Goal: Task Accomplishment & Management: Manage account settings

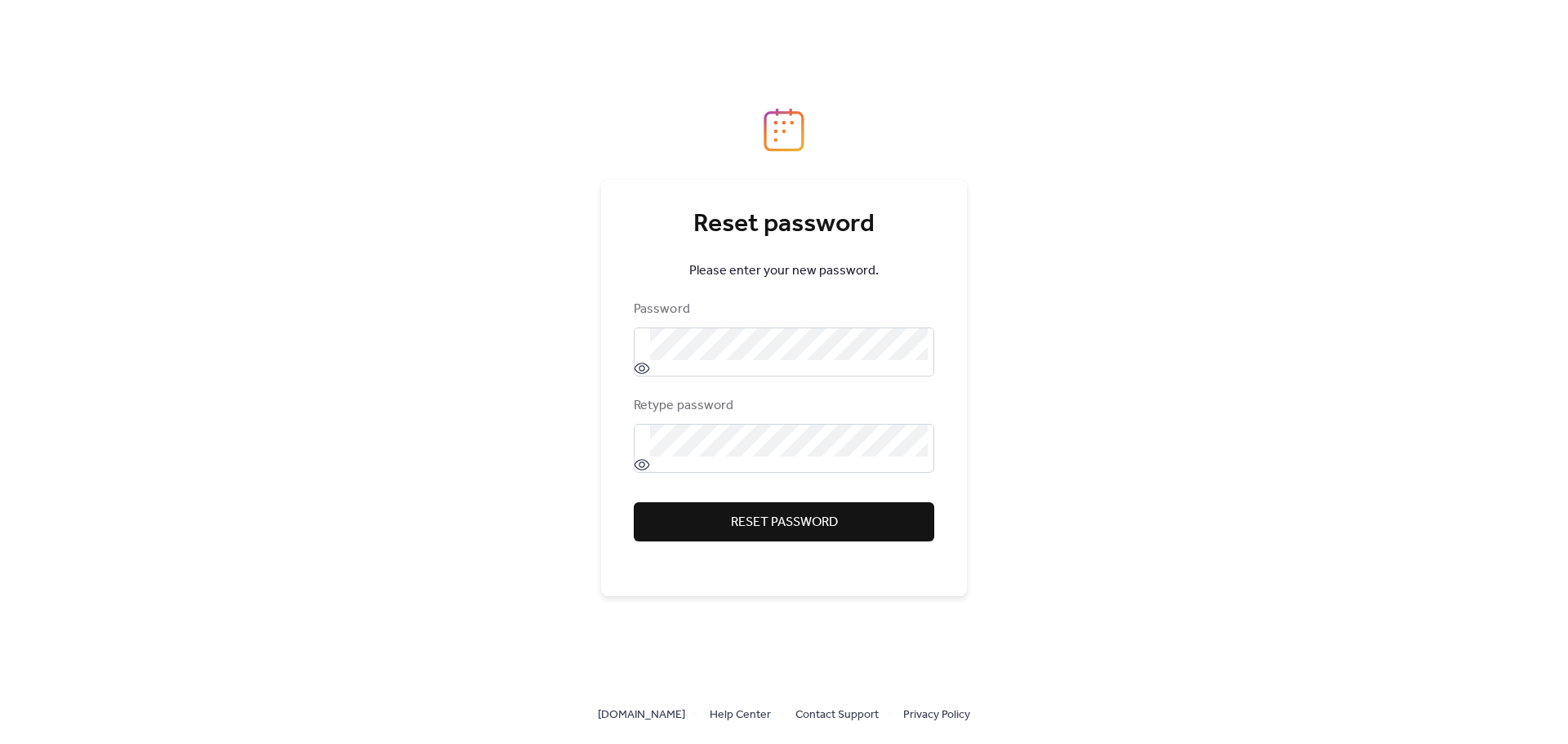
click at [798, 519] on span "Reset password" at bounding box center [784, 522] width 107 height 20
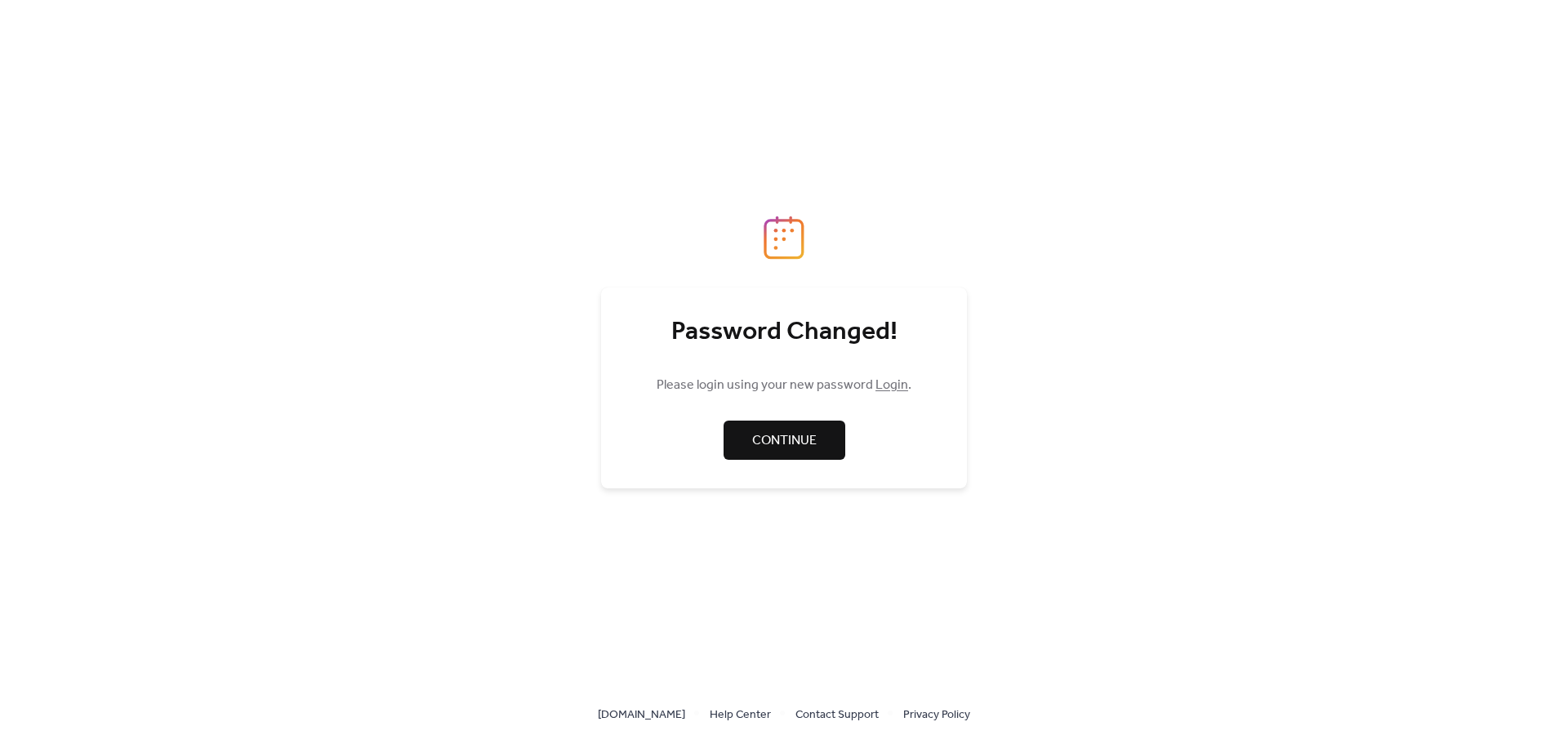
click at [894, 388] on link "Login" at bounding box center [892, 384] width 33 height 25
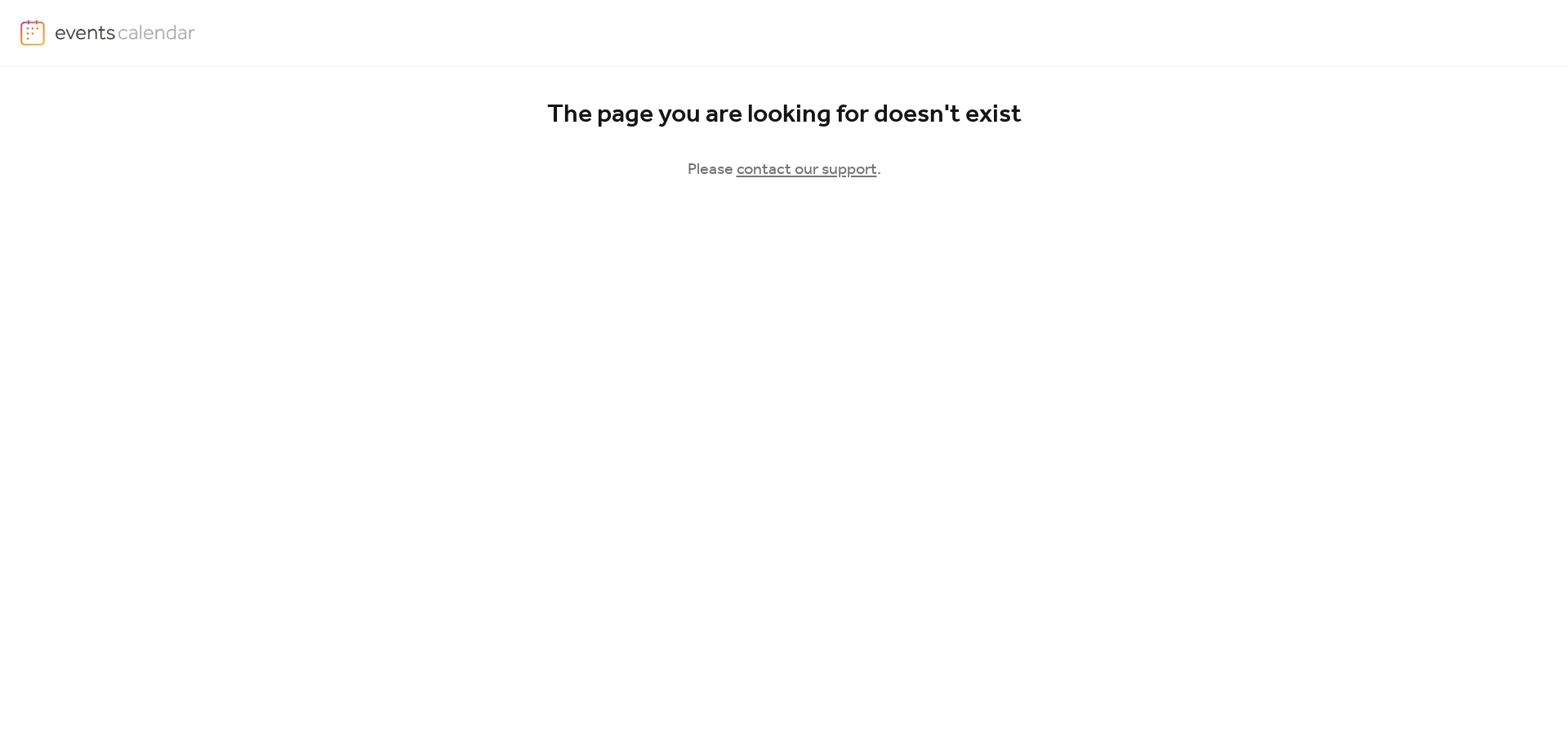
click at [62, 17] on div "Login" at bounding box center [784, 33] width 1527 height 66
click at [62, 21] on img at bounding box center [126, 32] width 141 height 25
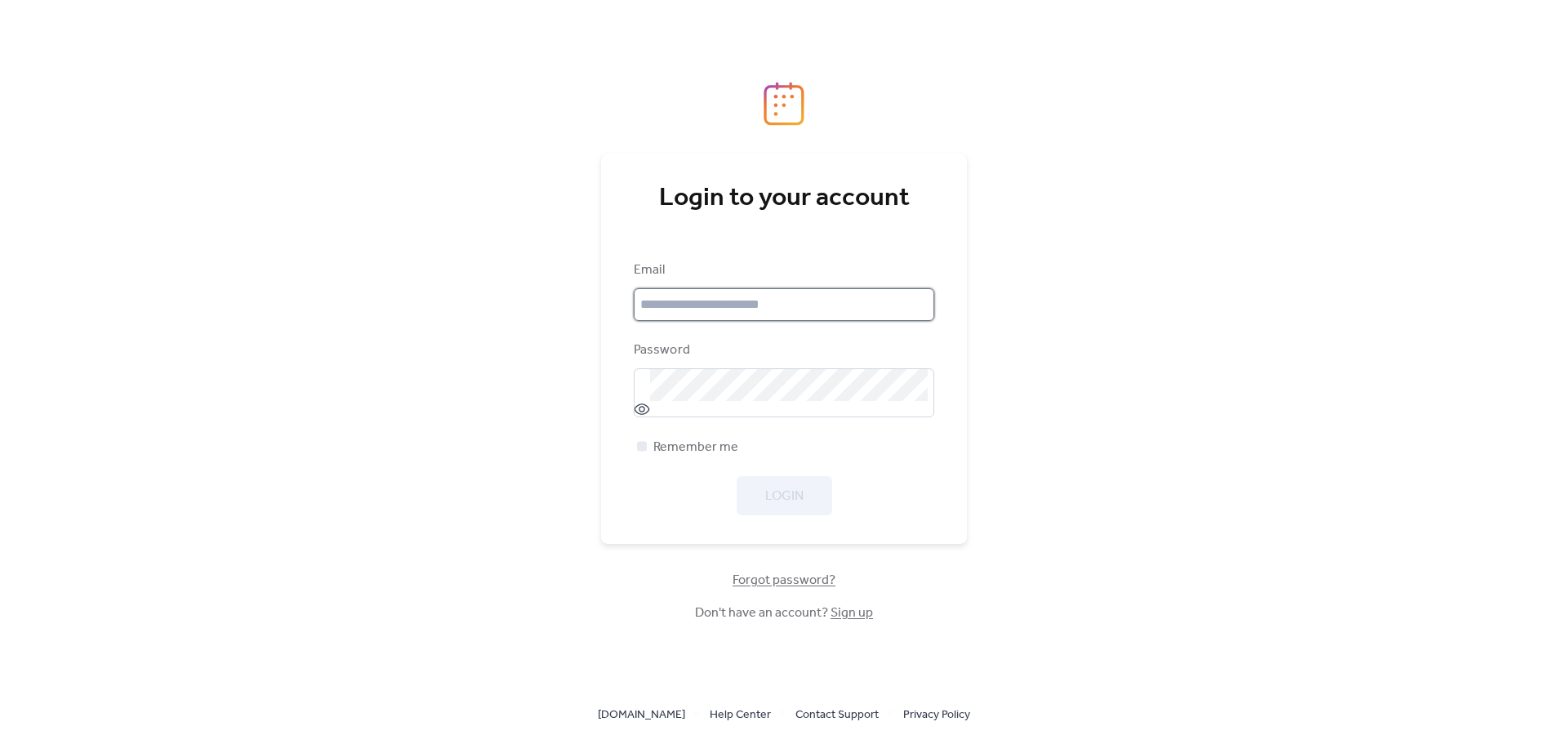
click at [775, 311] on input "email" at bounding box center [784, 305] width 301 height 33
type input "**********"
click at [705, 448] on span "Remember me" at bounding box center [695, 448] width 85 height 20
click at [765, 494] on span "Login" at bounding box center [784, 496] width 39 height 20
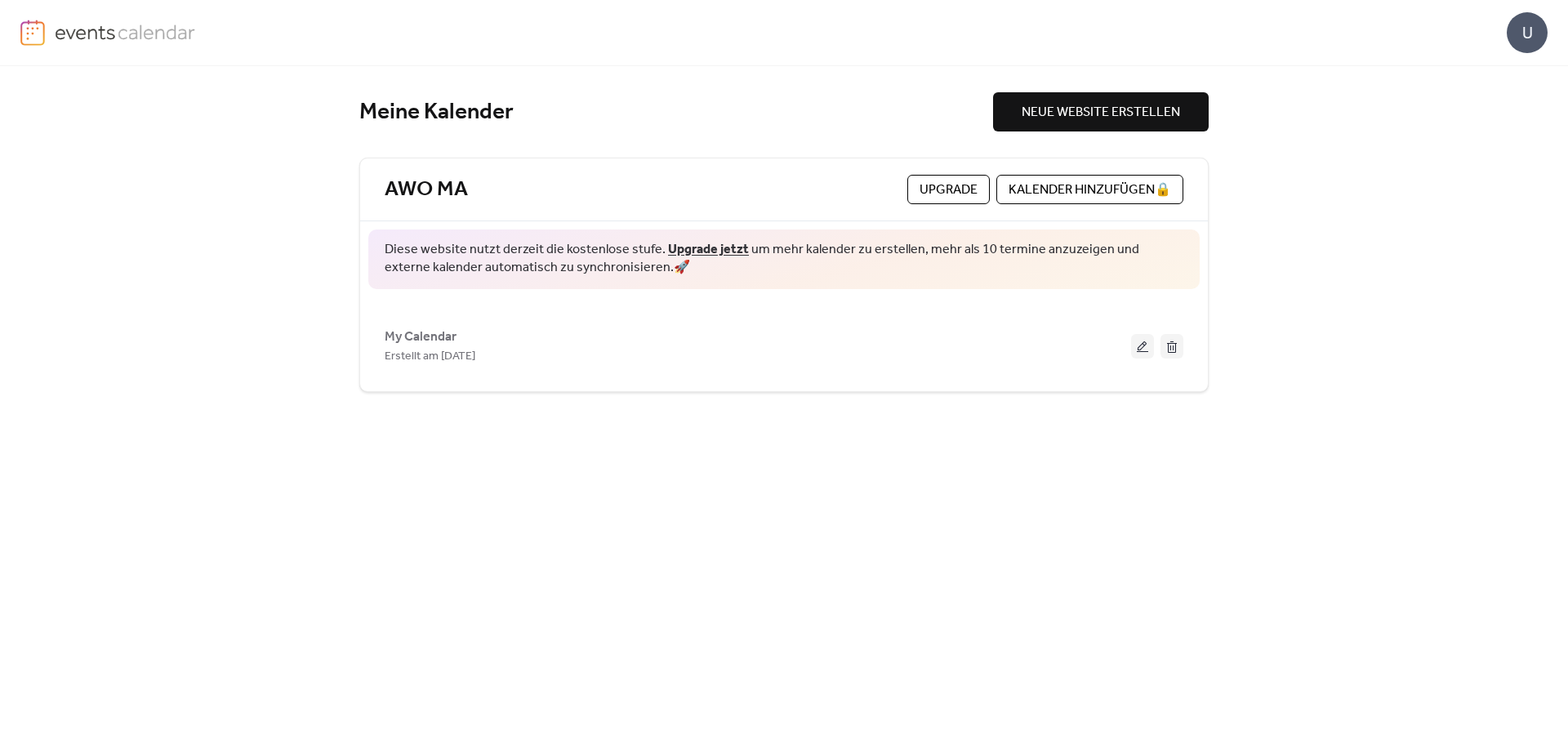
click at [1506, 32] on div "U" at bounding box center [784, 33] width 1527 height 66
click at [1512, 33] on div "U" at bounding box center [1527, 33] width 41 height 41
click at [1486, 149] on span "Abmelden" at bounding box center [1478, 145] width 59 height 20
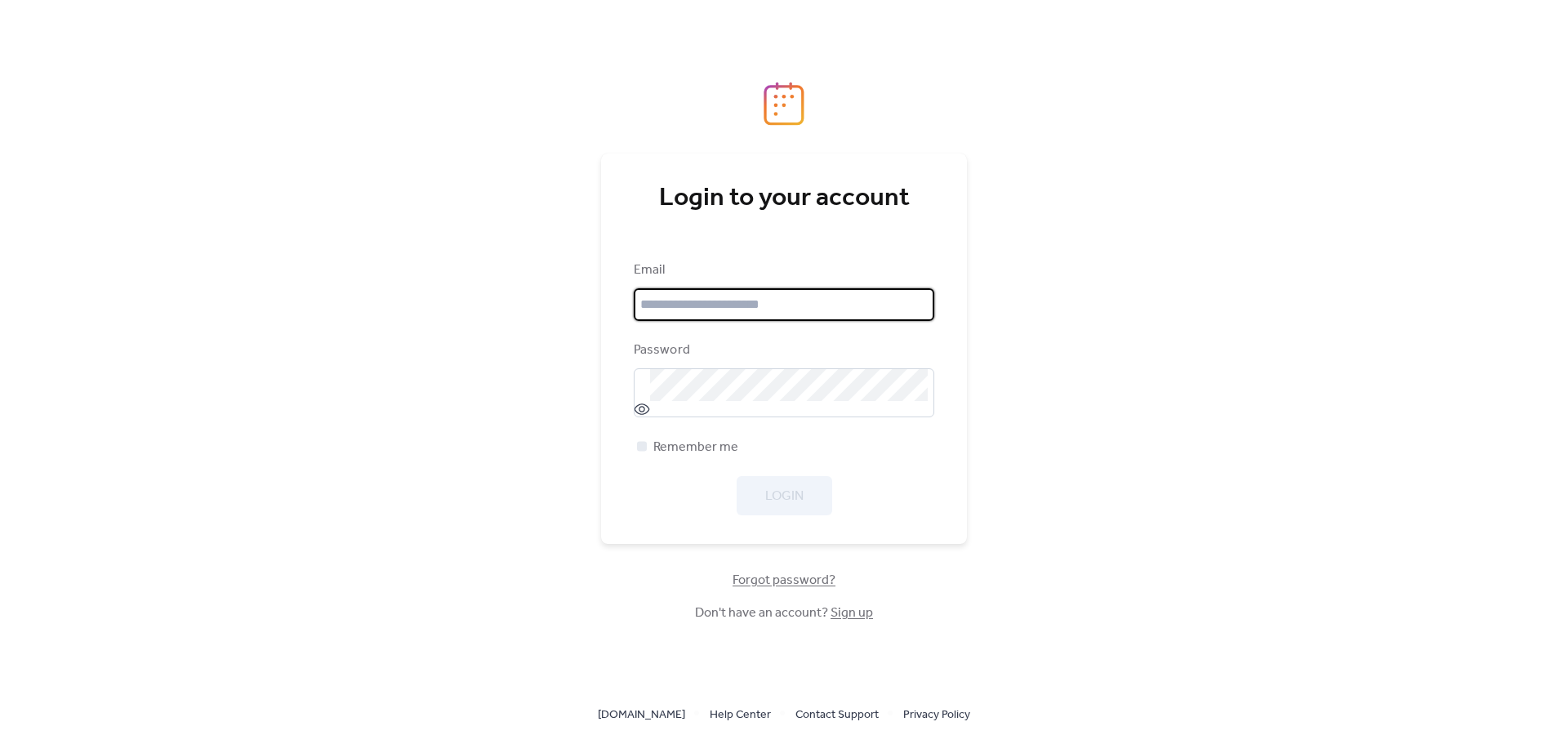
type input "**********"
click at [710, 455] on span "Remember me" at bounding box center [695, 448] width 85 height 20
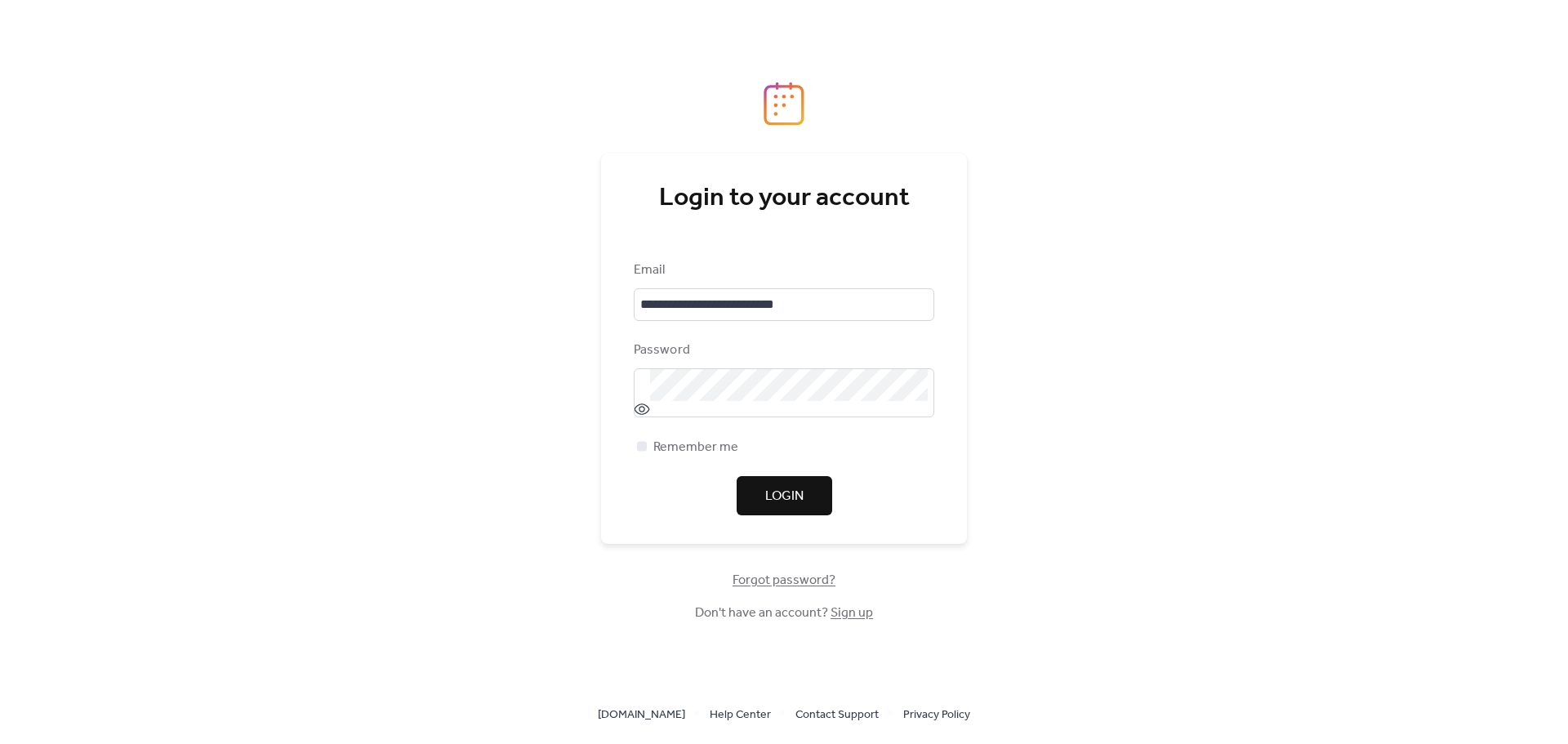
click at [802, 498] on span "Login" at bounding box center [784, 496] width 39 height 20
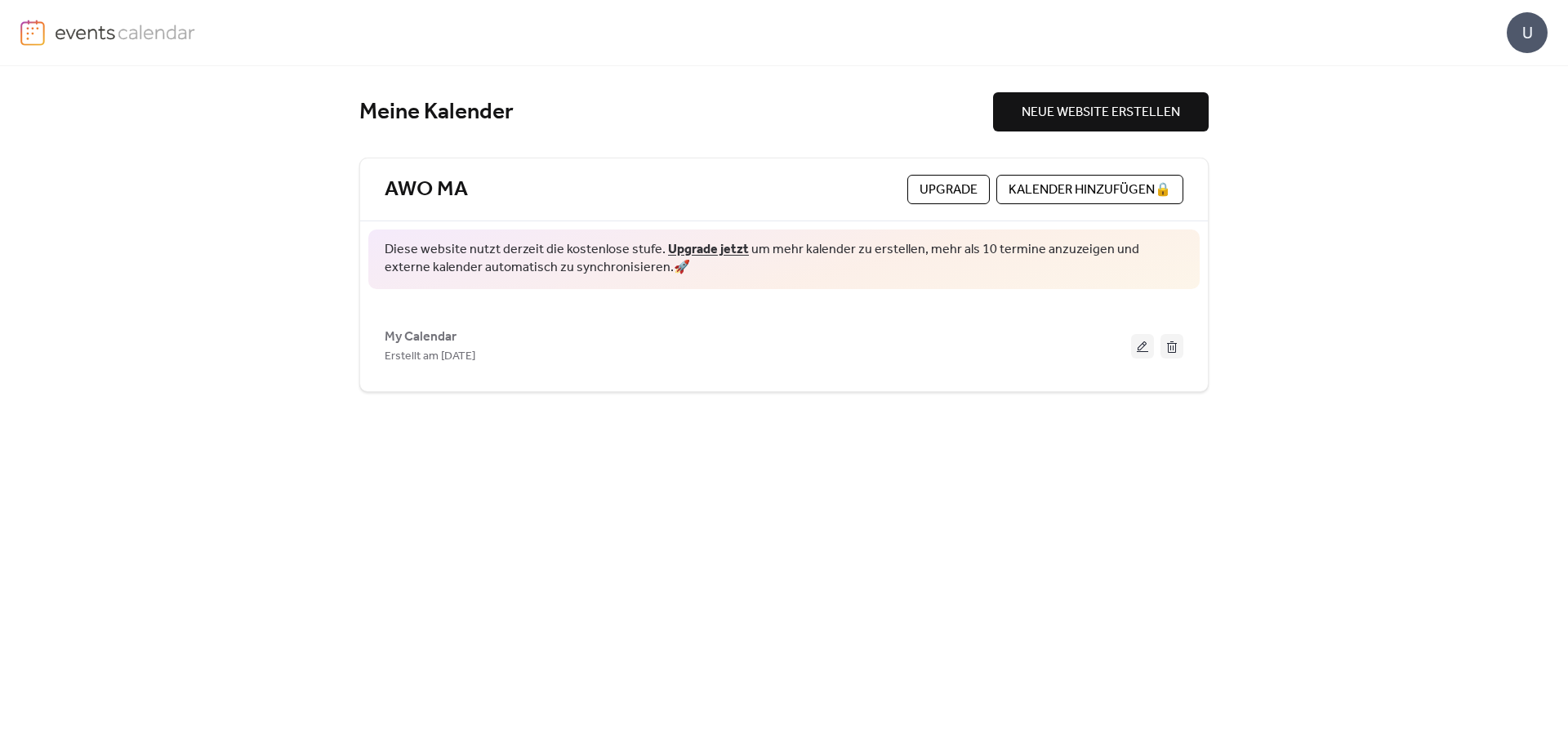
click at [708, 251] on link "Upgrade jetzt" at bounding box center [708, 249] width 80 height 25
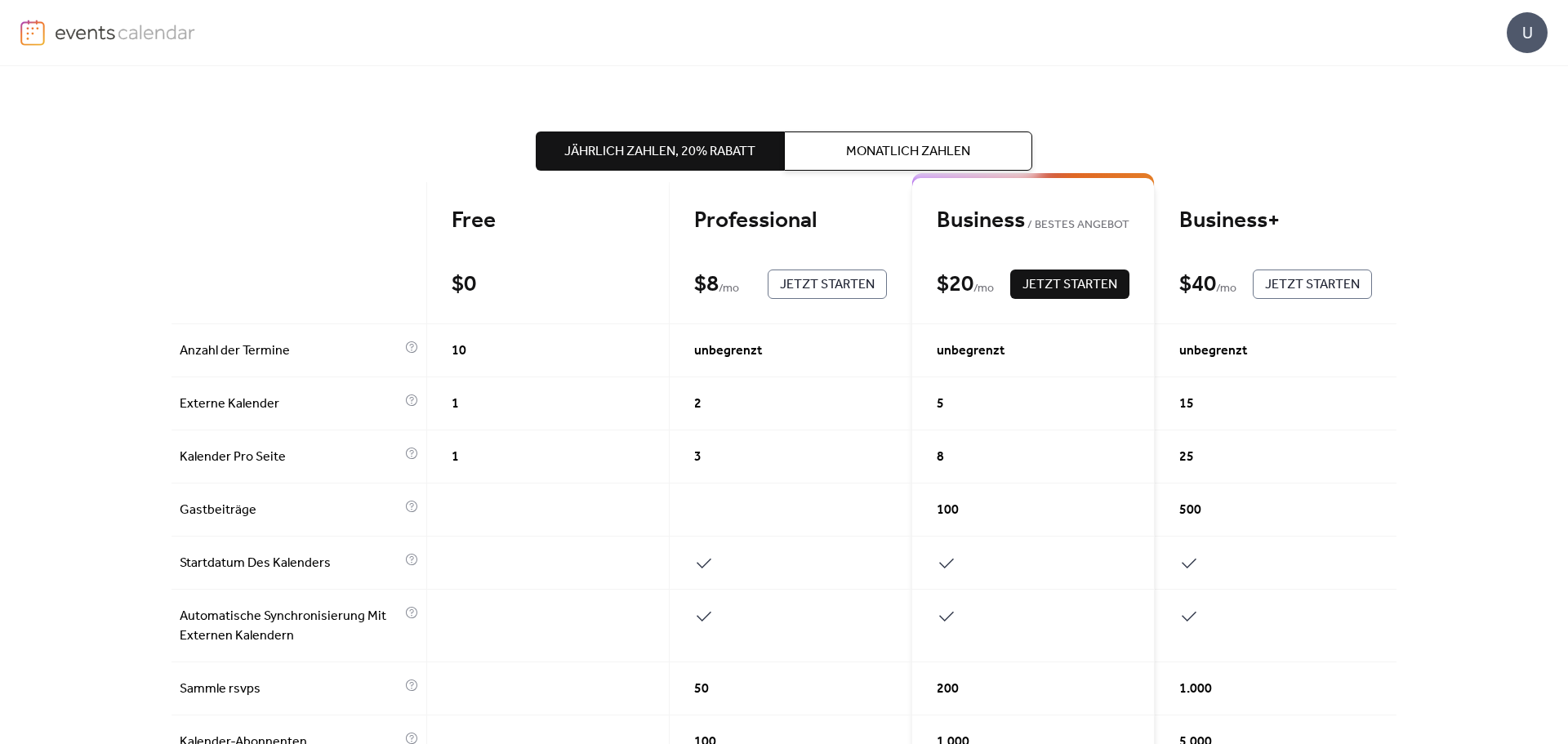
scroll to position [81, 0]
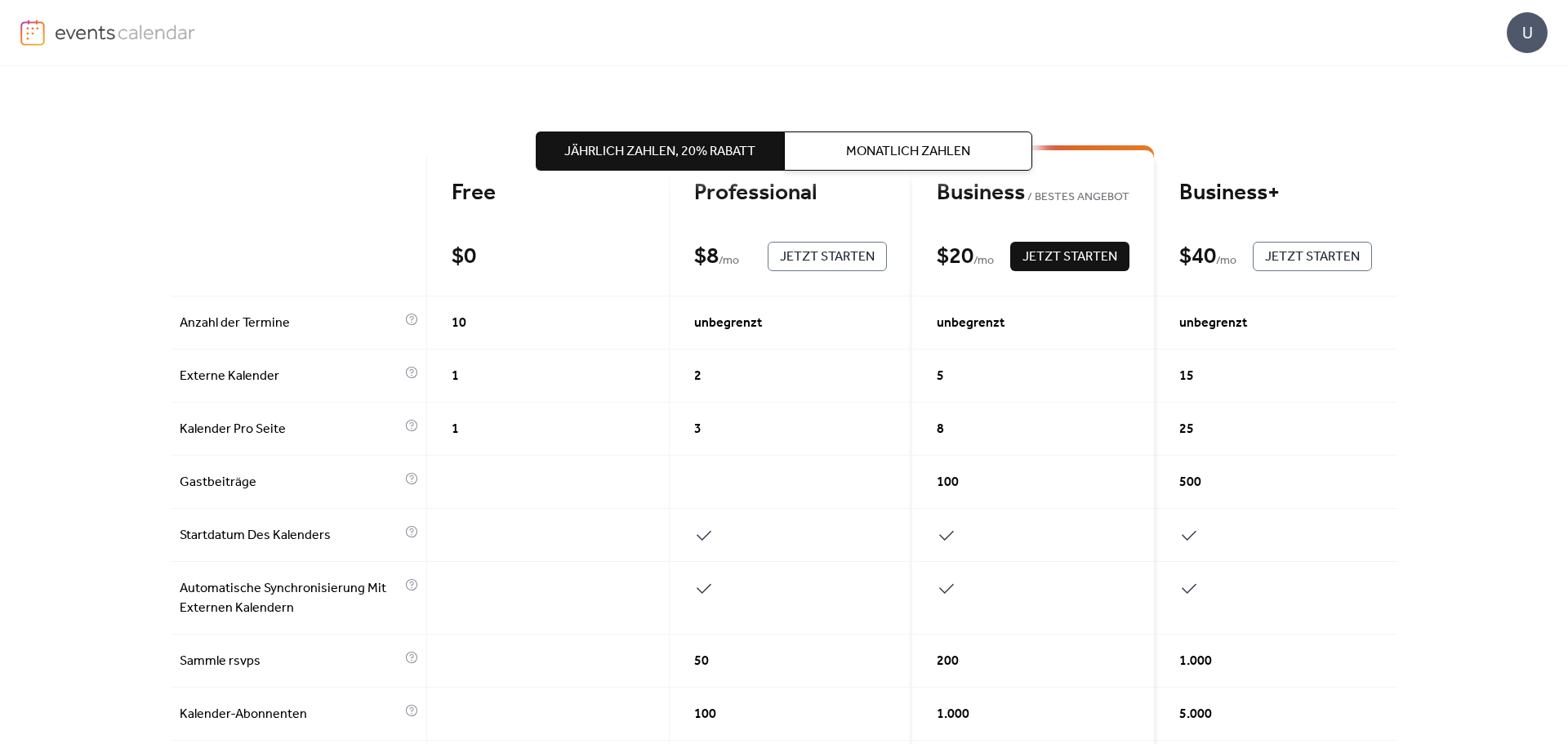
click at [105, 41] on img at bounding box center [126, 32] width 141 height 25
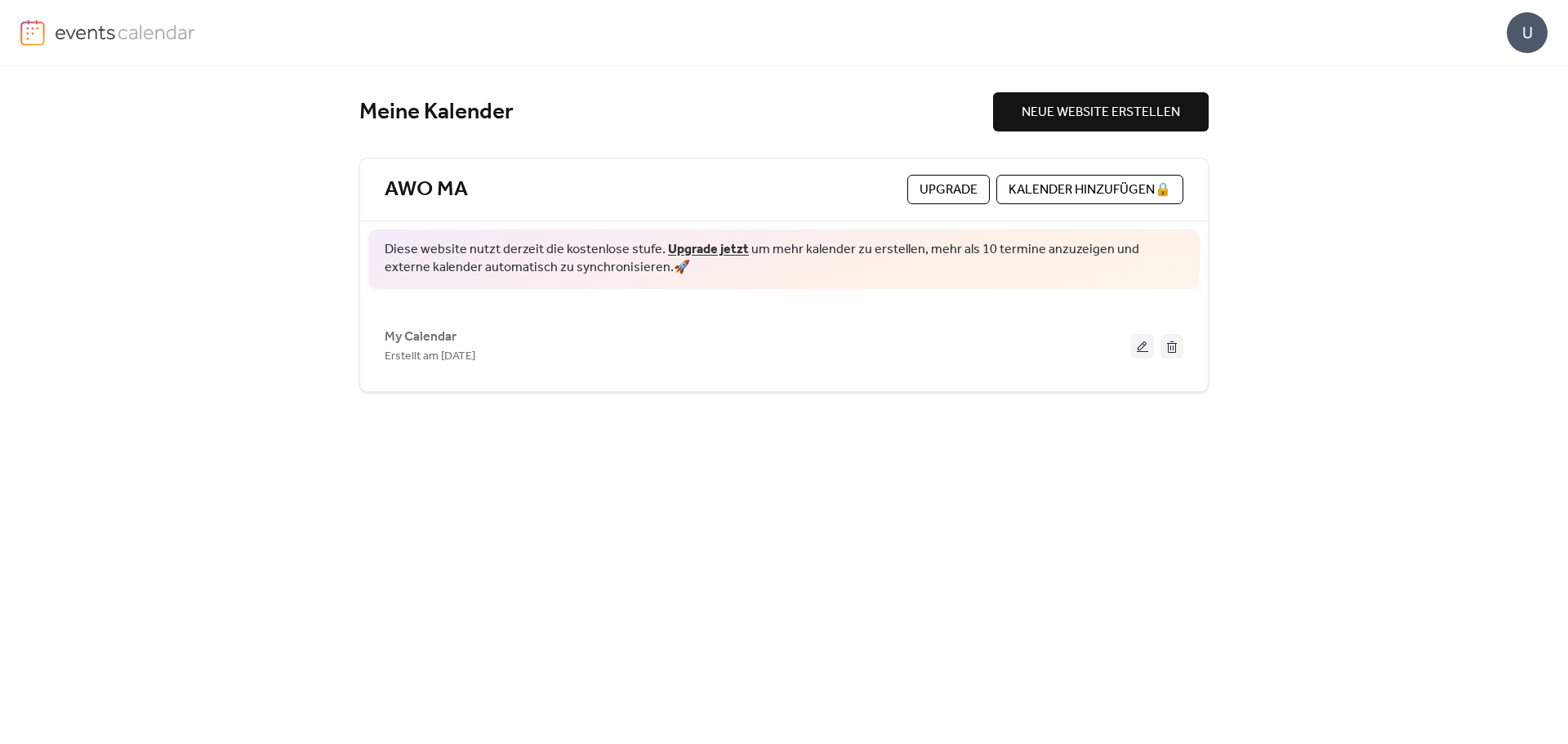
click at [1525, 35] on div "U" at bounding box center [1527, 33] width 41 height 41
click at [1483, 75] on link "Konto" at bounding box center [1493, 73] width 113 height 33
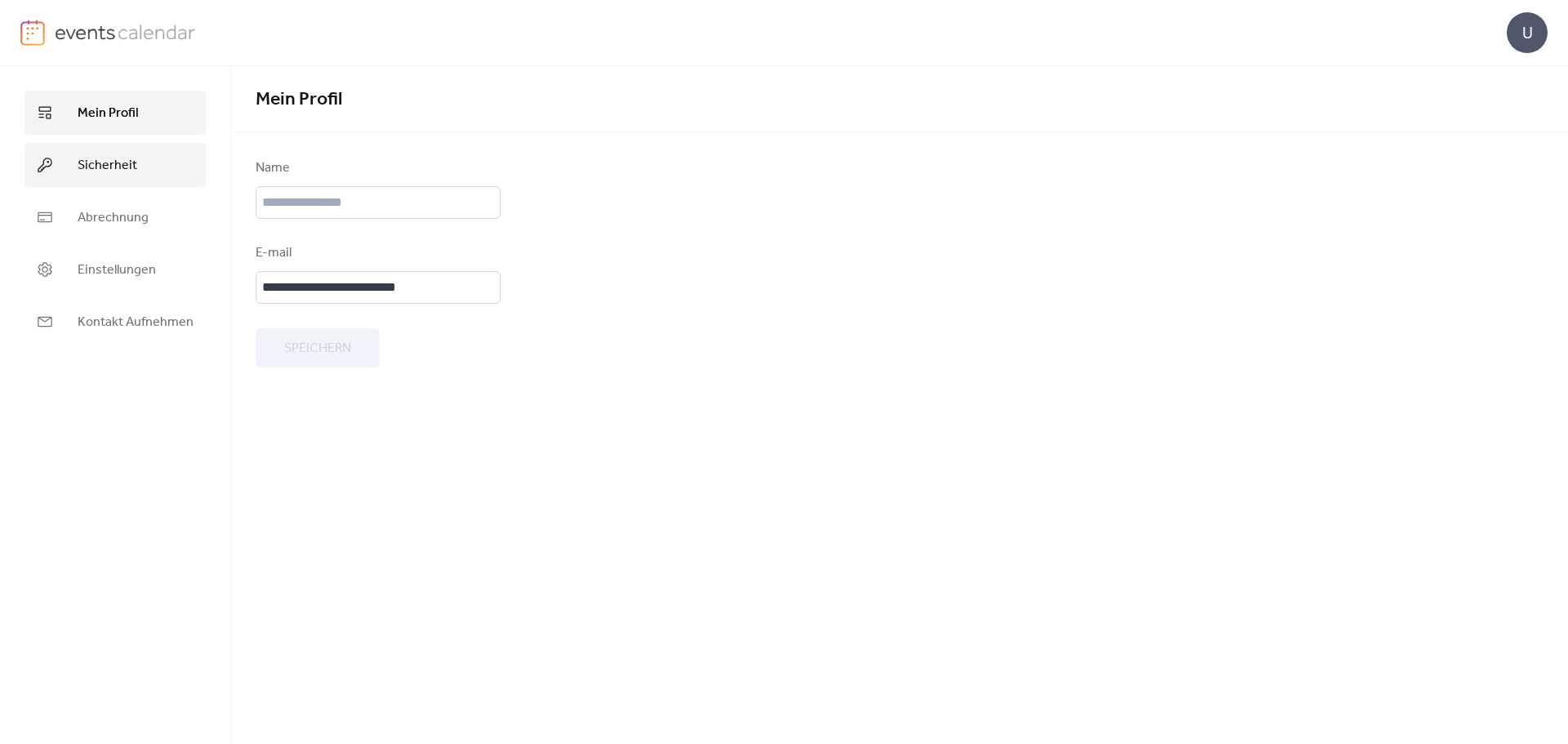
click at [115, 168] on span "Sicherheit" at bounding box center [107, 166] width 60 height 20
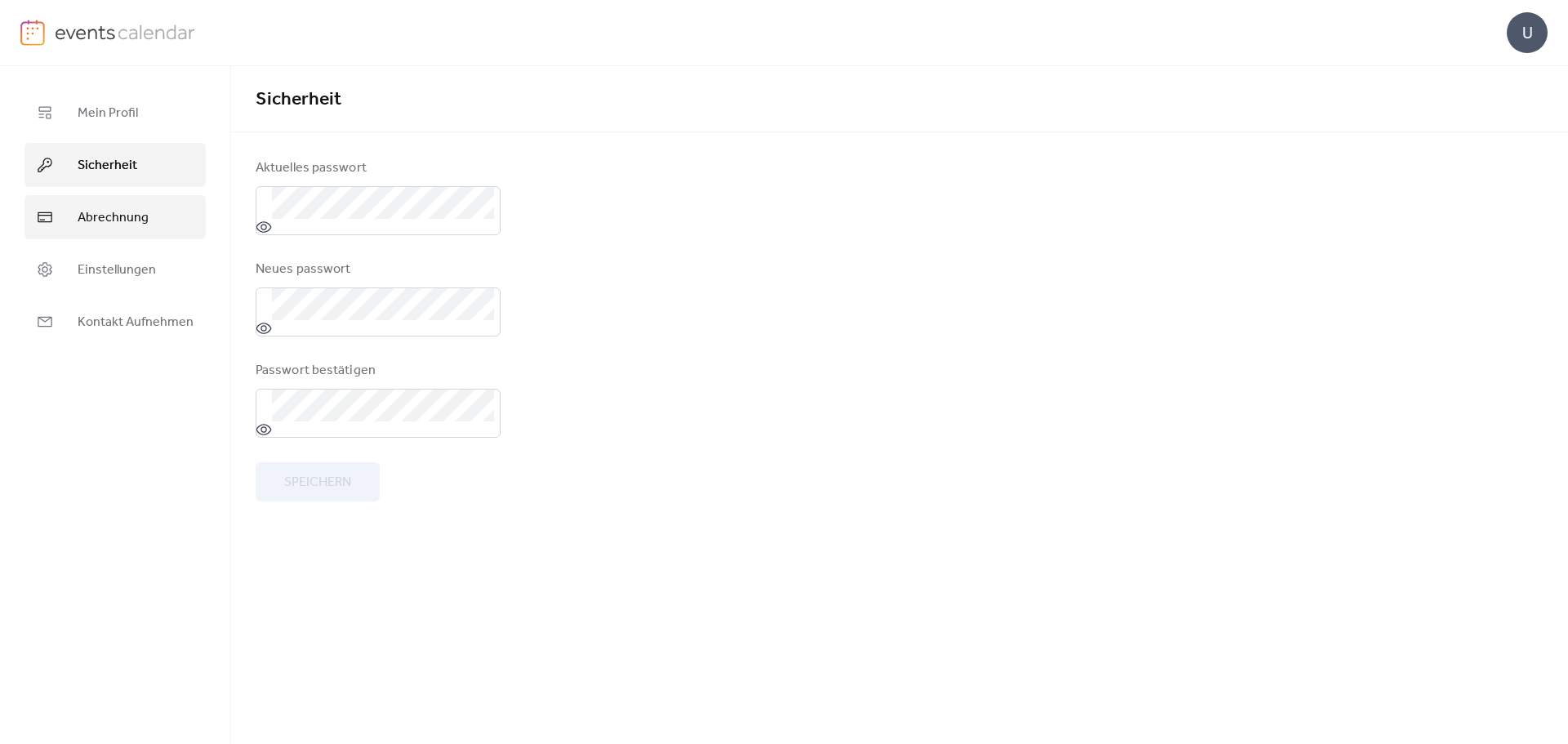
click at [98, 208] on span "Abrechnung" at bounding box center [113, 218] width 71 height 20
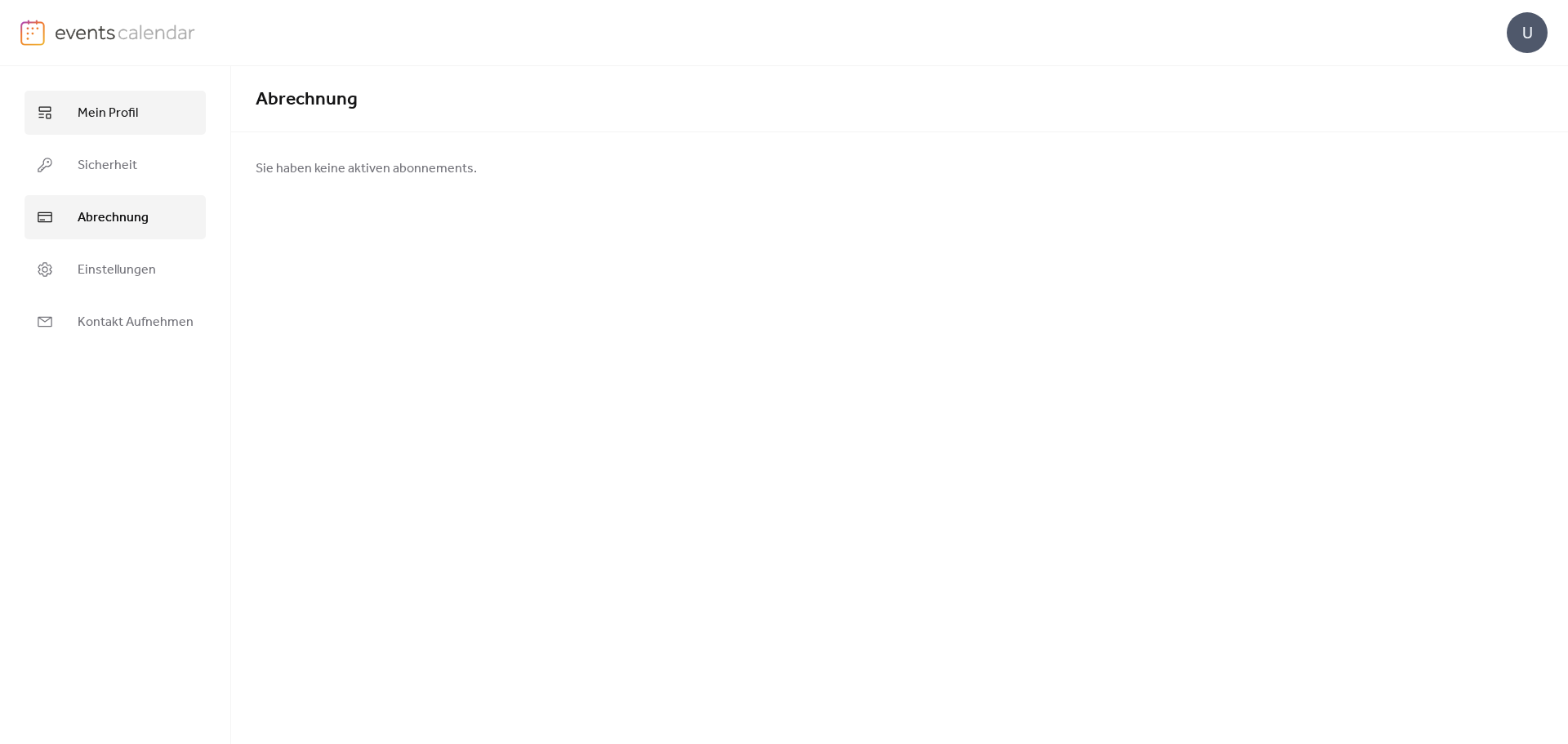
click at [95, 115] on span "Mein Profil" at bounding box center [108, 113] width 61 height 20
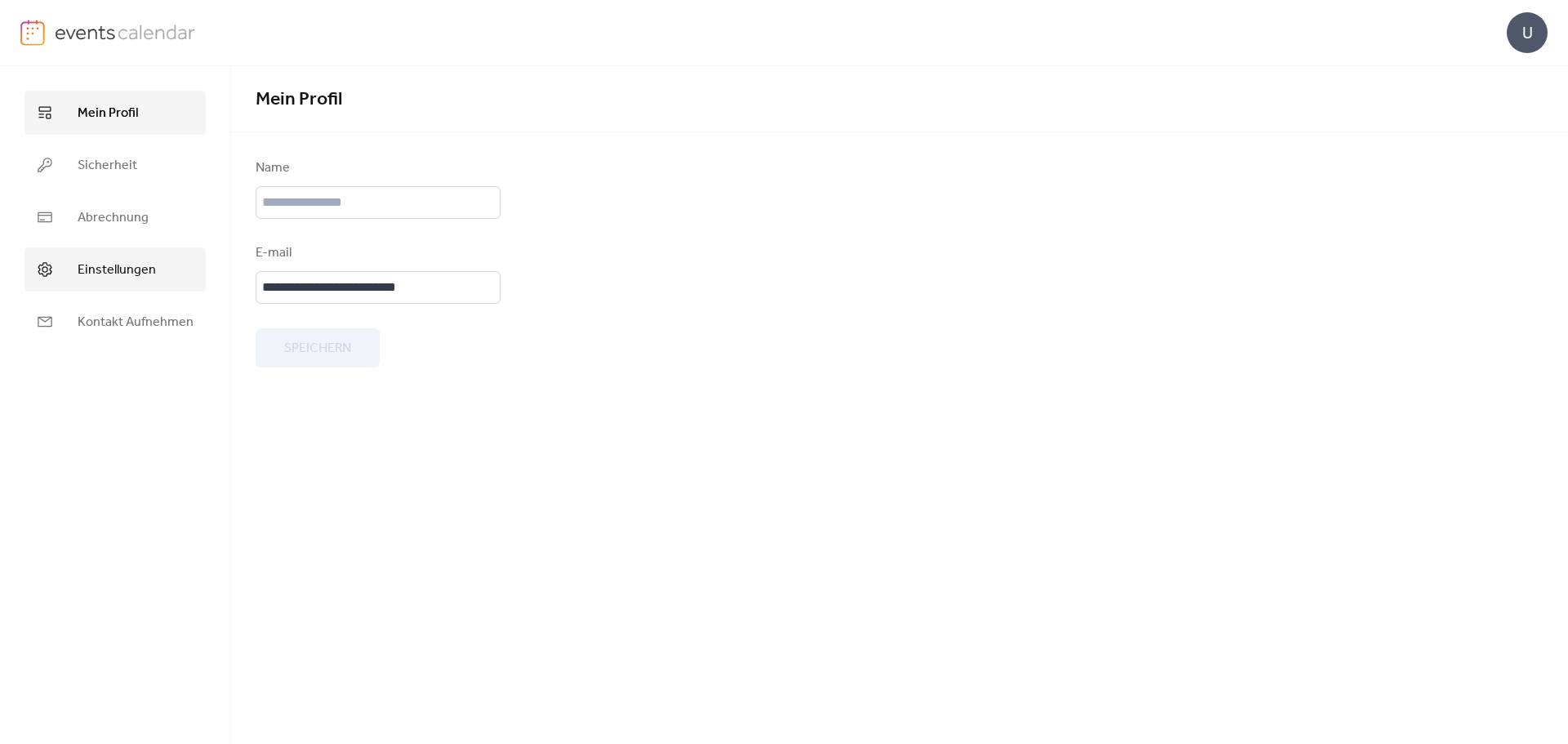
click at [114, 265] on span "Einstellungen" at bounding box center [116, 270] width 78 height 20
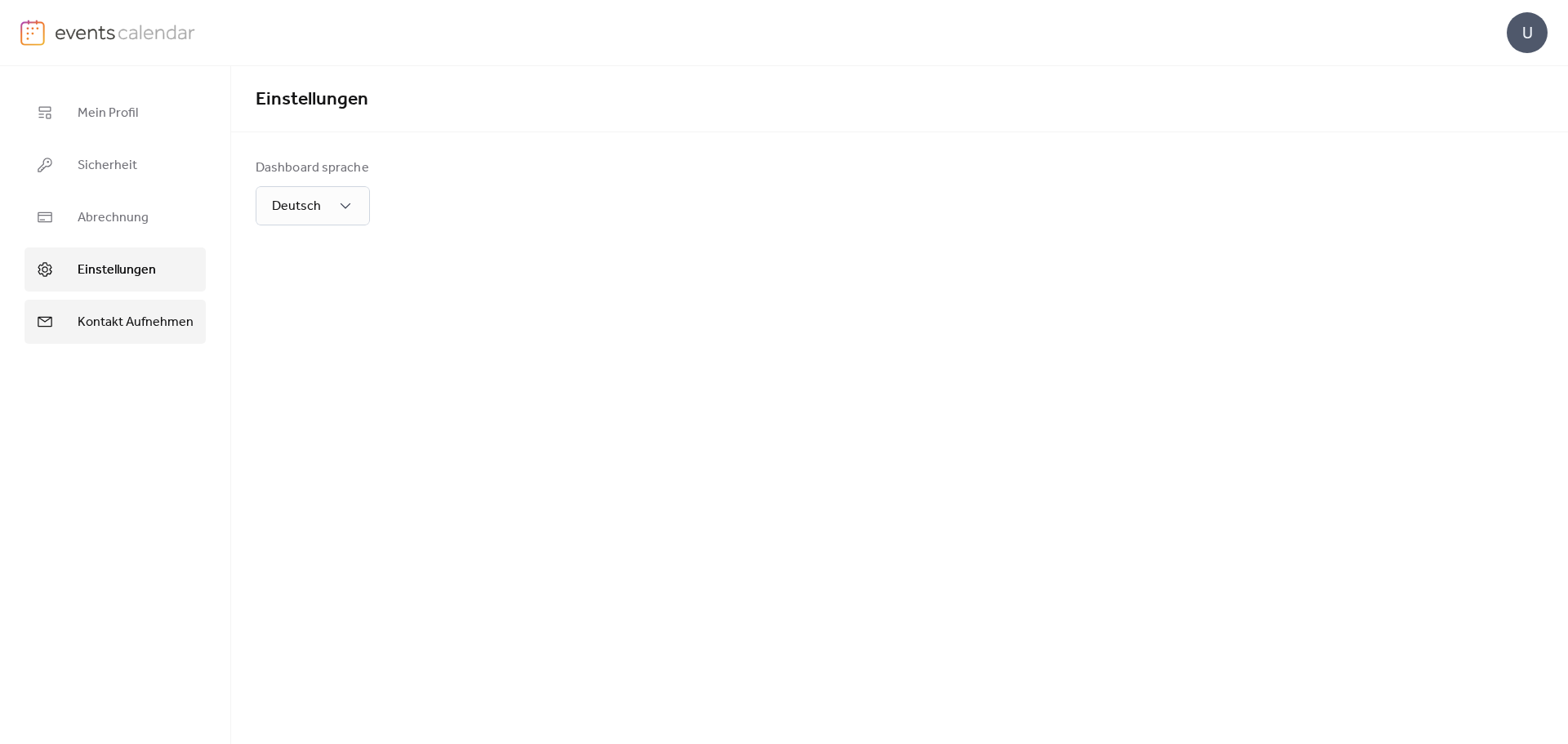
click at [105, 315] on span "Kontakt Aufnehmen" at bounding box center [135, 323] width 116 height 20
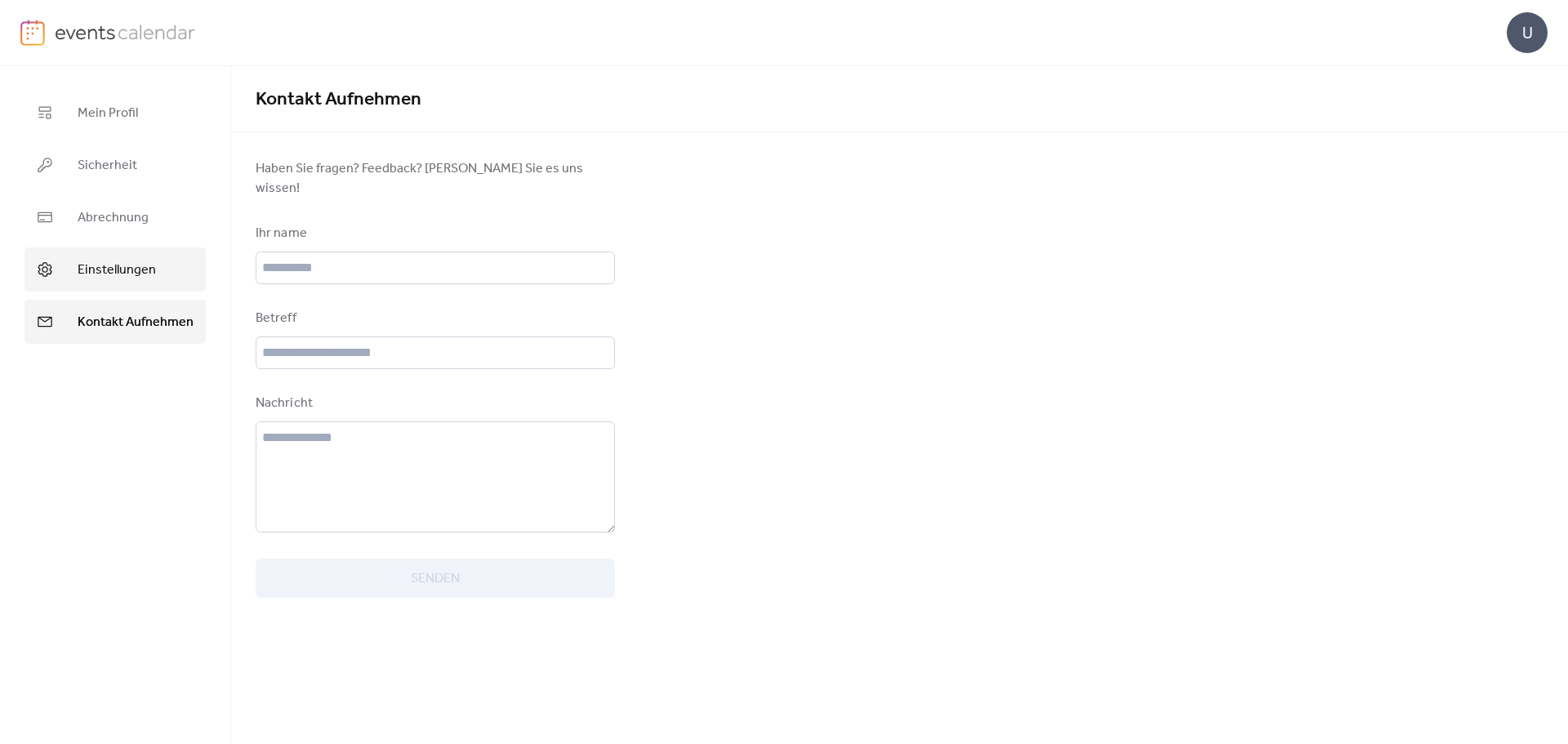
click at [116, 279] on span "Einstellungen" at bounding box center [116, 270] width 78 height 20
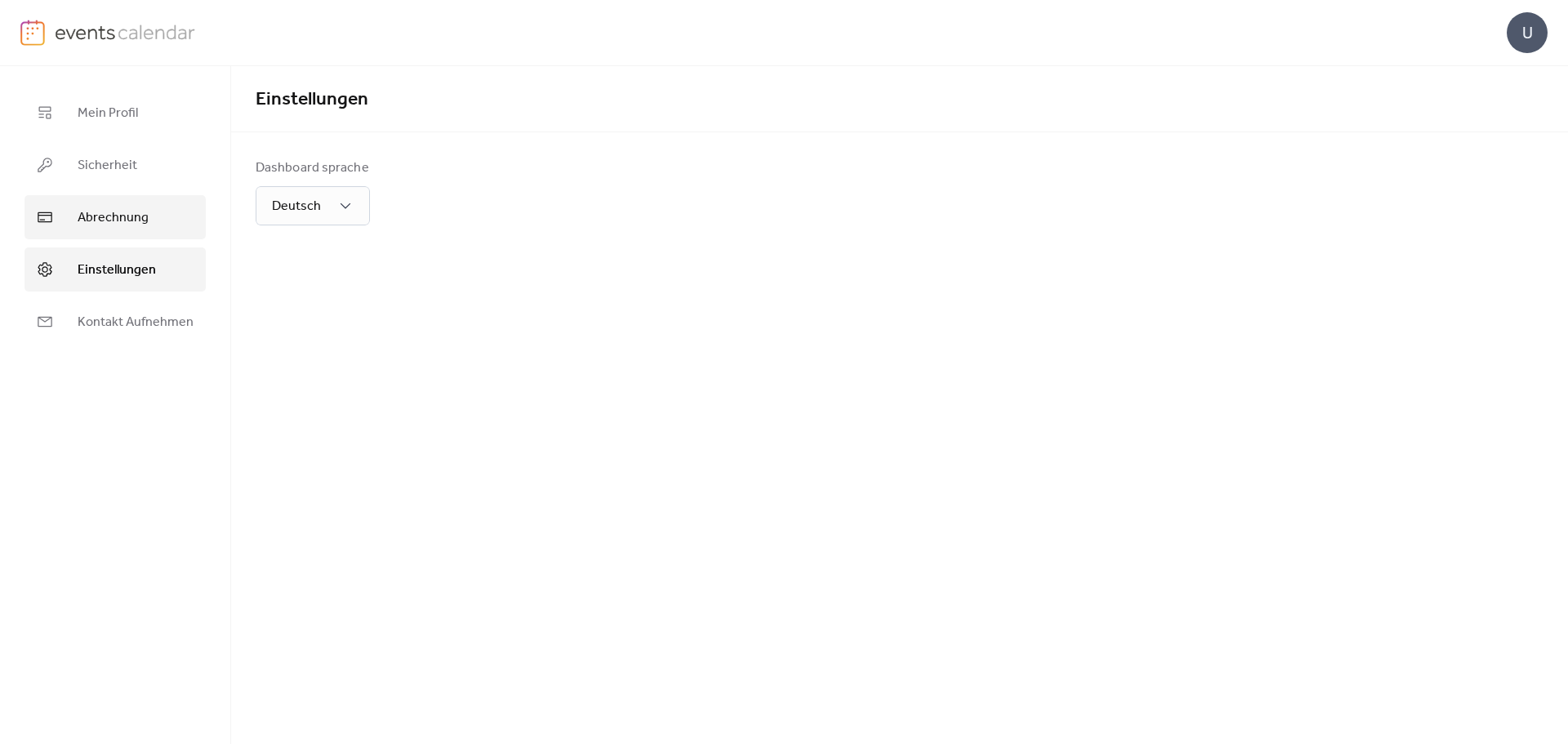
click at [120, 216] on span "Abrechnung" at bounding box center [113, 218] width 71 height 20
click at [120, 174] on span "Sicherheit" at bounding box center [107, 166] width 60 height 20
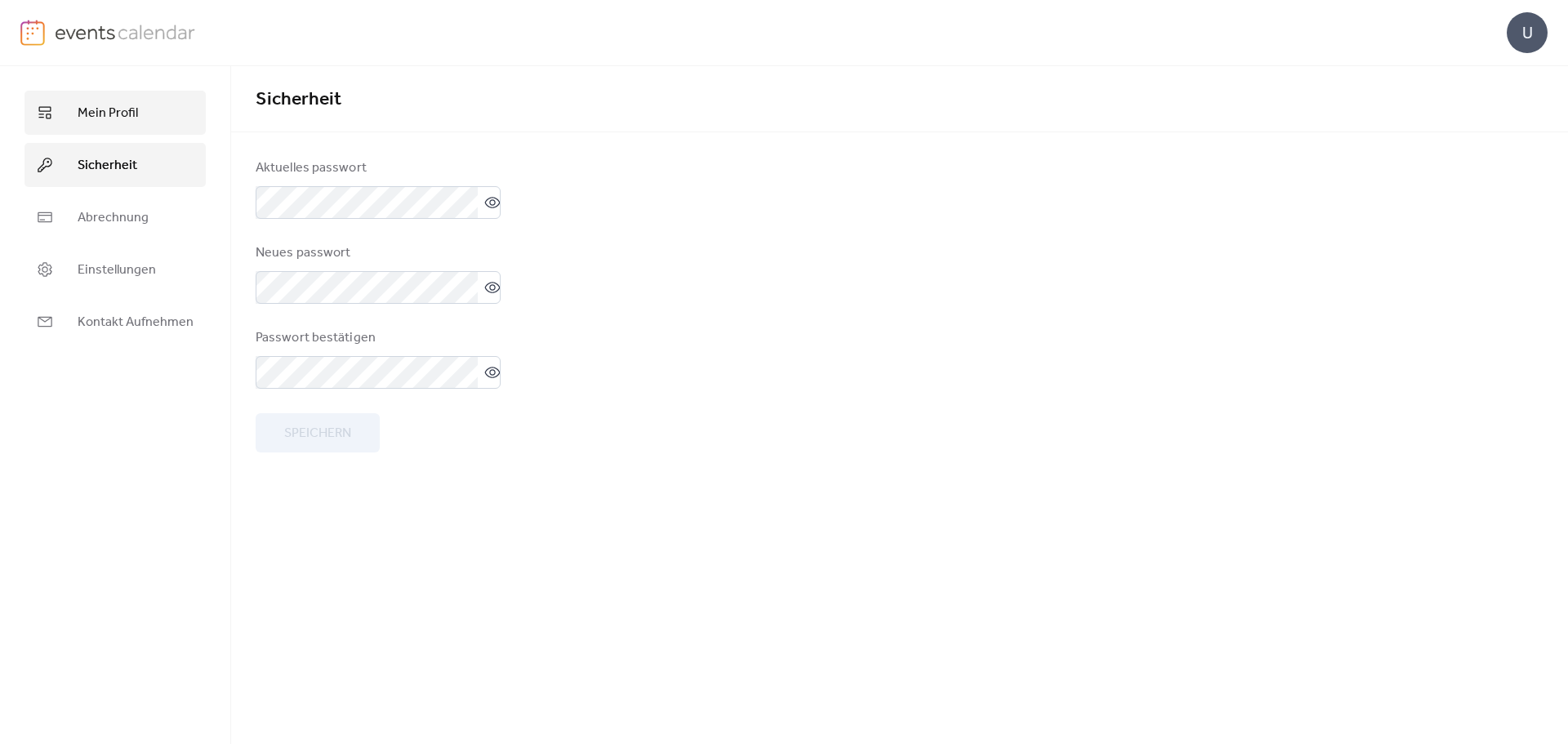
click at [115, 126] on link "Mein Profil" at bounding box center [115, 113] width 182 height 44
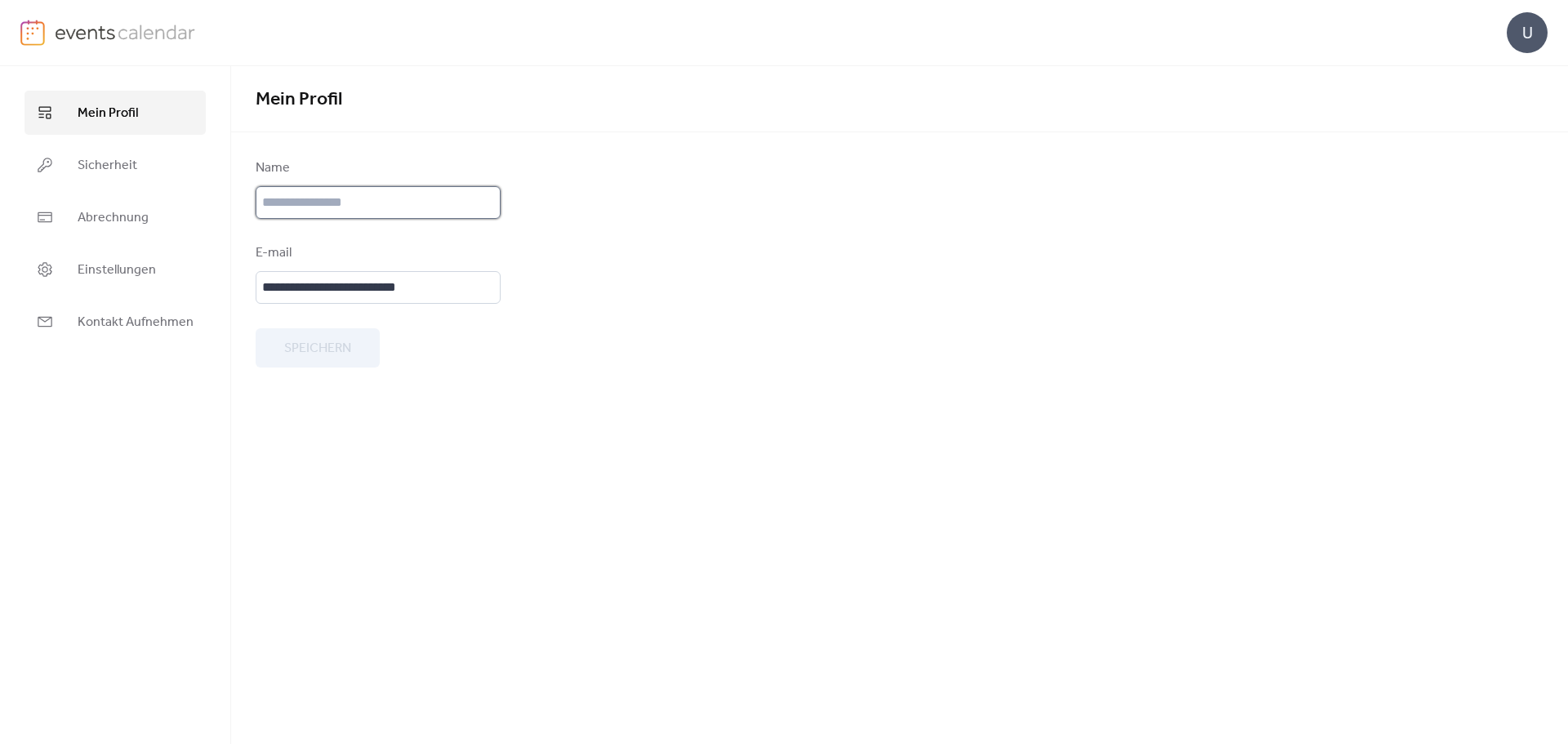
click at [347, 200] on input "text" at bounding box center [378, 203] width 245 height 33
type input "**********"
click at [295, 351] on span "Speichern" at bounding box center [318, 349] width 67 height 20
click at [81, 270] on span "Einstellungen" at bounding box center [116, 270] width 78 height 20
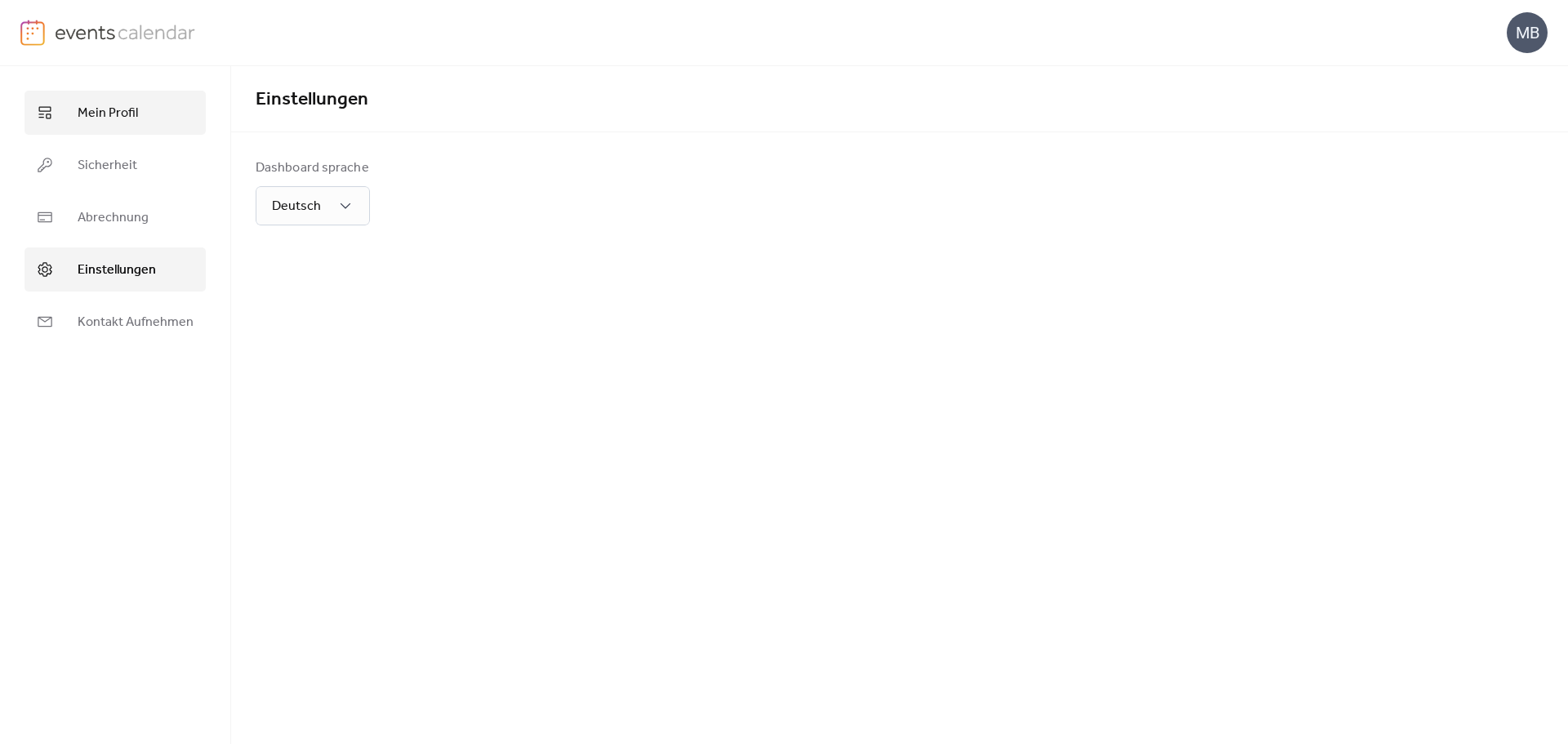
click at [147, 113] on link "Mein Profil" at bounding box center [115, 113] width 182 height 44
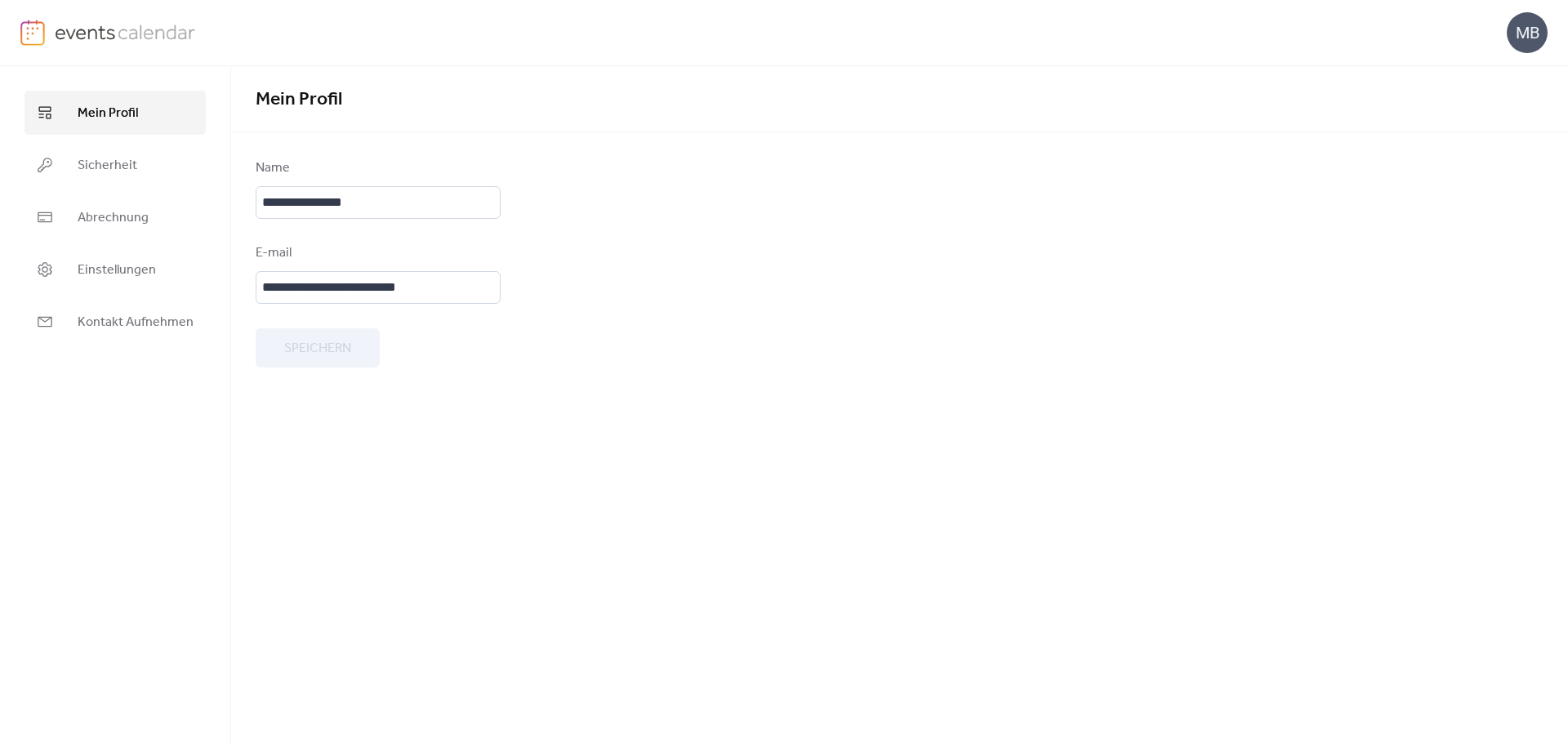
click at [87, 28] on img at bounding box center [126, 32] width 141 height 25
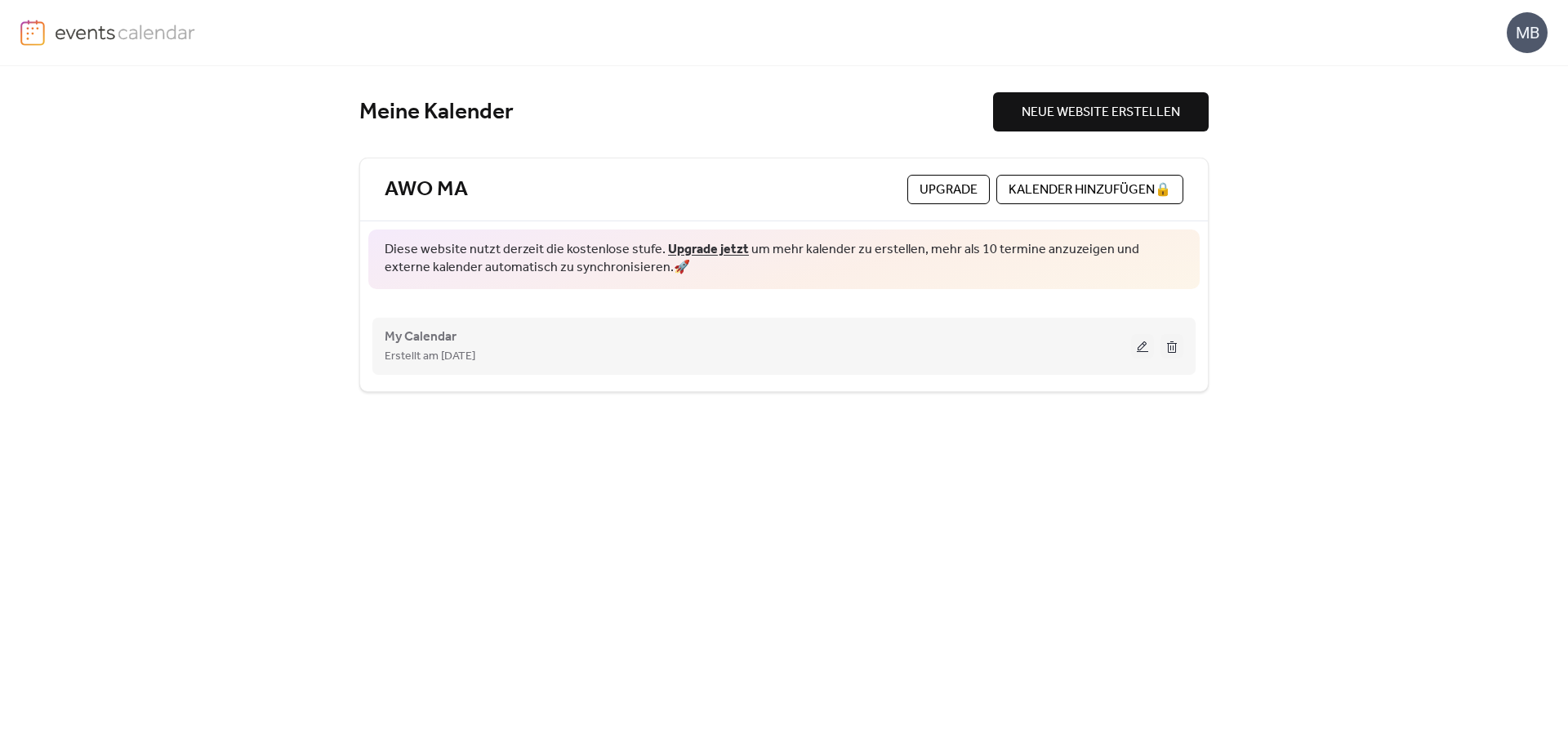
click at [596, 347] on div "Erstellt am [DATE]" at bounding box center [757, 356] width 747 height 20
click at [1151, 344] on button at bounding box center [1143, 347] width 23 height 25
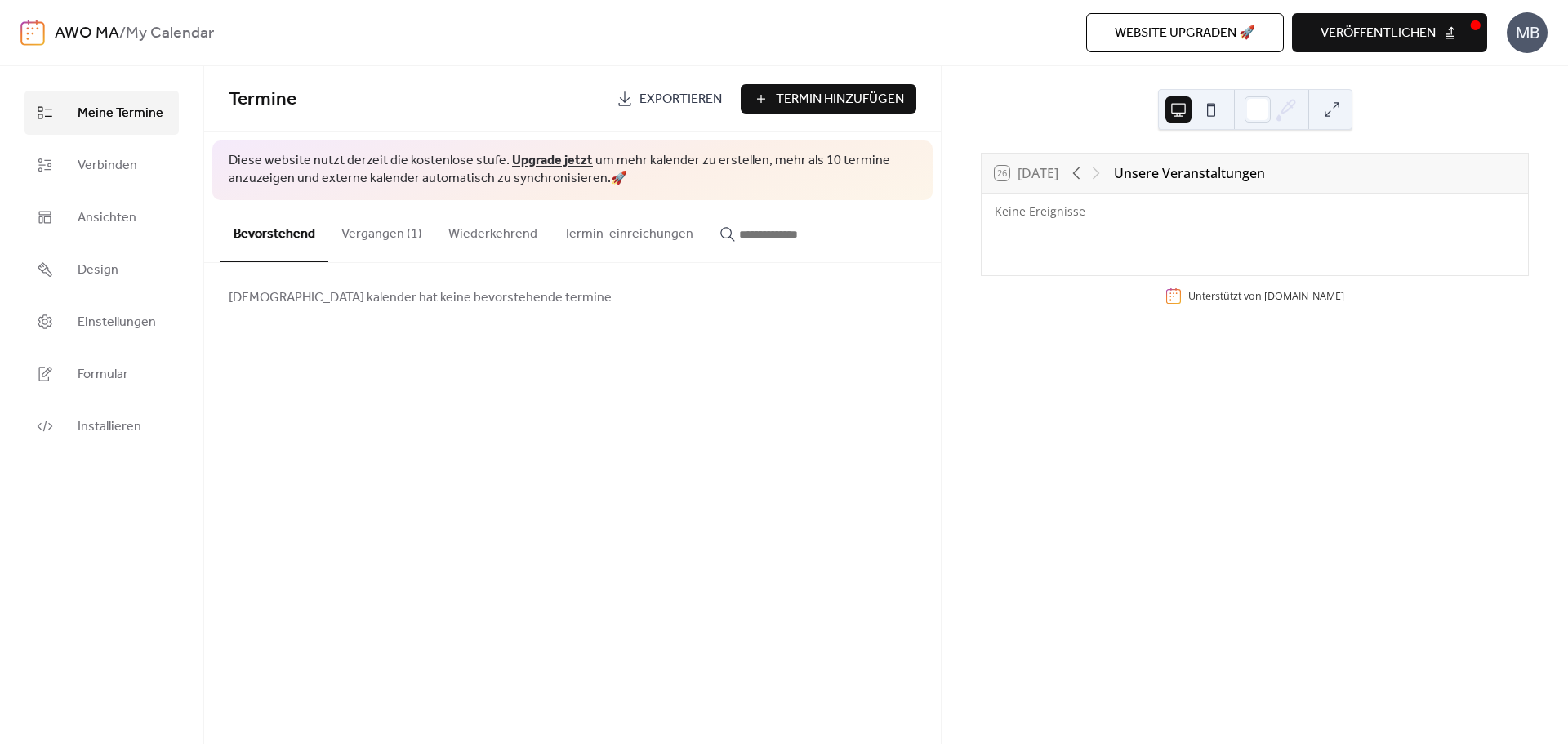
click at [357, 235] on button "Vergangen (1)" at bounding box center [382, 231] width 107 height 61
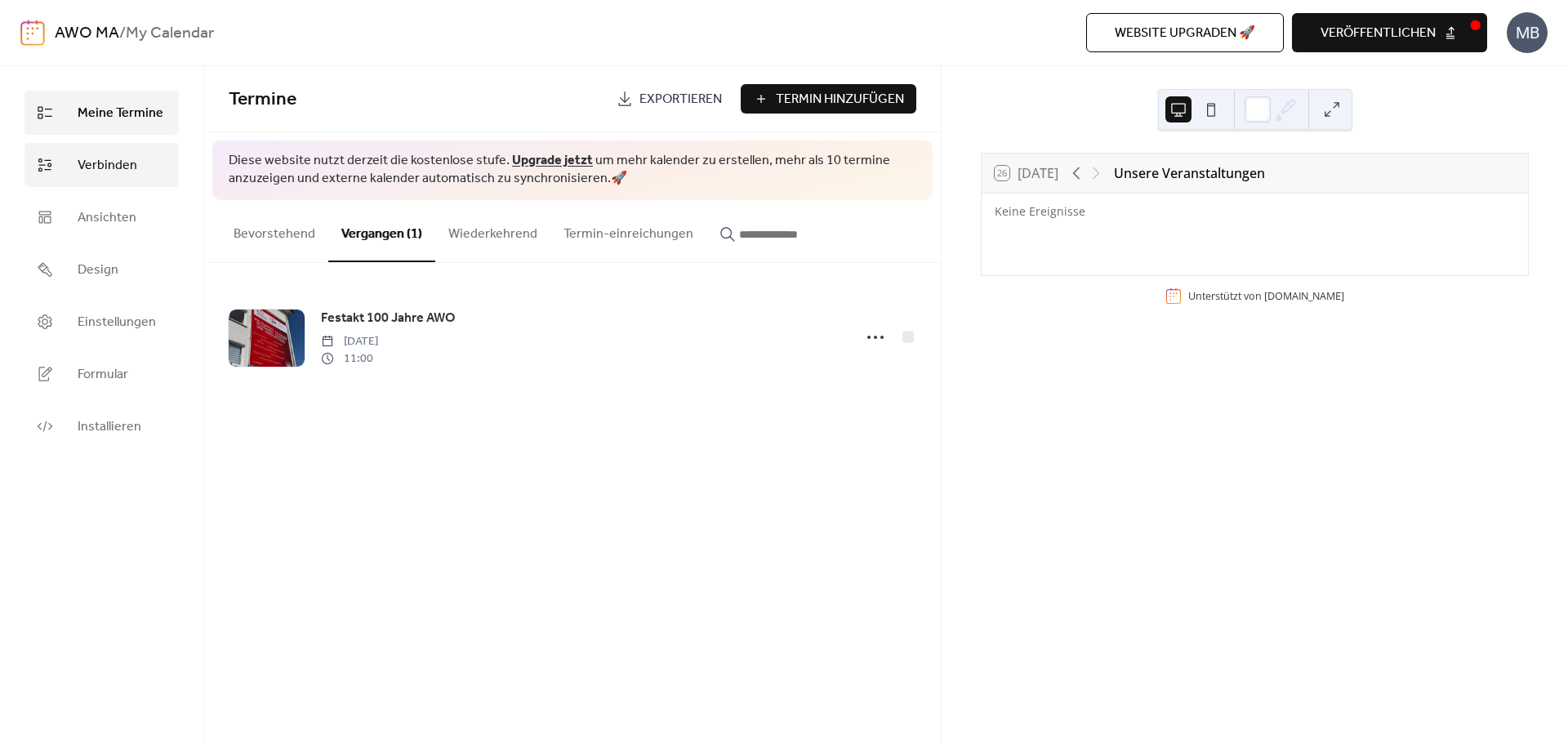
click at [98, 163] on span "Verbinden" at bounding box center [107, 166] width 60 height 20
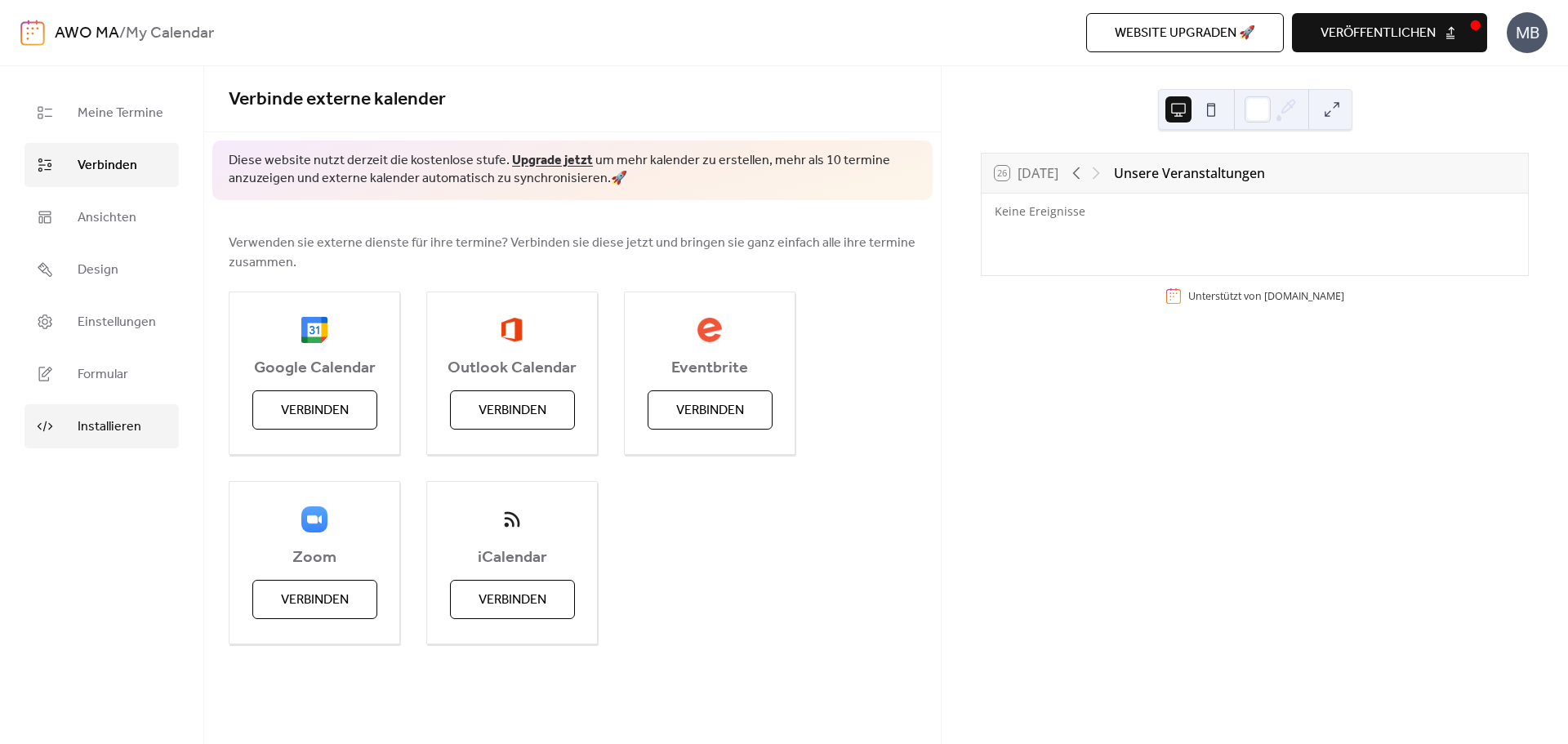
click at [114, 429] on span "Installieren" at bounding box center [109, 427] width 64 height 20
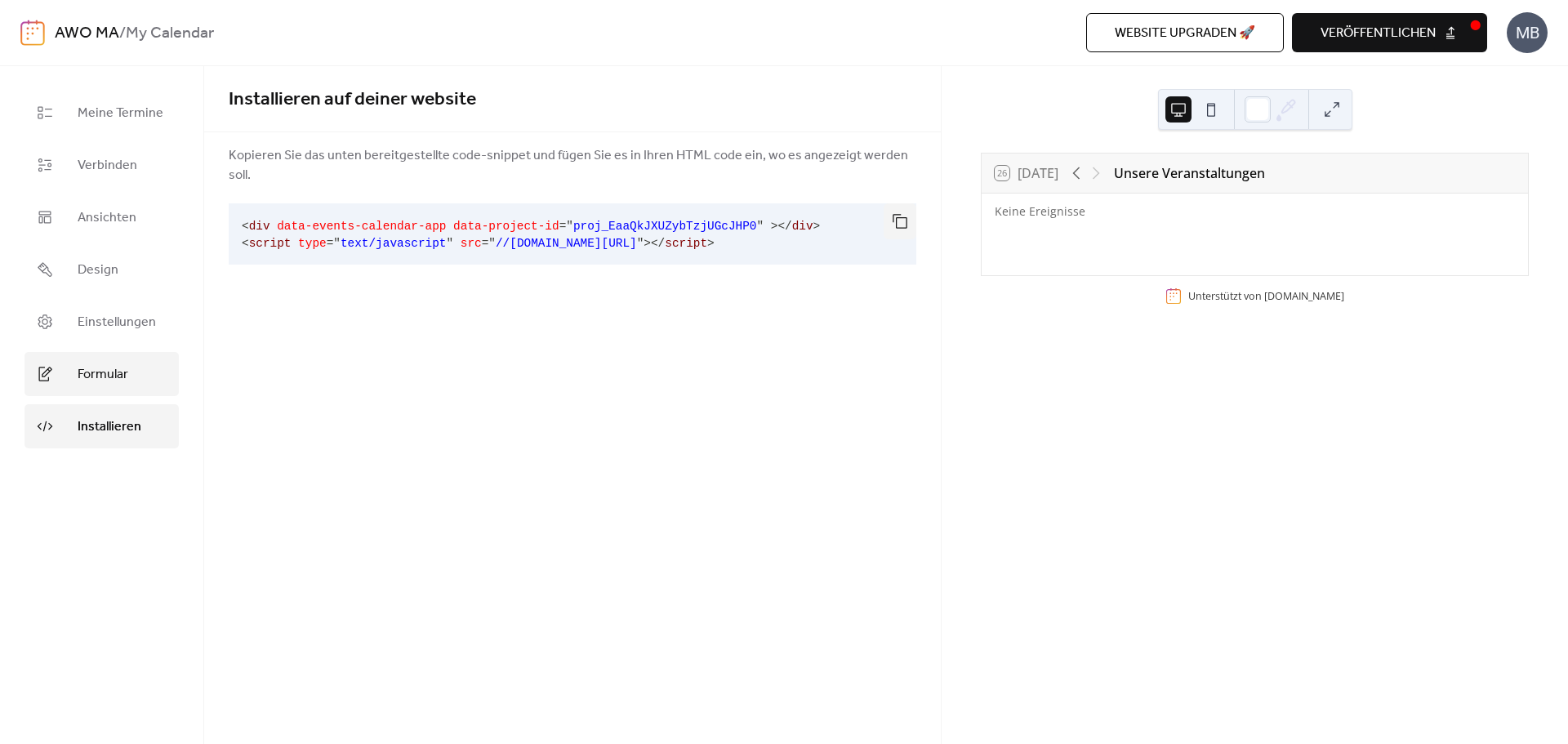
click at [122, 368] on span "Formular" at bounding box center [103, 374] width 51 height 20
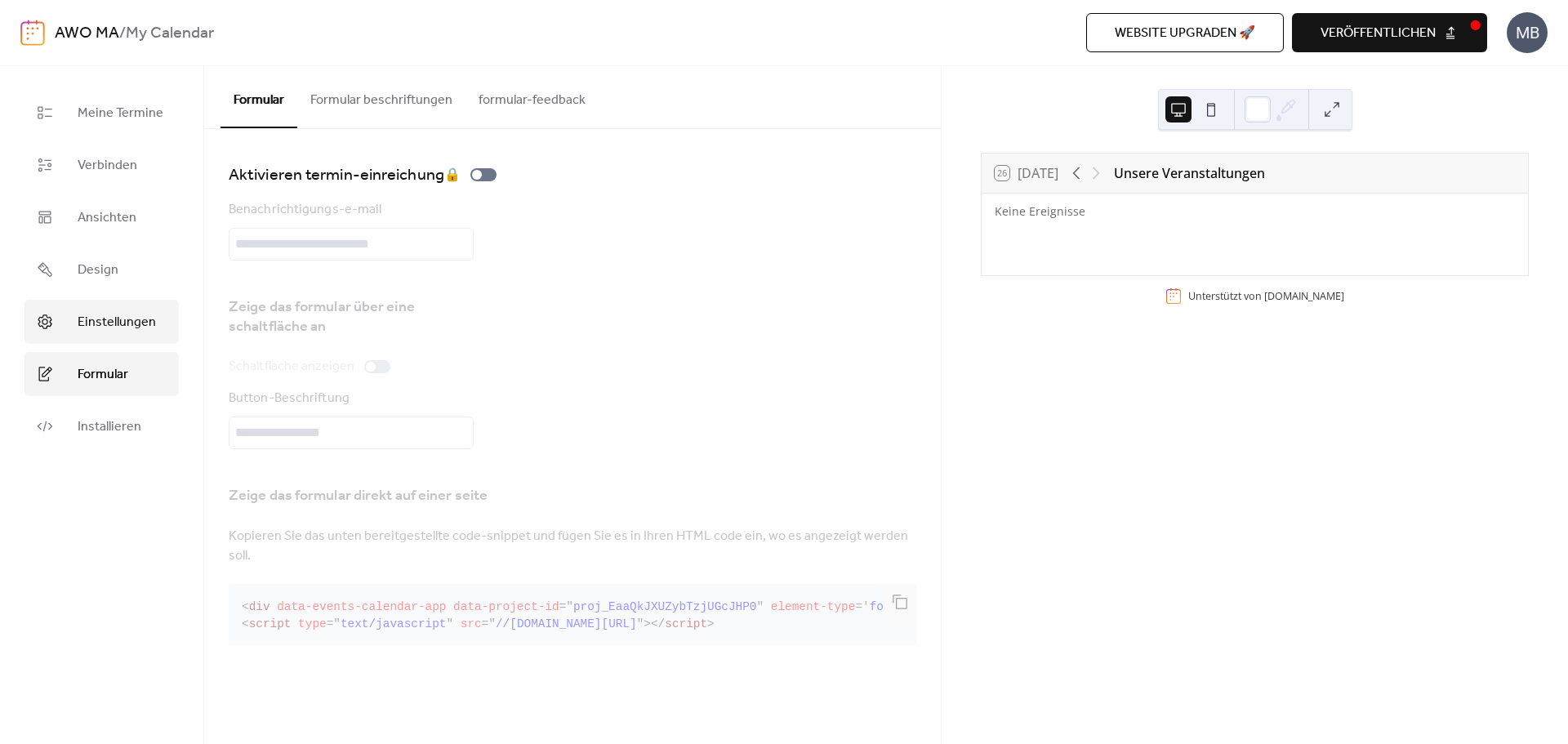
click at [101, 326] on span "Einstellungen" at bounding box center [116, 323] width 78 height 20
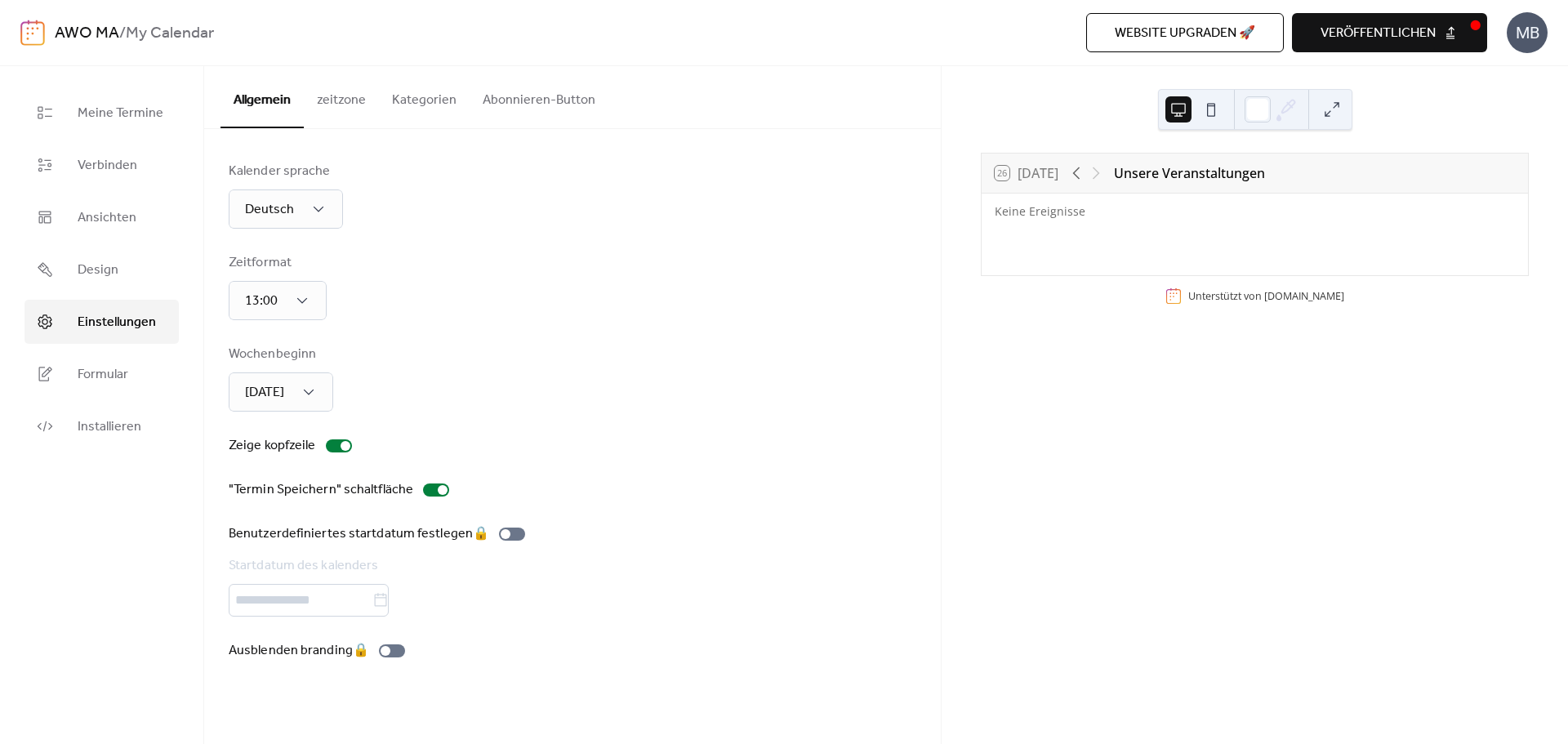
click at [1519, 31] on div "MB" at bounding box center [1527, 33] width 41 height 41
click at [76, 30] on link "AWO MA" at bounding box center [87, 34] width 65 height 31
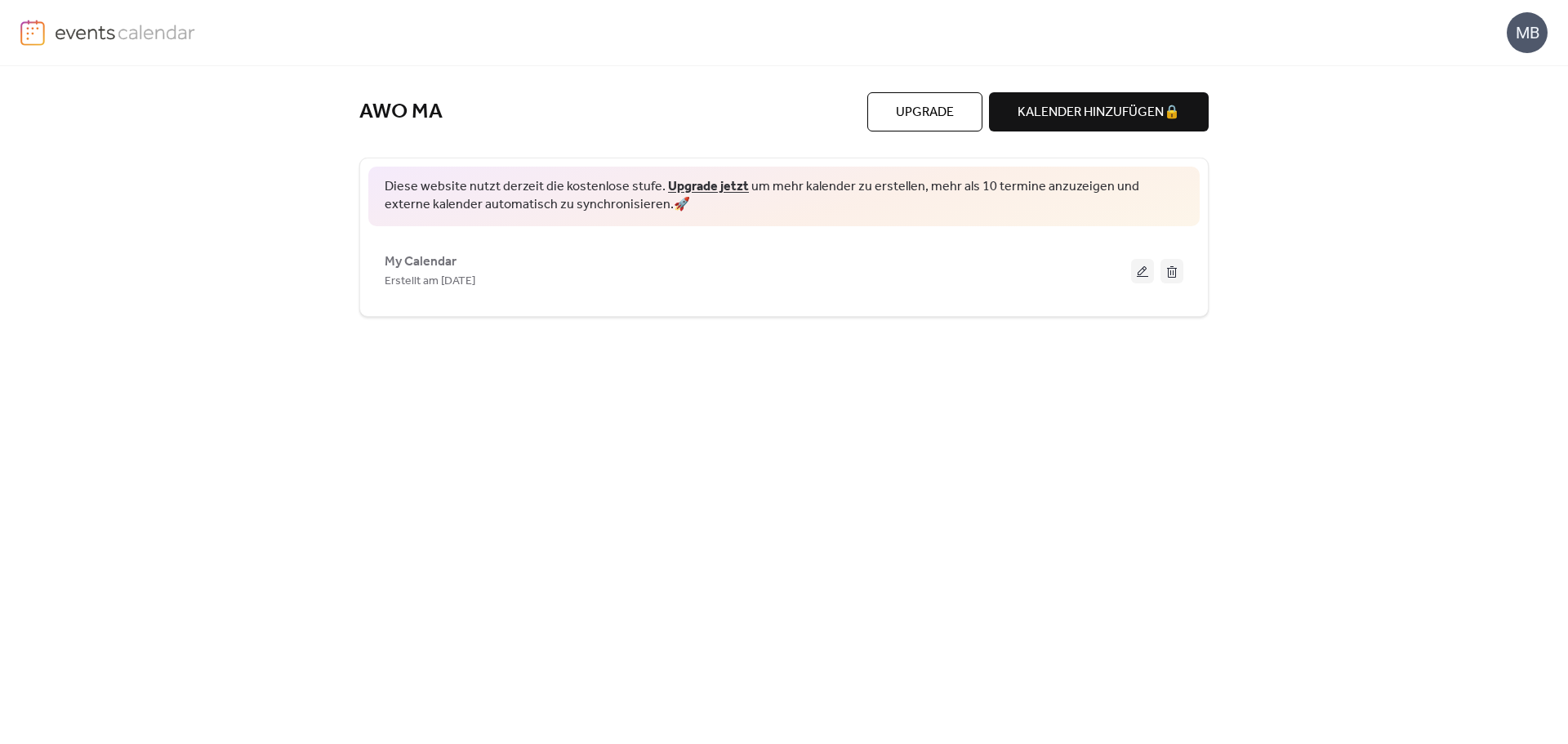
click at [1524, 29] on div "MB" at bounding box center [1527, 33] width 41 height 41
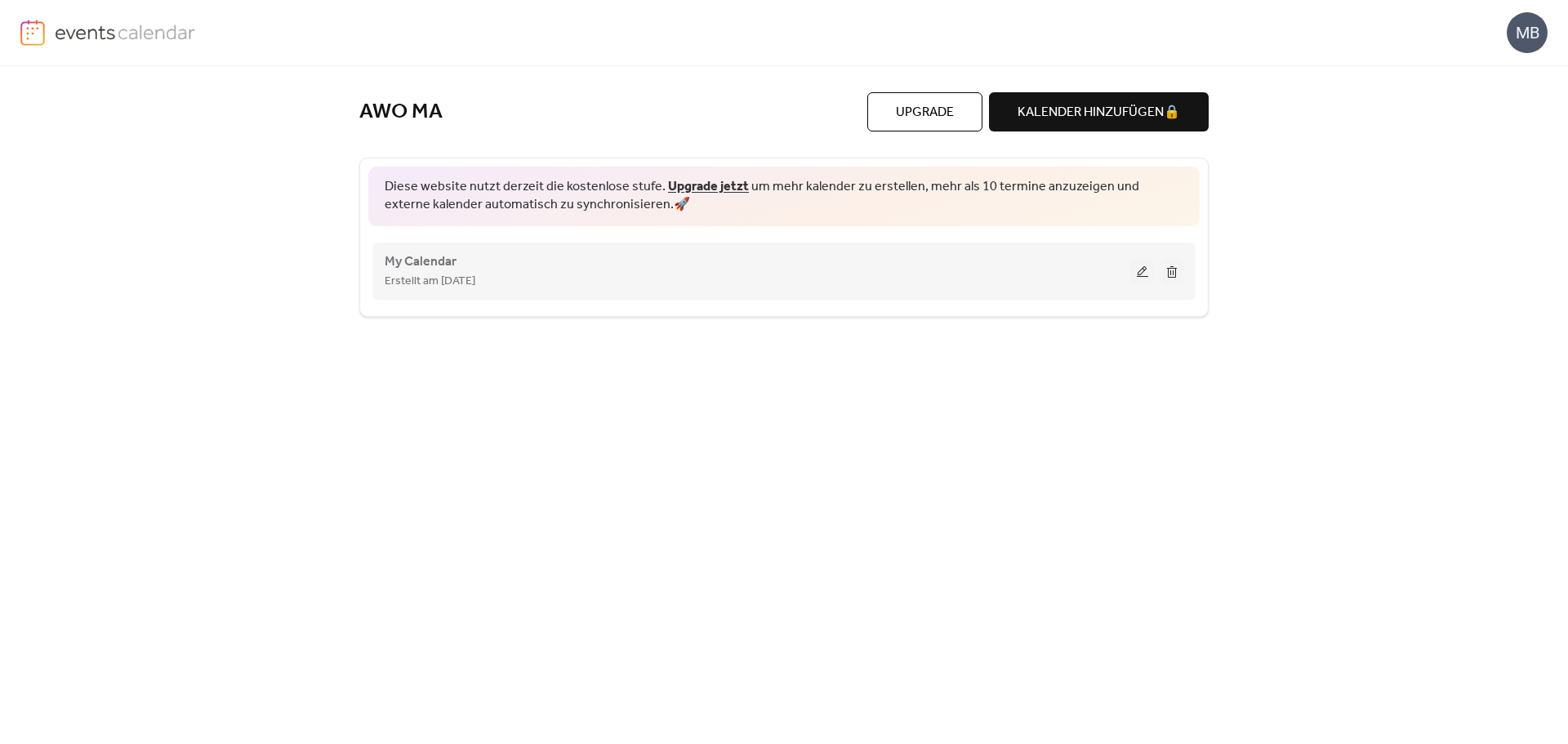
click at [550, 267] on div "My Calendar Erstellt am 30-Juni-2025" at bounding box center [757, 271] width 747 height 39
click at [422, 276] on span "Erstellt am [DATE]" at bounding box center [430, 282] width 90 height 20
click at [1142, 273] on button at bounding box center [1143, 271] width 23 height 25
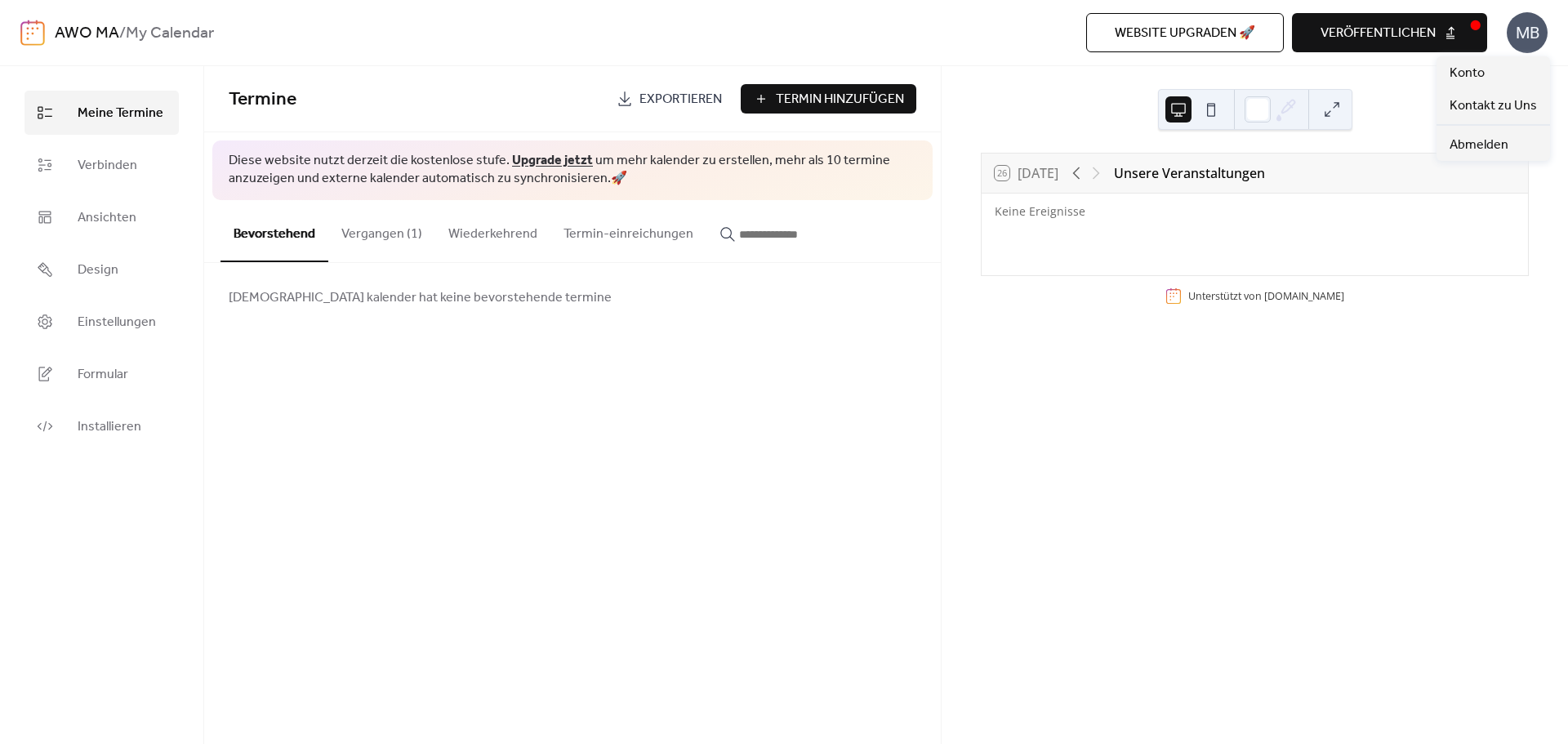
click at [1521, 34] on div "MB" at bounding box center [1527, 33] width 41 height 41
click at [538, 364] on div "Termine Exportieren Termin Hinzufügen Diese website nutzt derzeit die kostenlos…" at bounding box center [572, 405] width 737 height 677
click at [819, 90] on span "Termin Hinzufügen" at bounding box center [839, 99] width 128 height 20
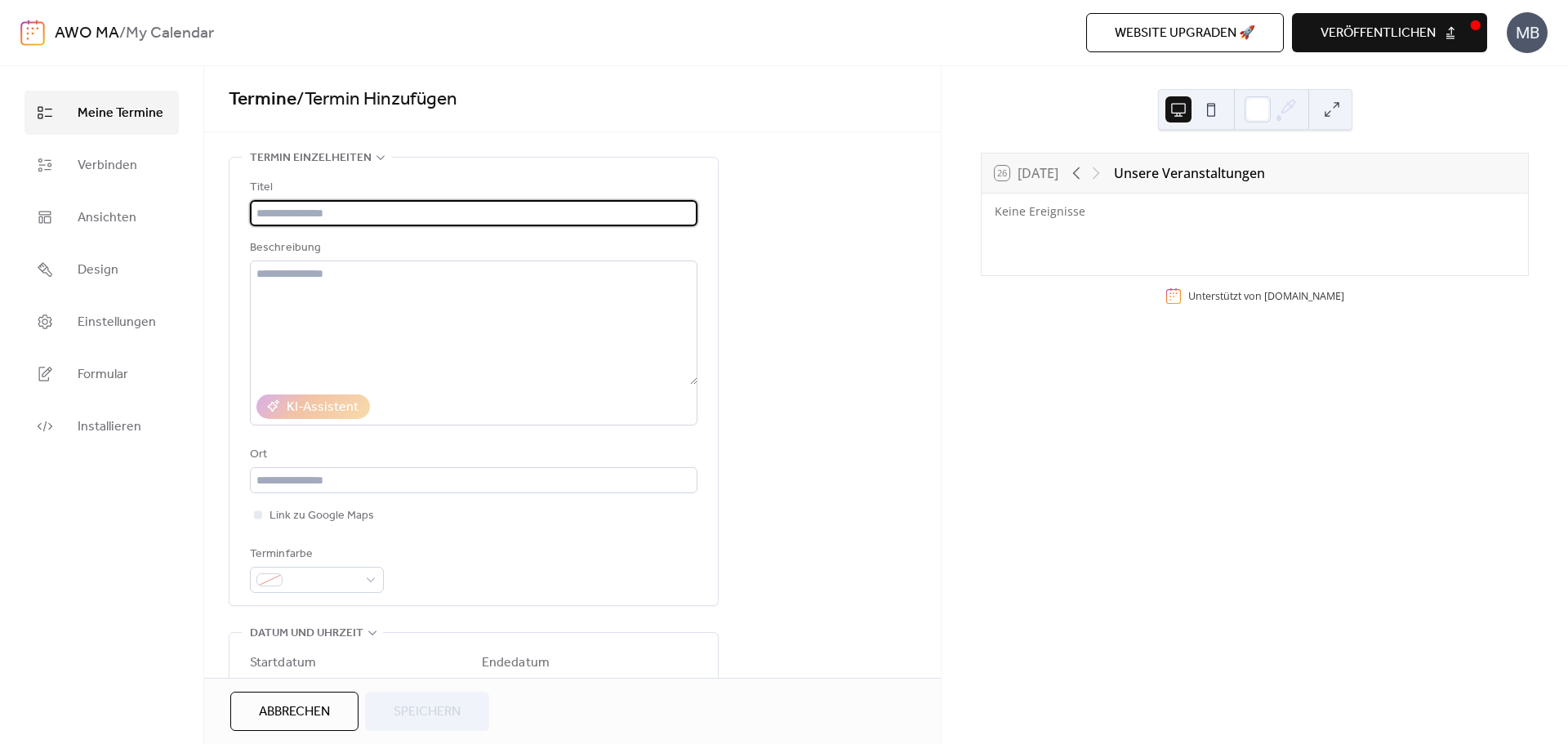
click at [278, 214] on input "text" at bounding box center [473, 214] width 448 height 26
click at [309, 284] on textarea at bounding box center [473, 322] width 448 height 124
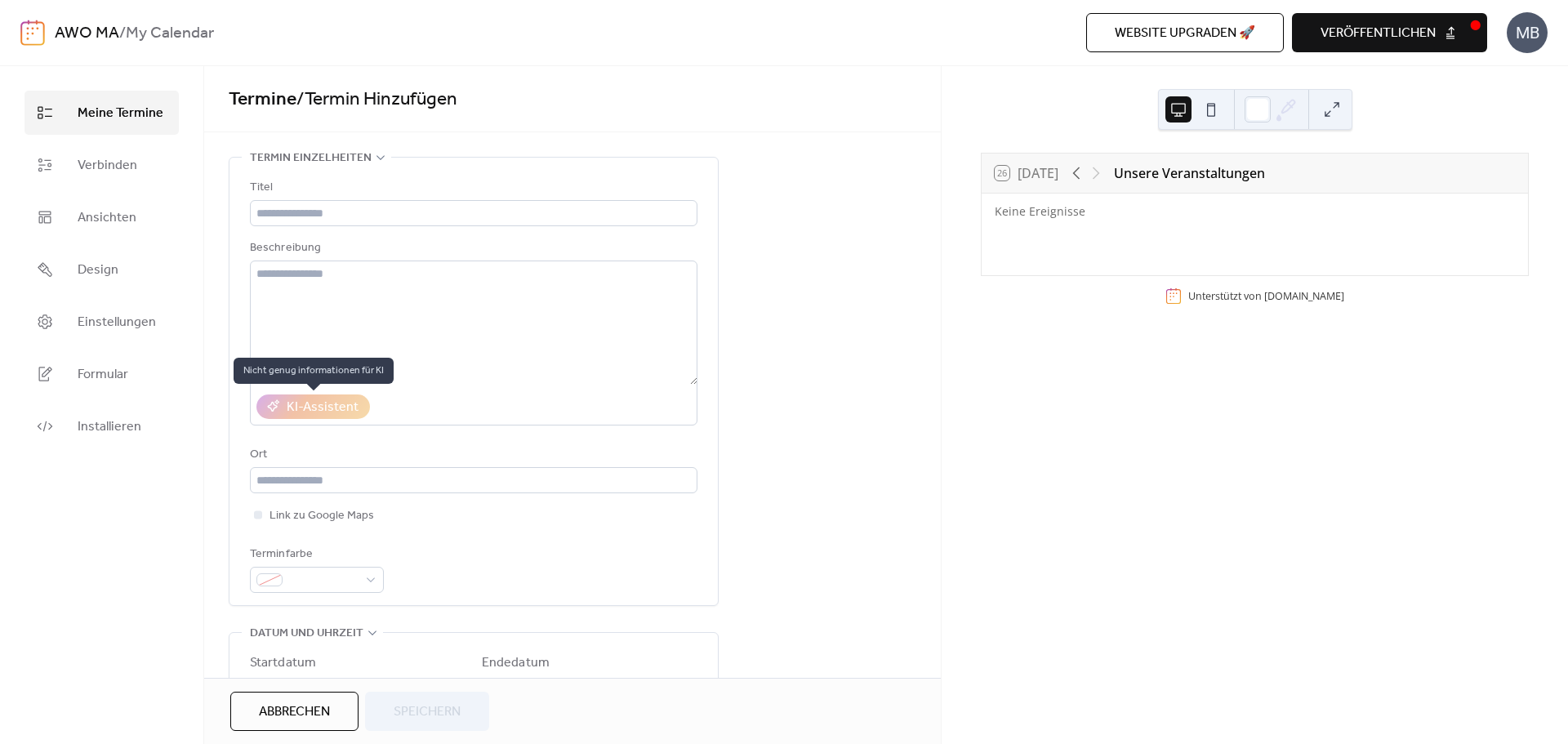
click at [340, 410] on div "KI-Assistent" at bounding box center [313, 406] width 113 height 25
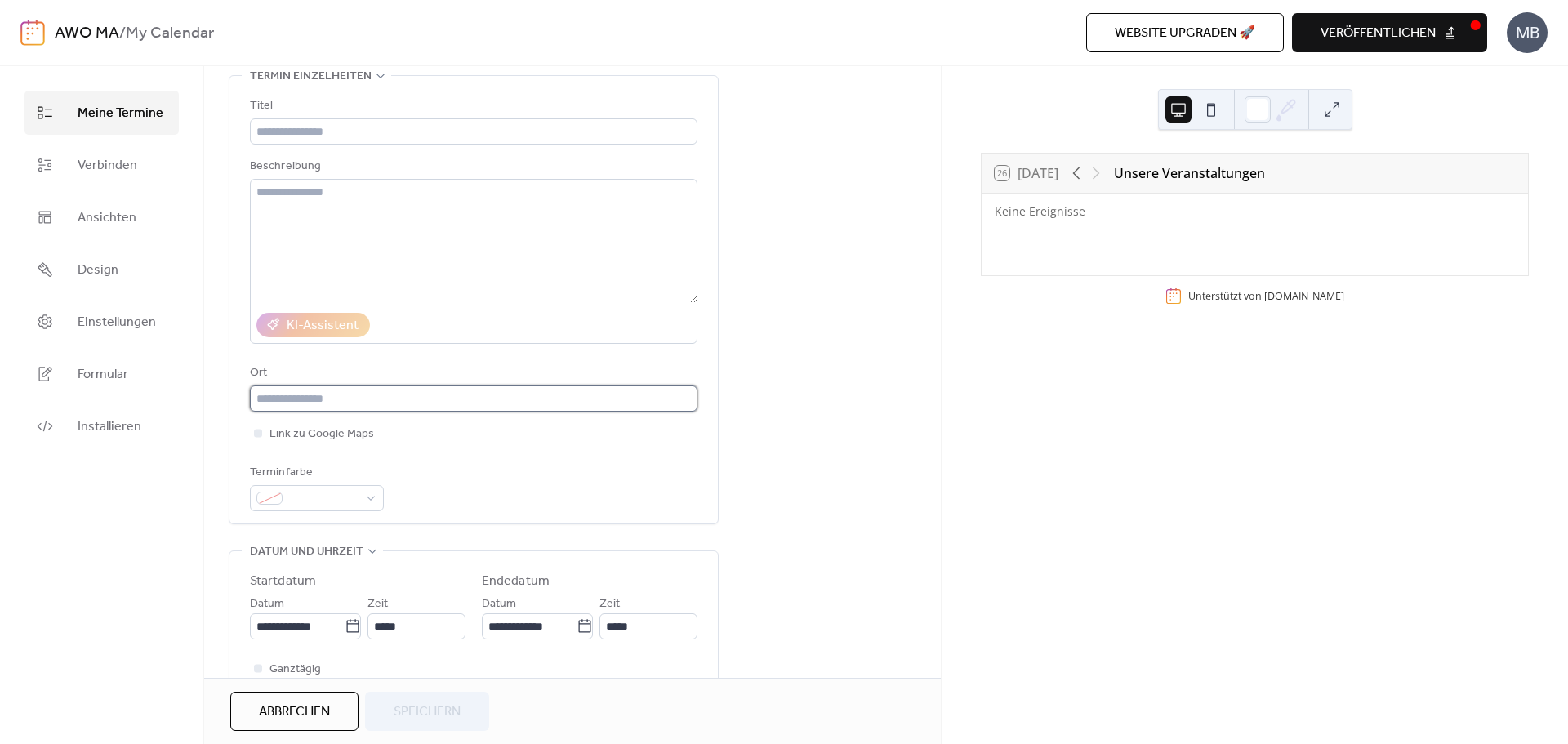
click at [269, 406] on input "text" at bounding box center [473, 398] width 448 height 26
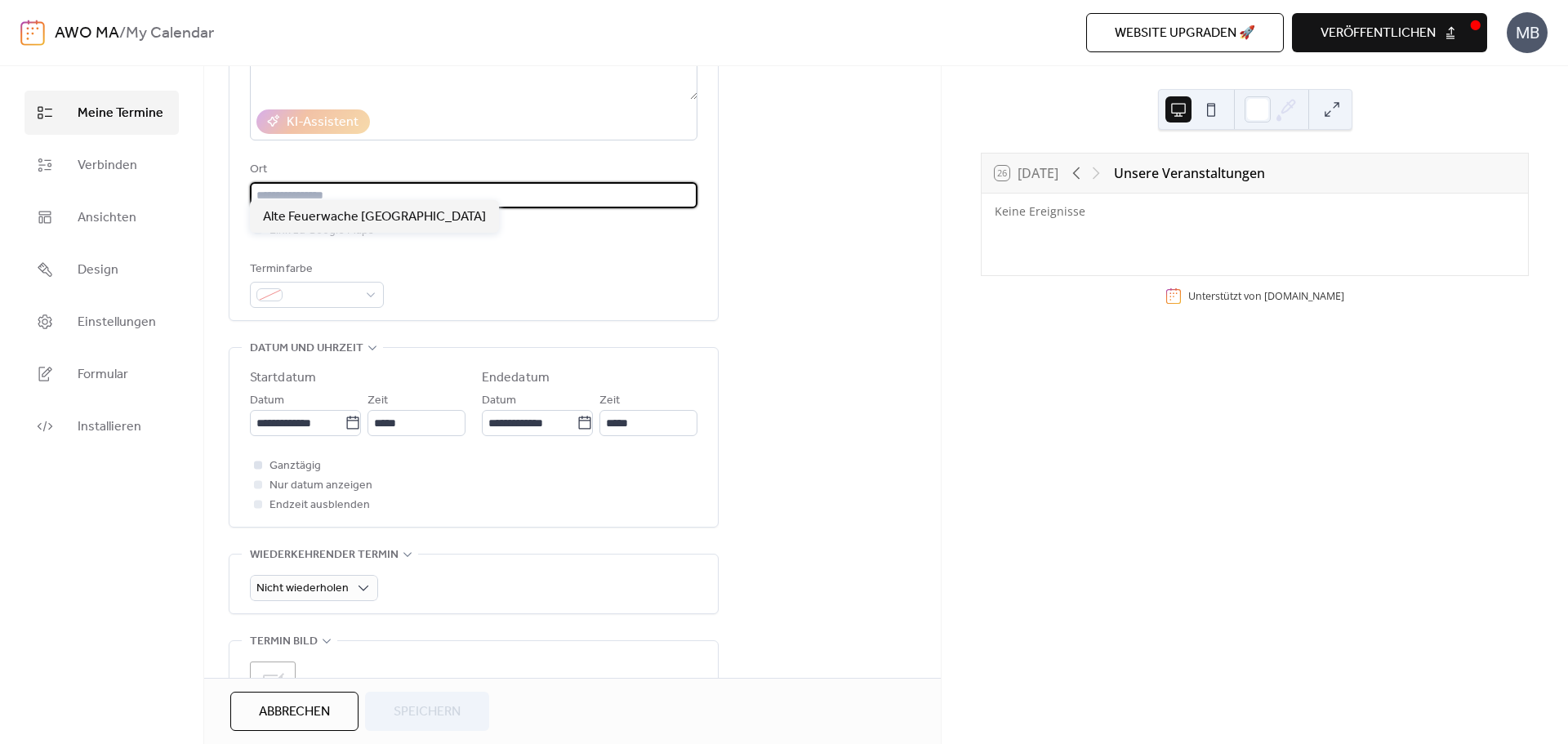
scroll to position [327, 0]
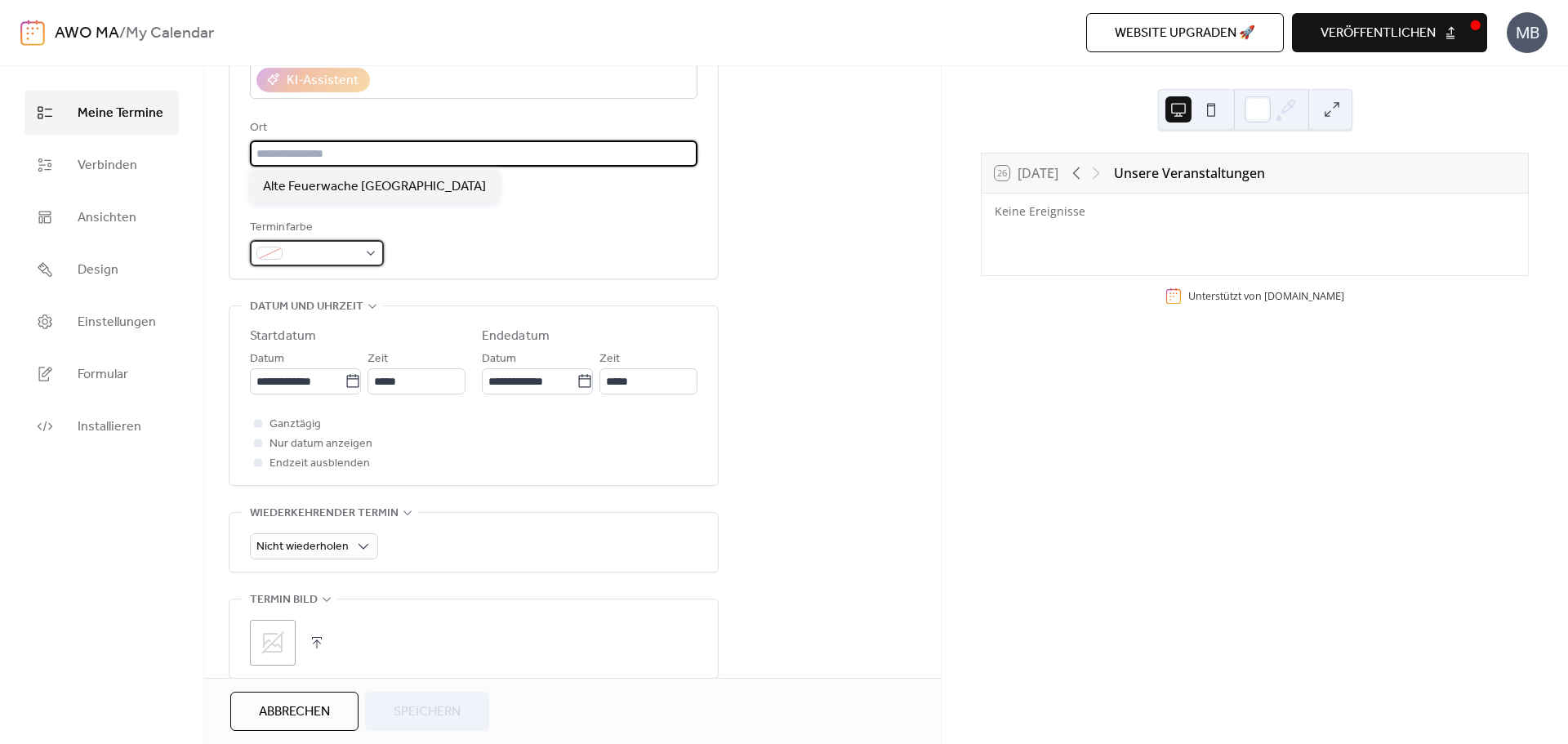
click at [289, 265] on div at bounding box center [316, 253] width 134 height 26
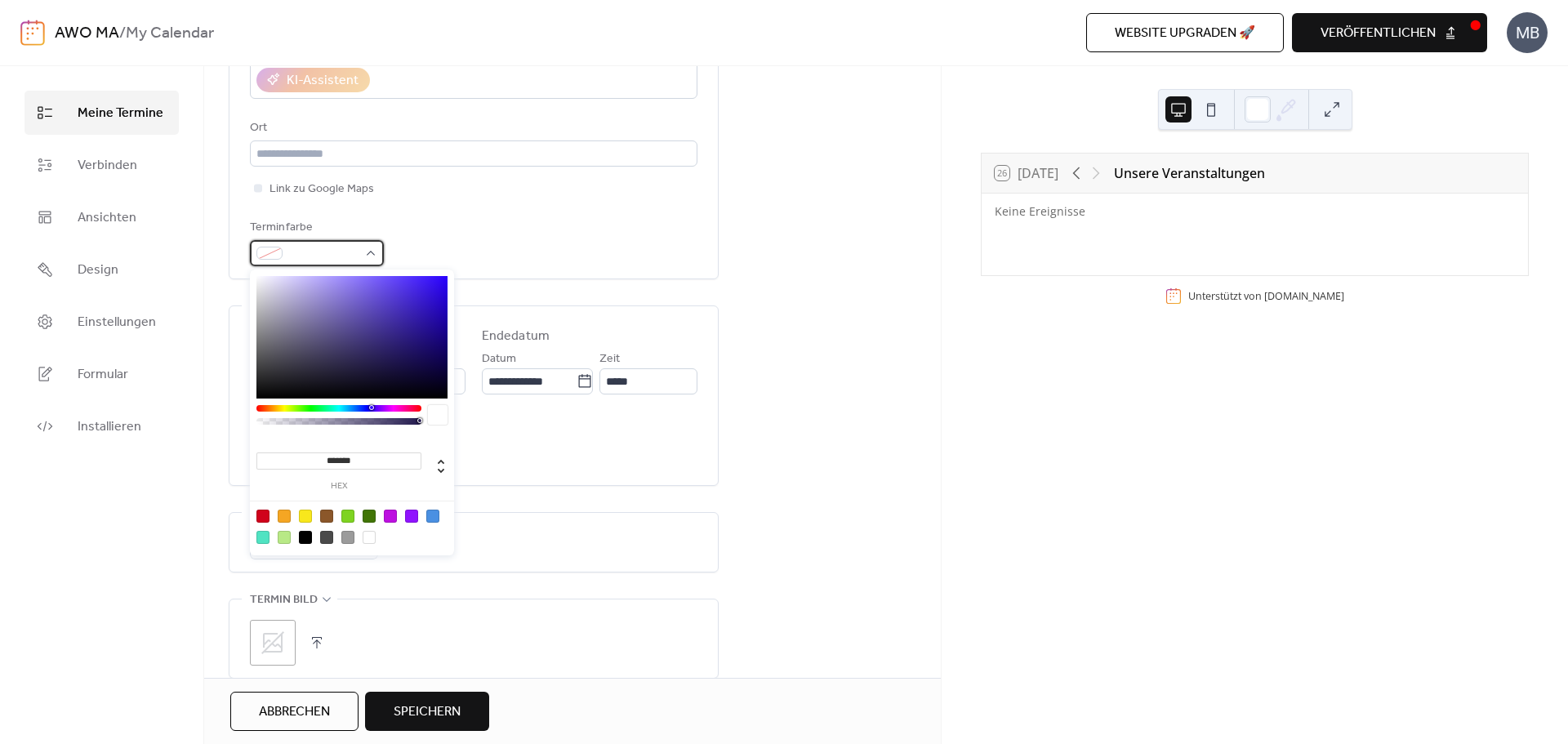
click at [301, 242] on div at bounding box center [316, 253] width 134 height 26
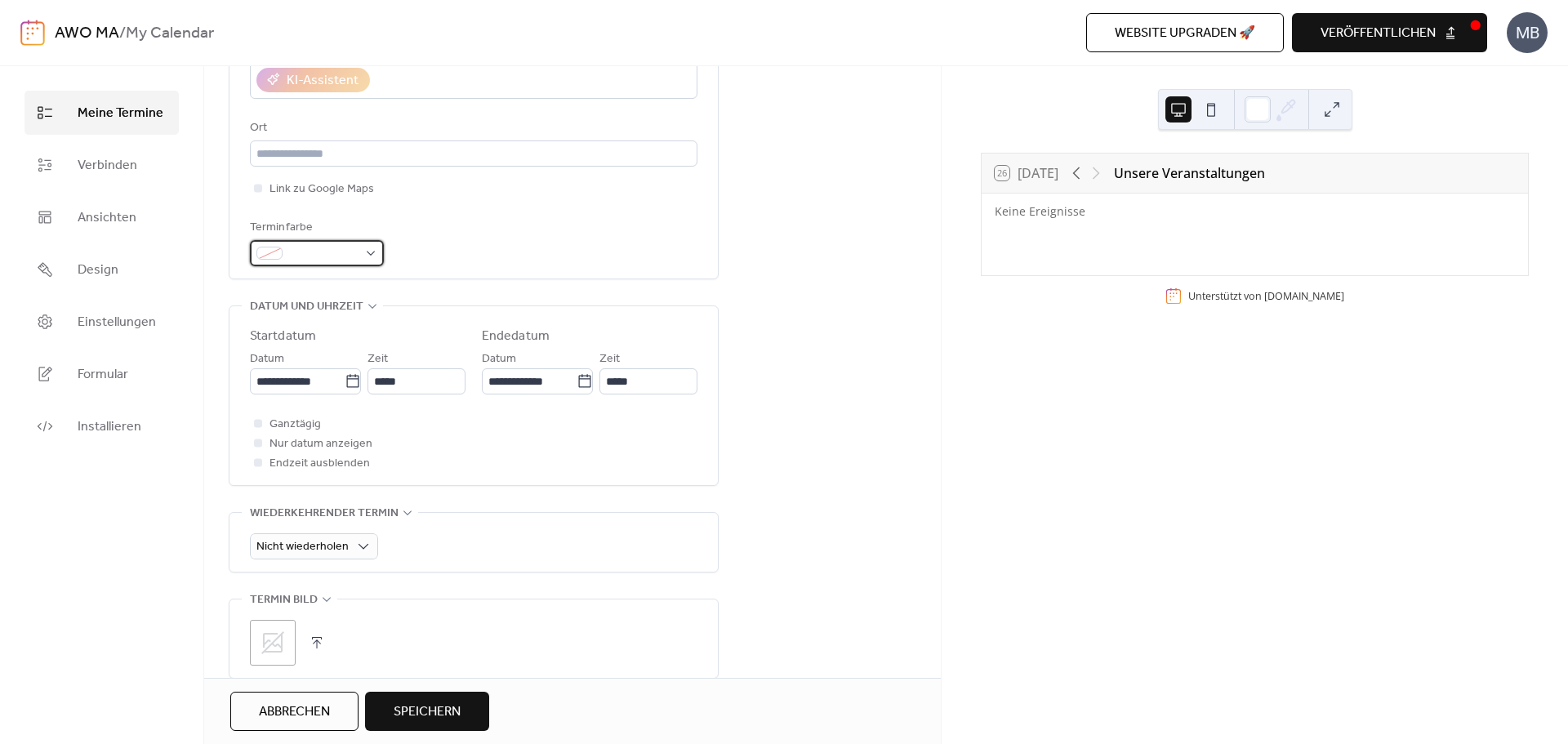
click at [340, 254] on span at bounding box center [324, 254] width 69 height 20
click at [491, 242] on div "Terminfarbe" at bounding box center [473, 241] width 448 height 48
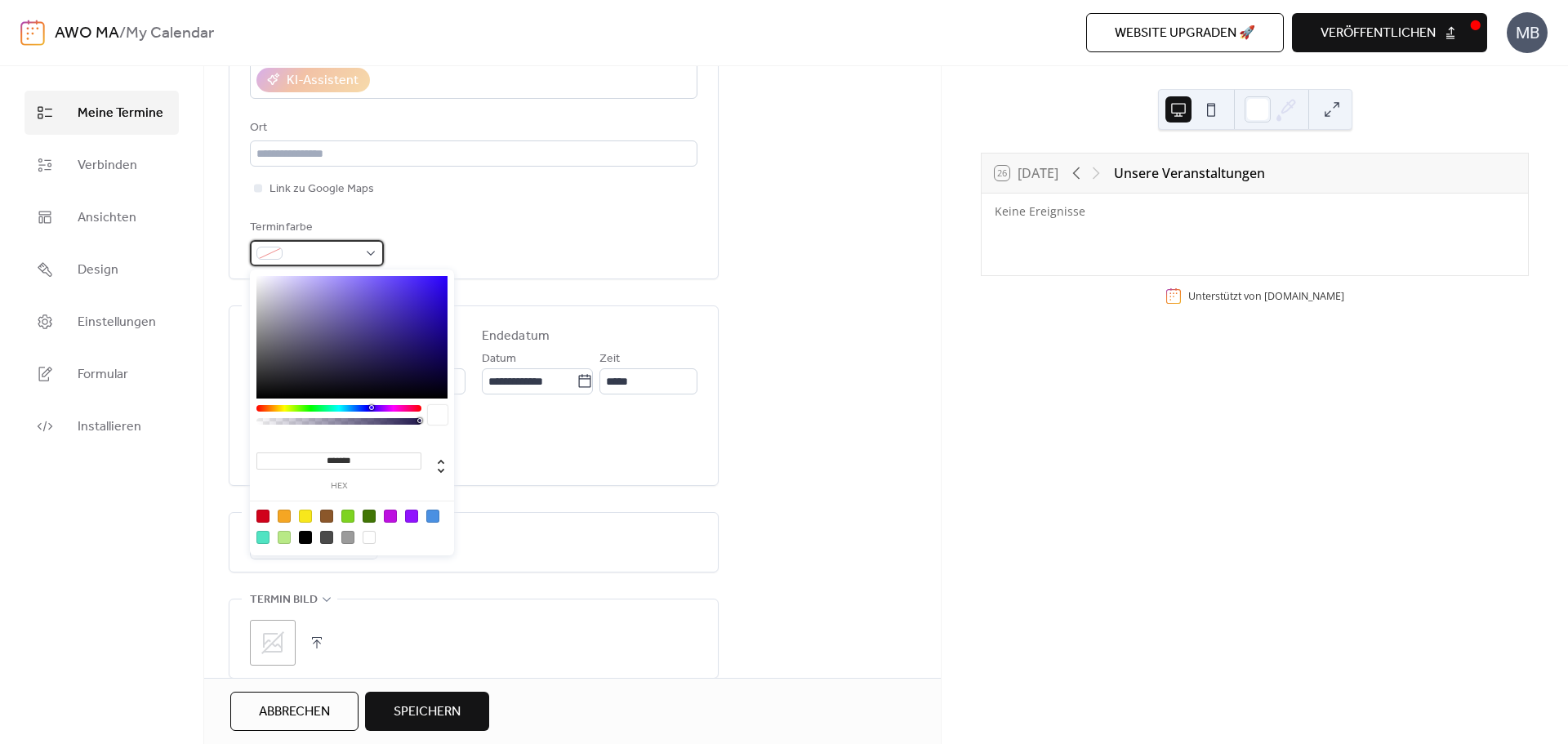
click at [347, 244] on span at bounding box center [324, 254] width 69 height 20
click at [492, 177] on div "Titel Beschreibung KI-Assistent Ort Link zu Google Maps Terminfarbe" at bounding box center [473, 58] width 448 height 415
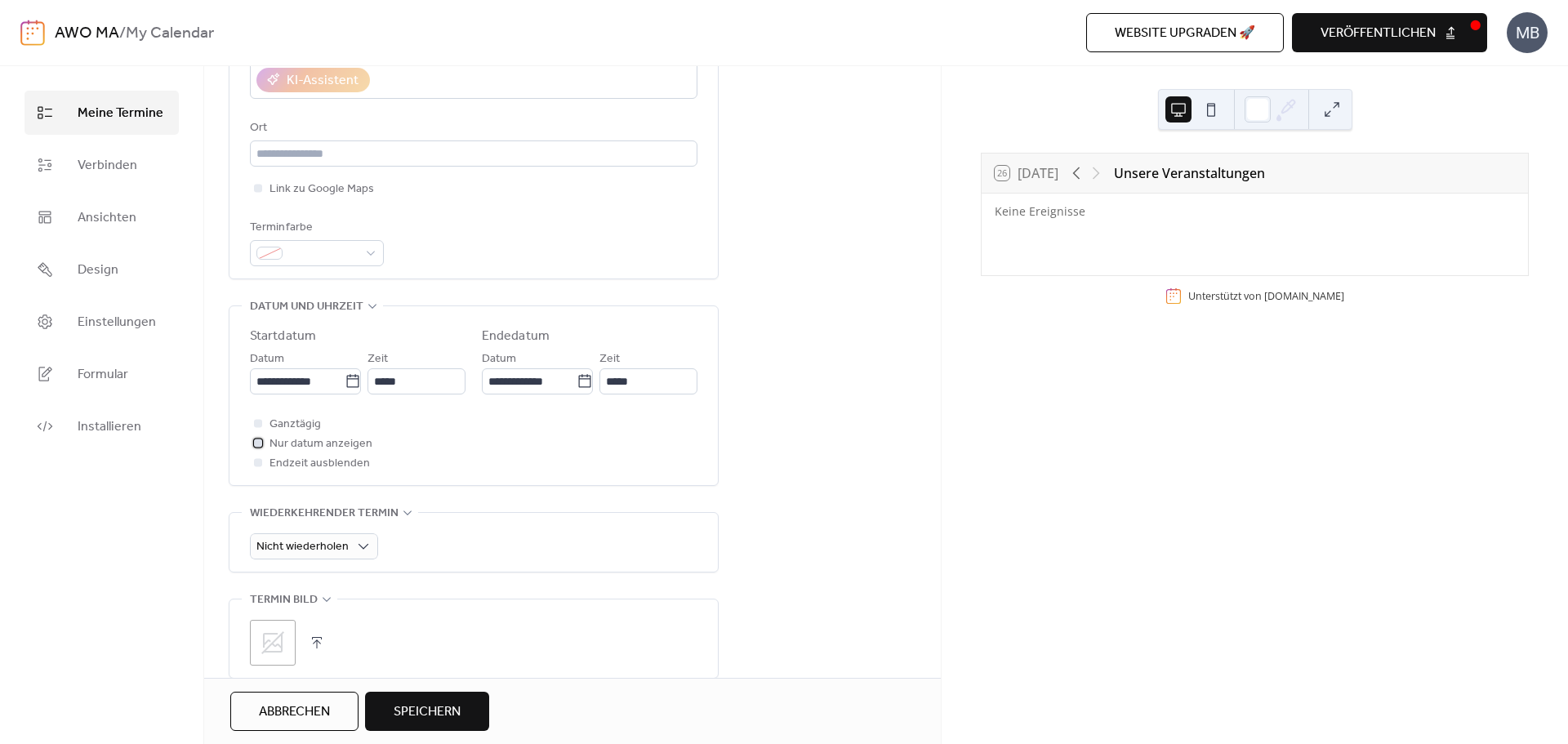
click at [270, 448] on span "Nur datum anzeigen" at bounding box center [320, 444] width 103 height 20
click at [260, 467] on div at bounding box center [258, 462] width 16 height 16
click at [295, 463] on span "Endzeit ausblenden" at bounding box center [320, 464] width 100 height 20
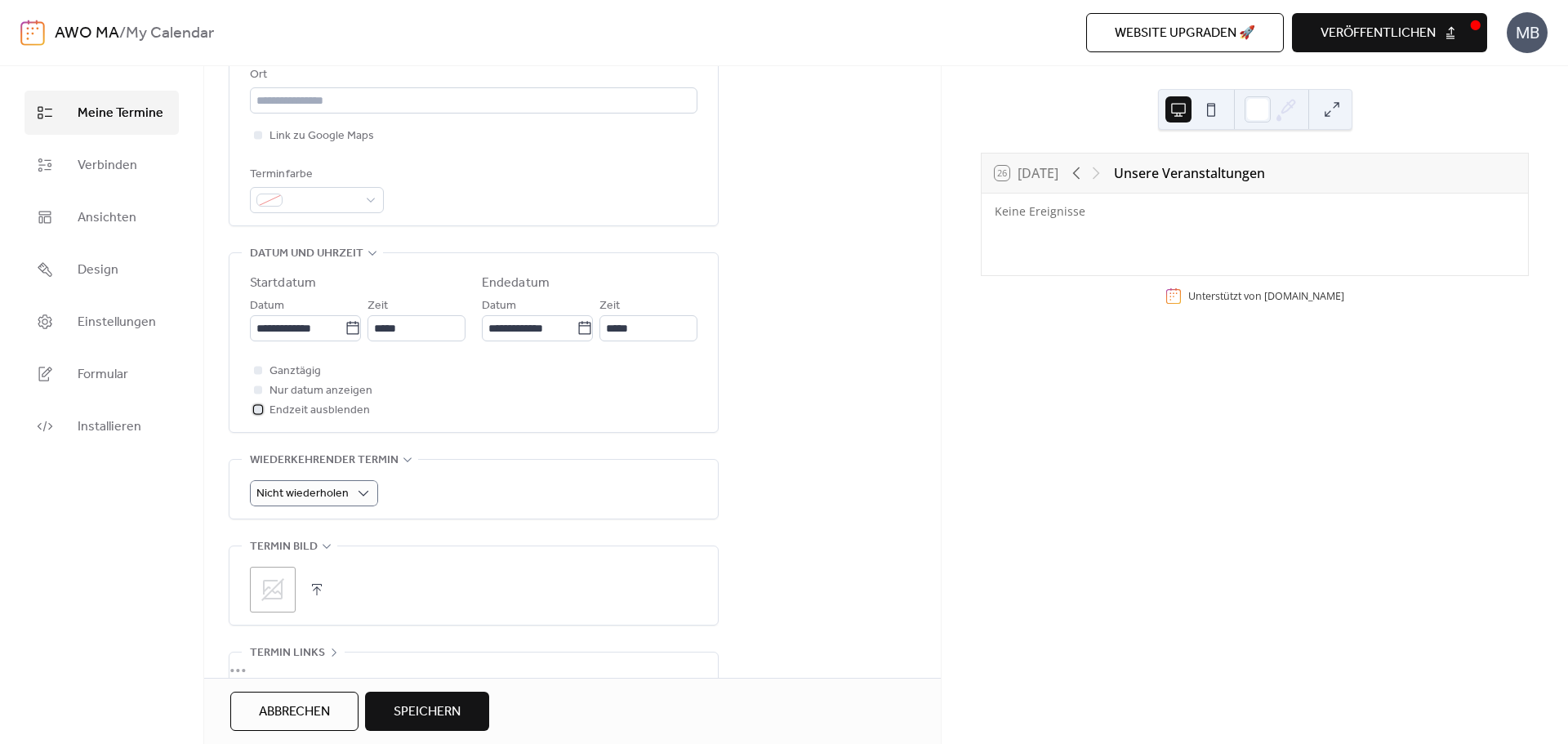
scroll to position [408, 0]
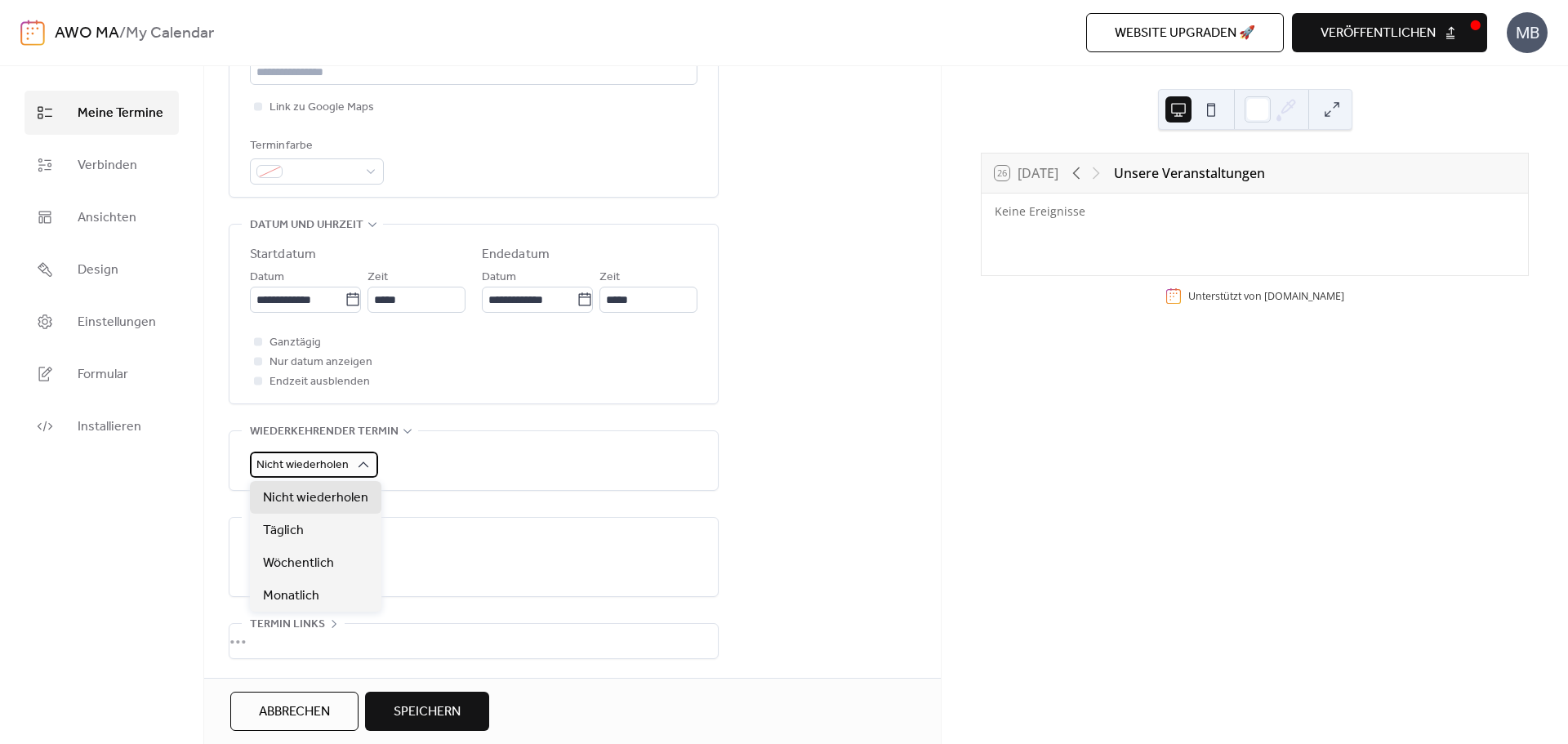
click at [365, 461] on icon at bounding box center [363, 465] width 16 height 16
click at [361, 464] on icon at bounding box center [363, 465] width 16 height 16
click at [307, 603] on span "Monatlich" at bounding box center [291, 596] width 57 height 20
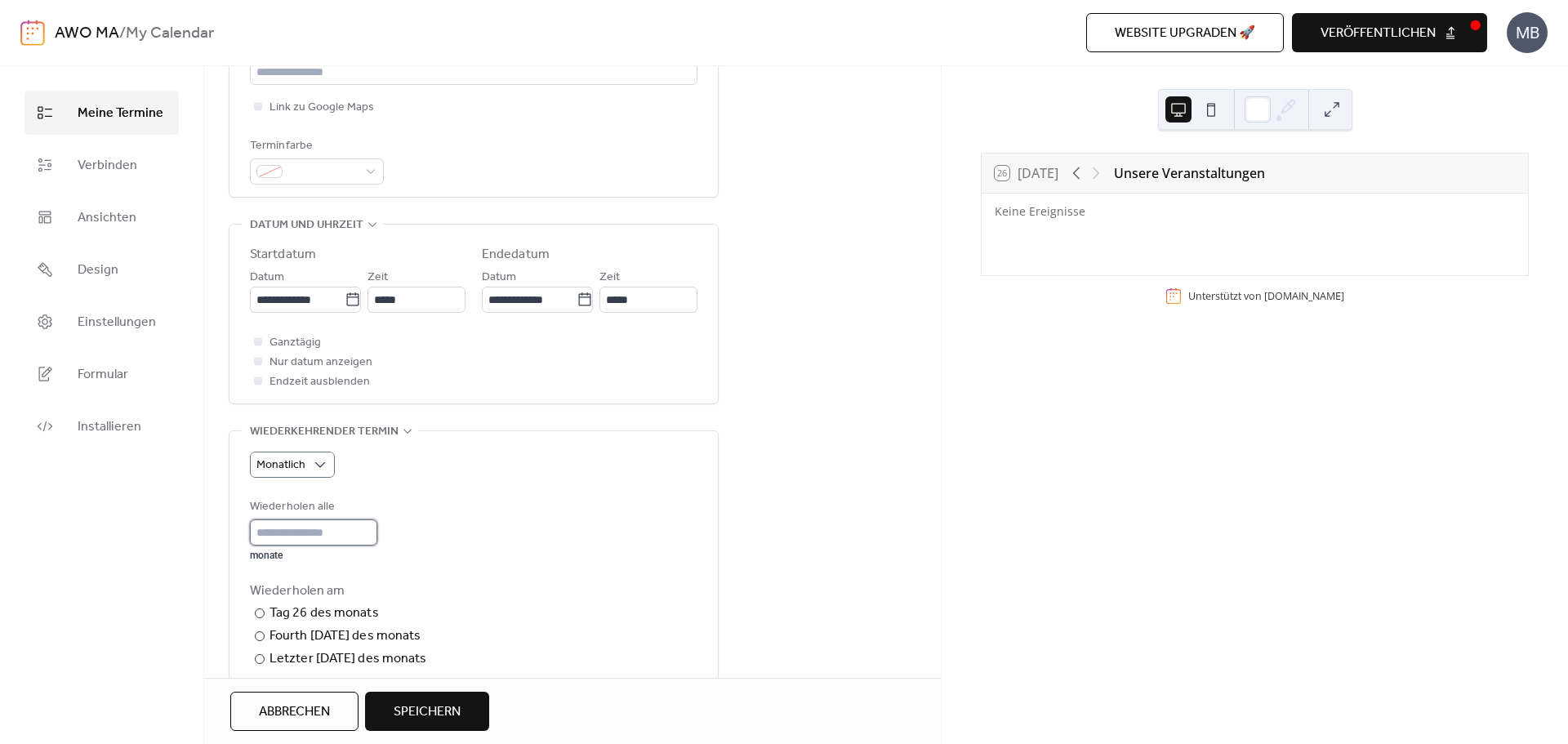
click at [287, 524] on input "*" at bounding box center [313, 532] width 127 height 26
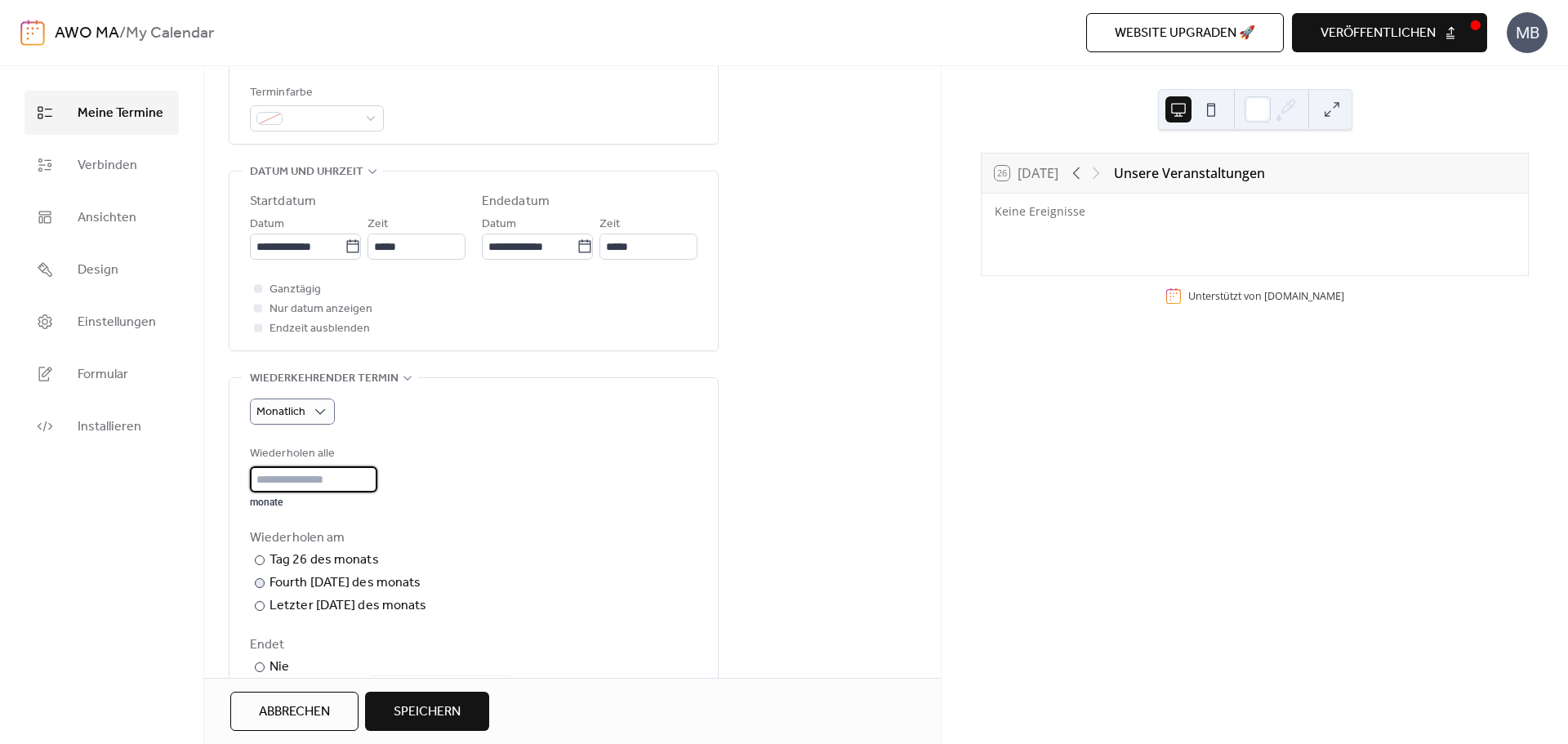
scroll to position [489, 0]
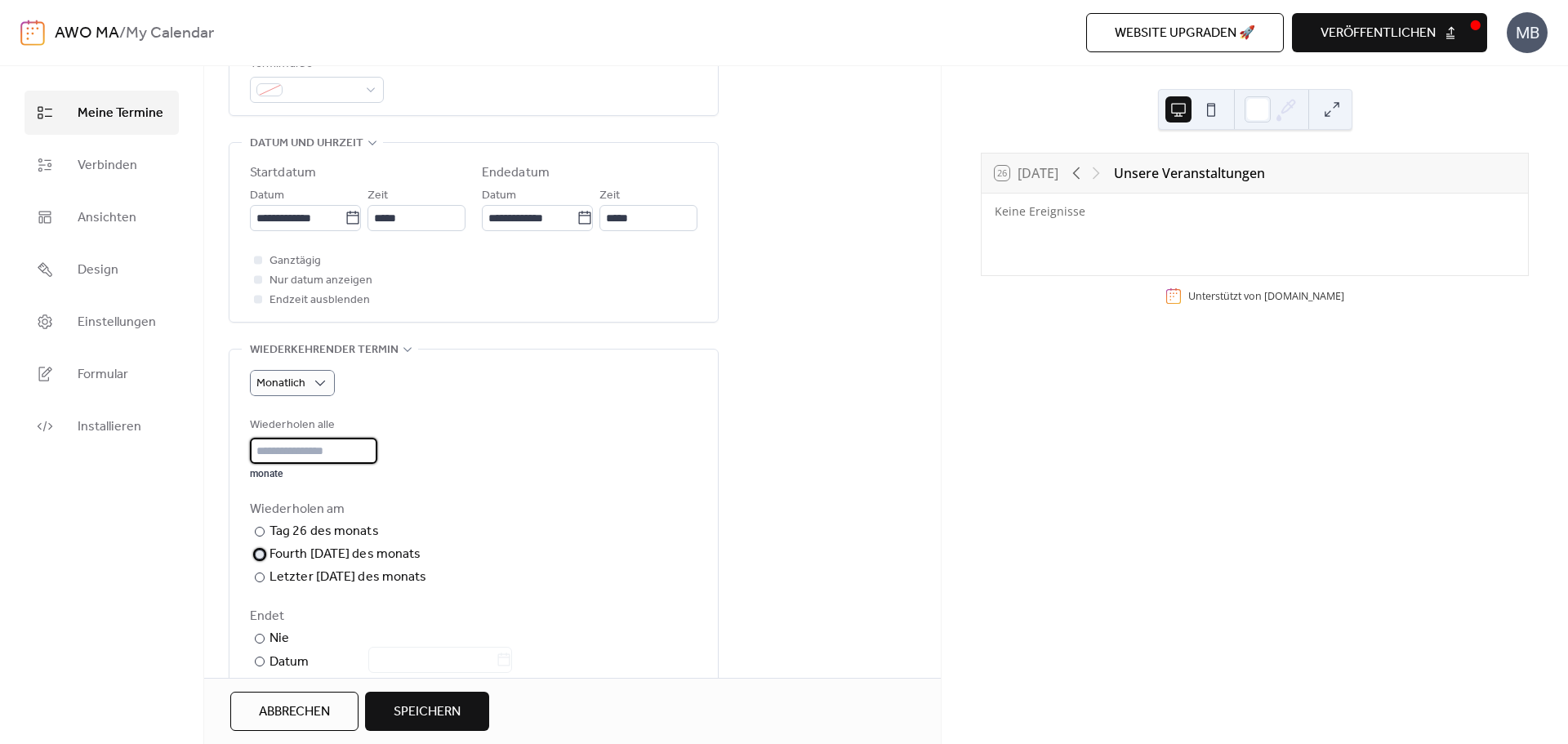
click at [269, 560] on label "​ Fourth Freitag des monats" at bounding box center [340, 554] width 181 height 20
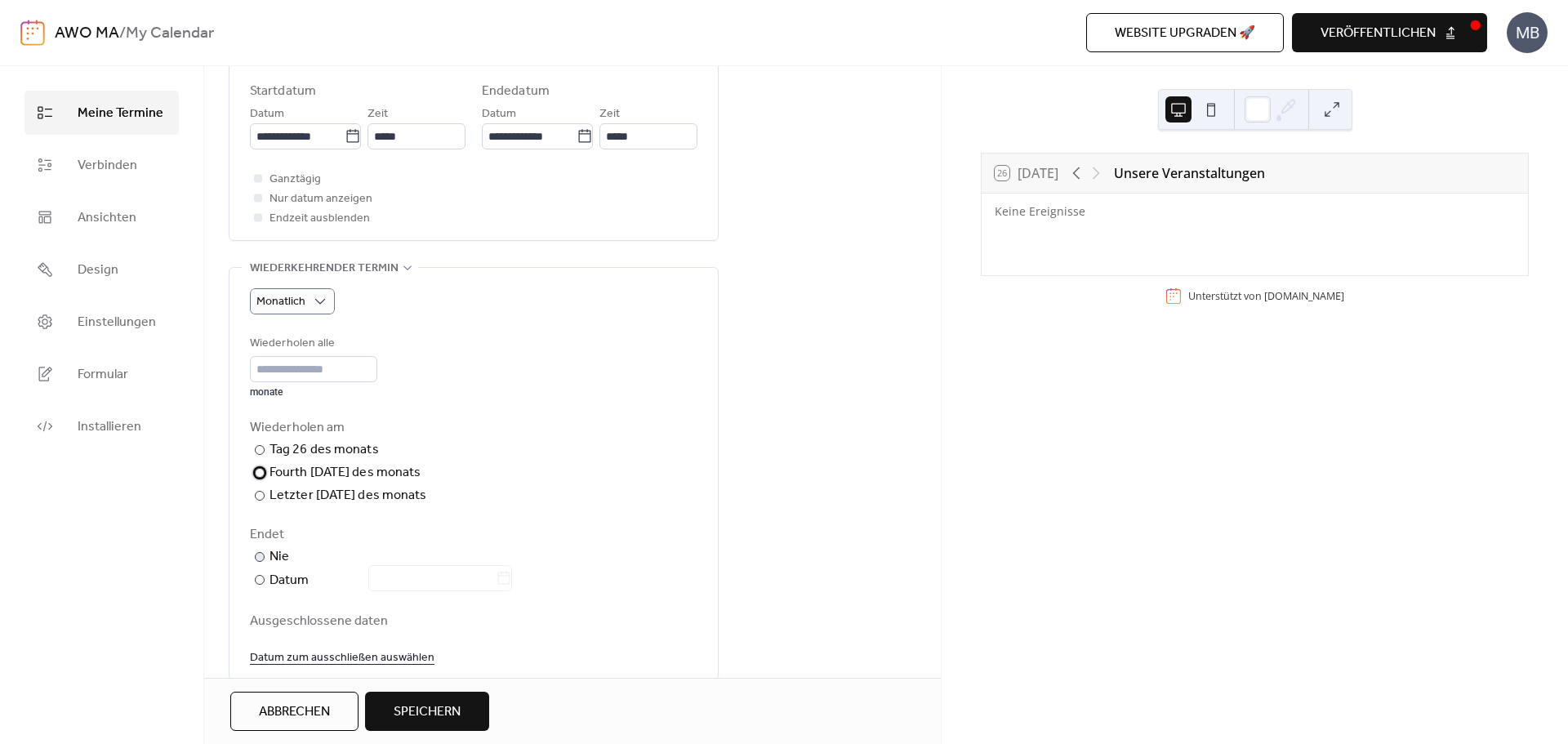
scroll to position [653, 0]
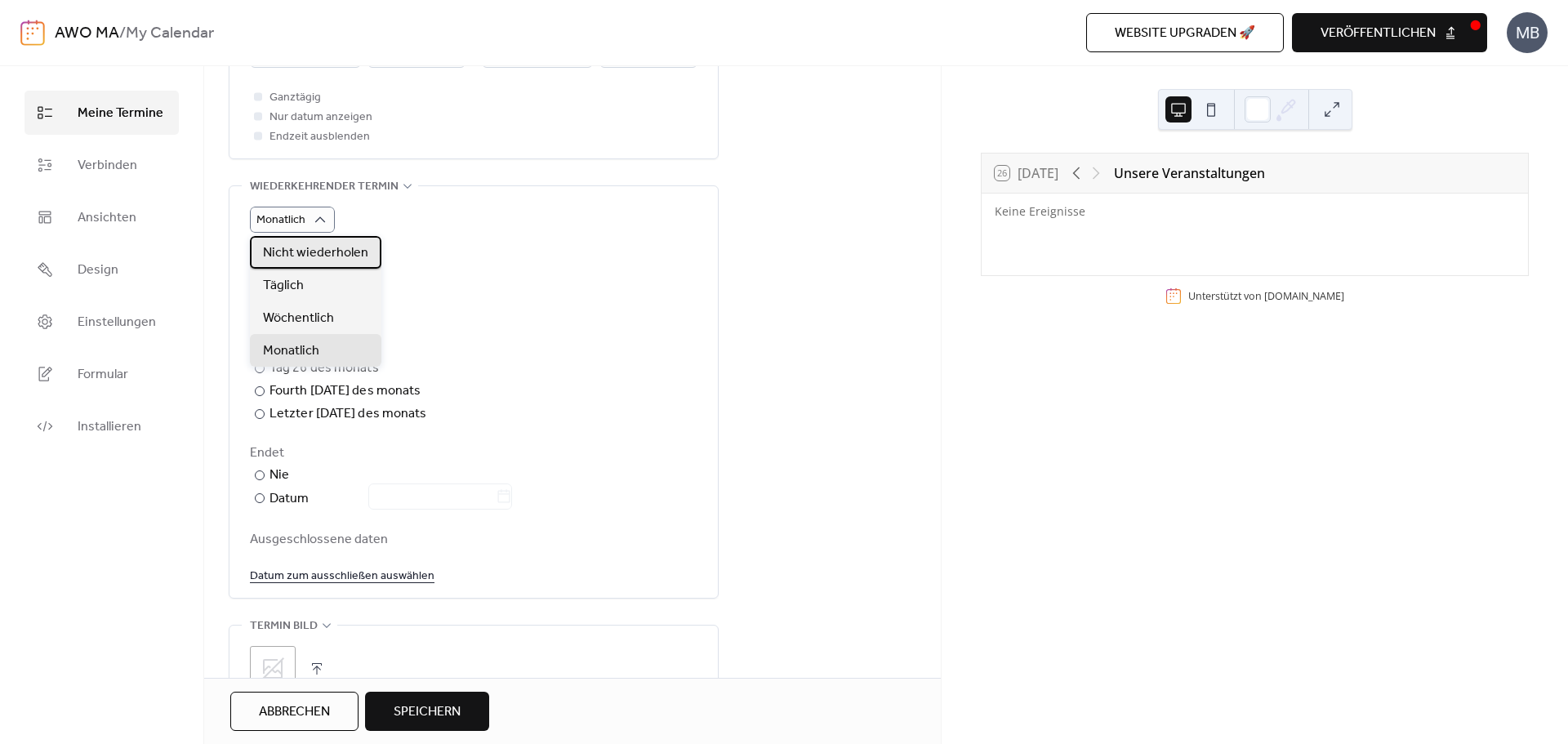
click at [303, 247] on span "Nicht wiederholen" at bounding box center [315, 253] width 105 height 20
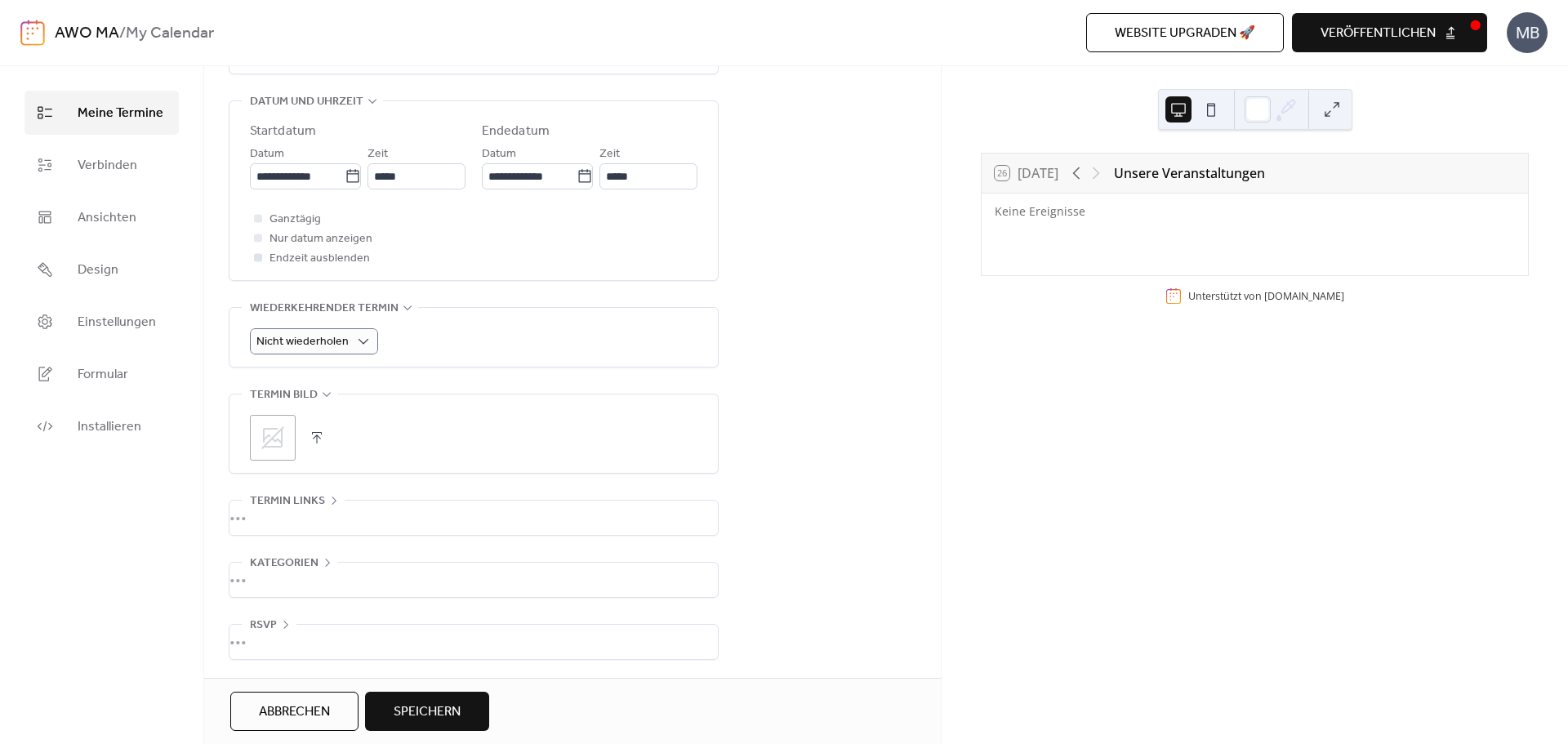
scroll to position [535, 0]
click at [312, 437] on button "button" at bounding box center [317, 438] width 23 height 23
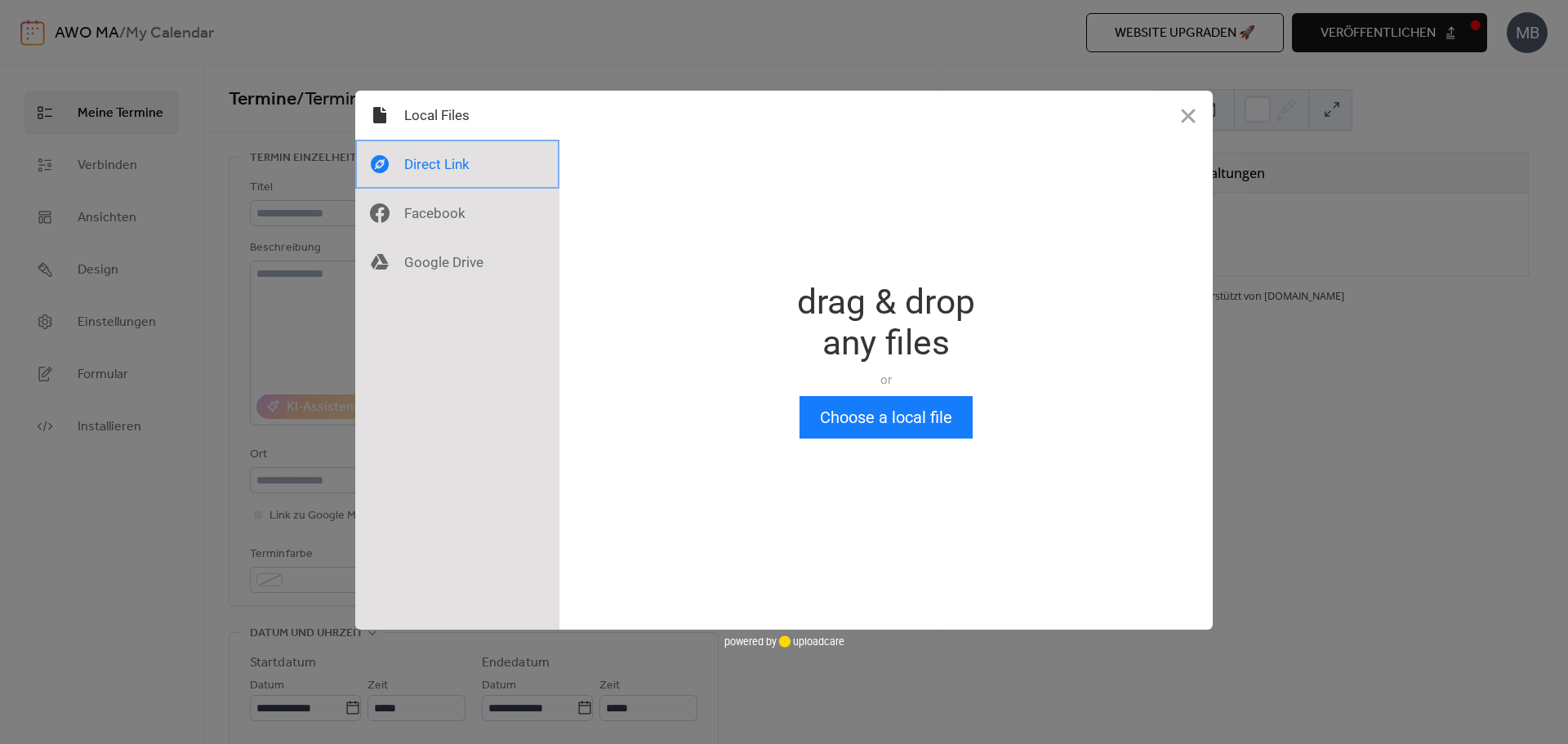
click at [450, 163] on div at bounding box center [457, 164] width 205 height 49
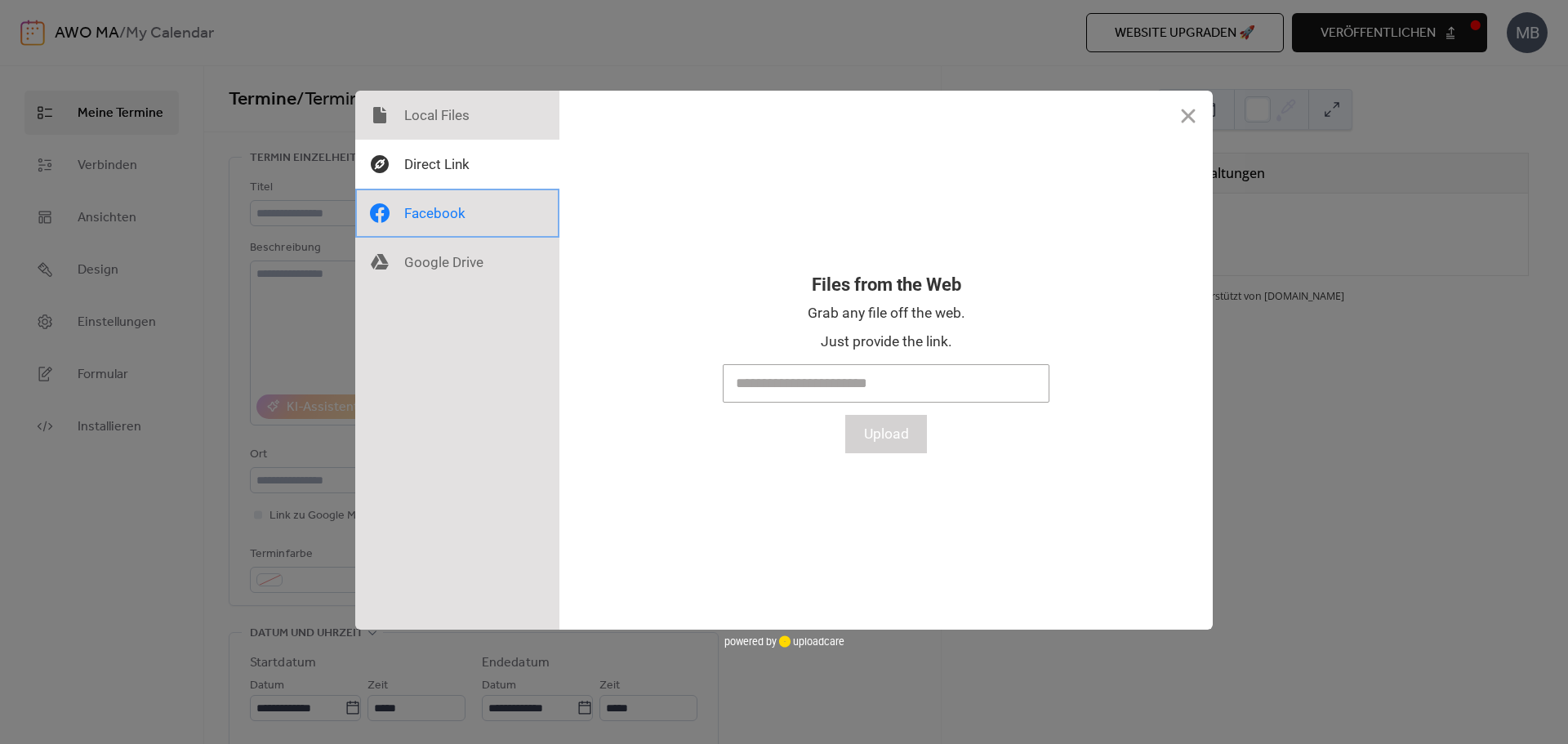
click at [437, 211] on div at bounding box center [457, 214] width 205 height 49
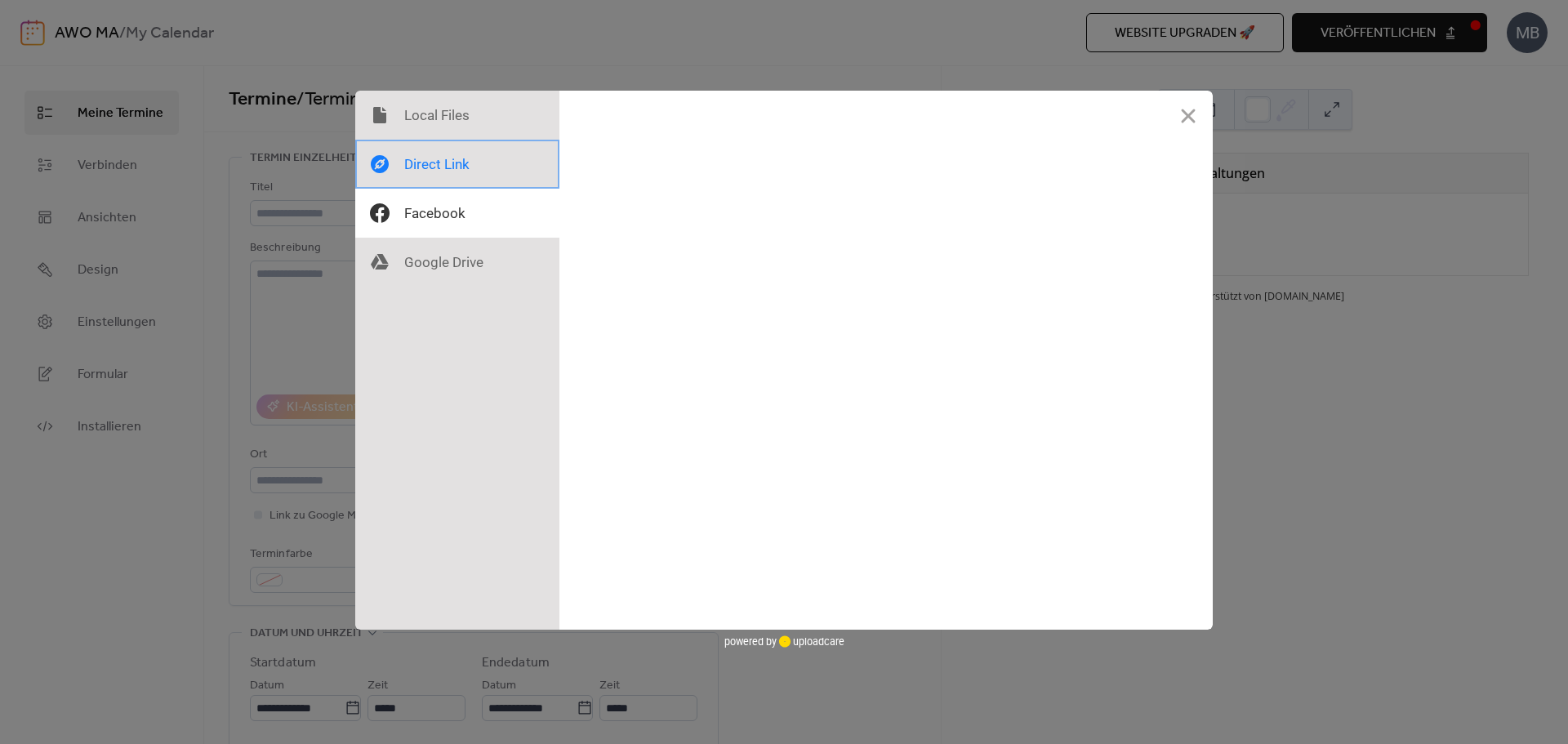
click at [438, 166] on div at bounding box center [457, 164] width 205 height 49
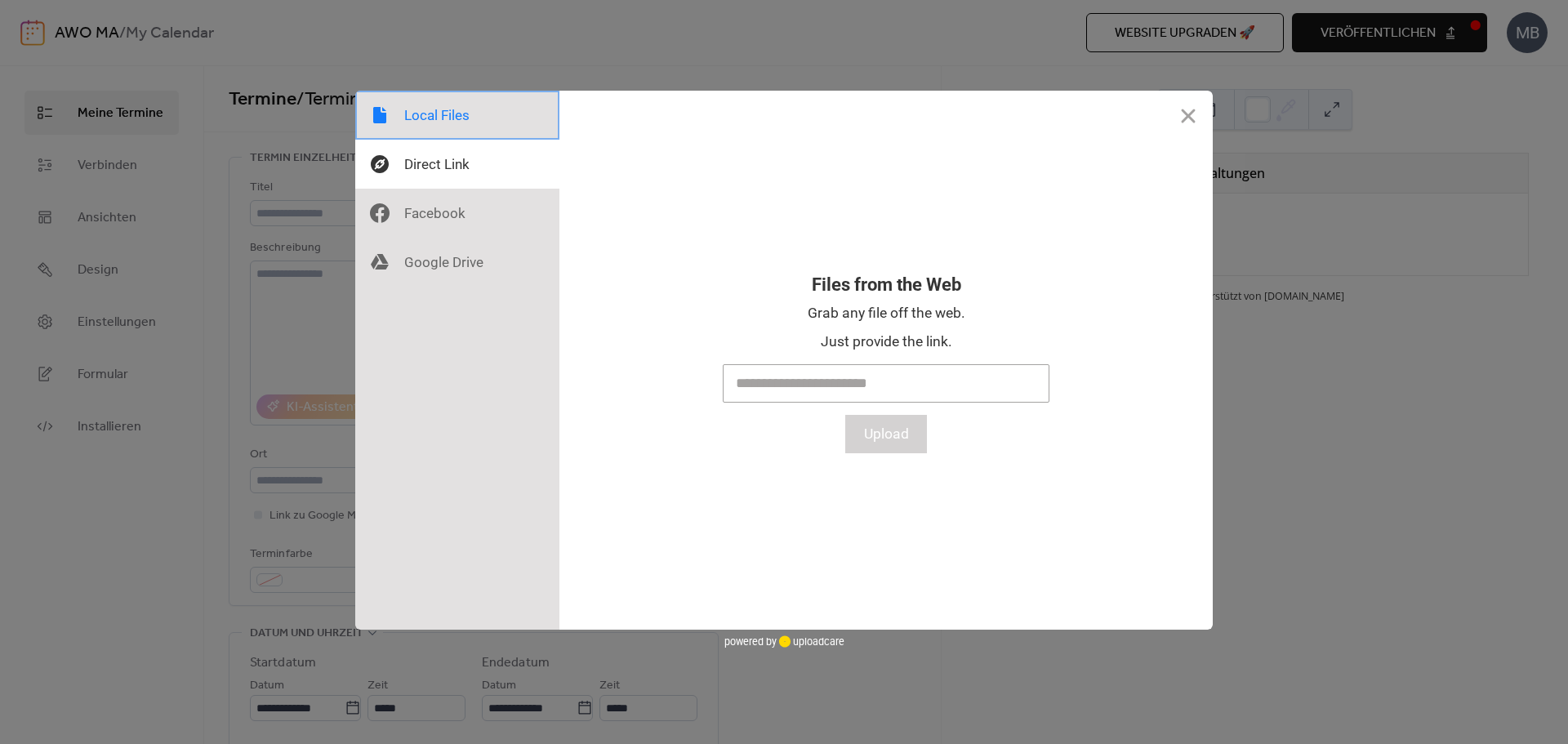
click at [428, 113] on div at bounding box center [457, 115] width 205 height 49
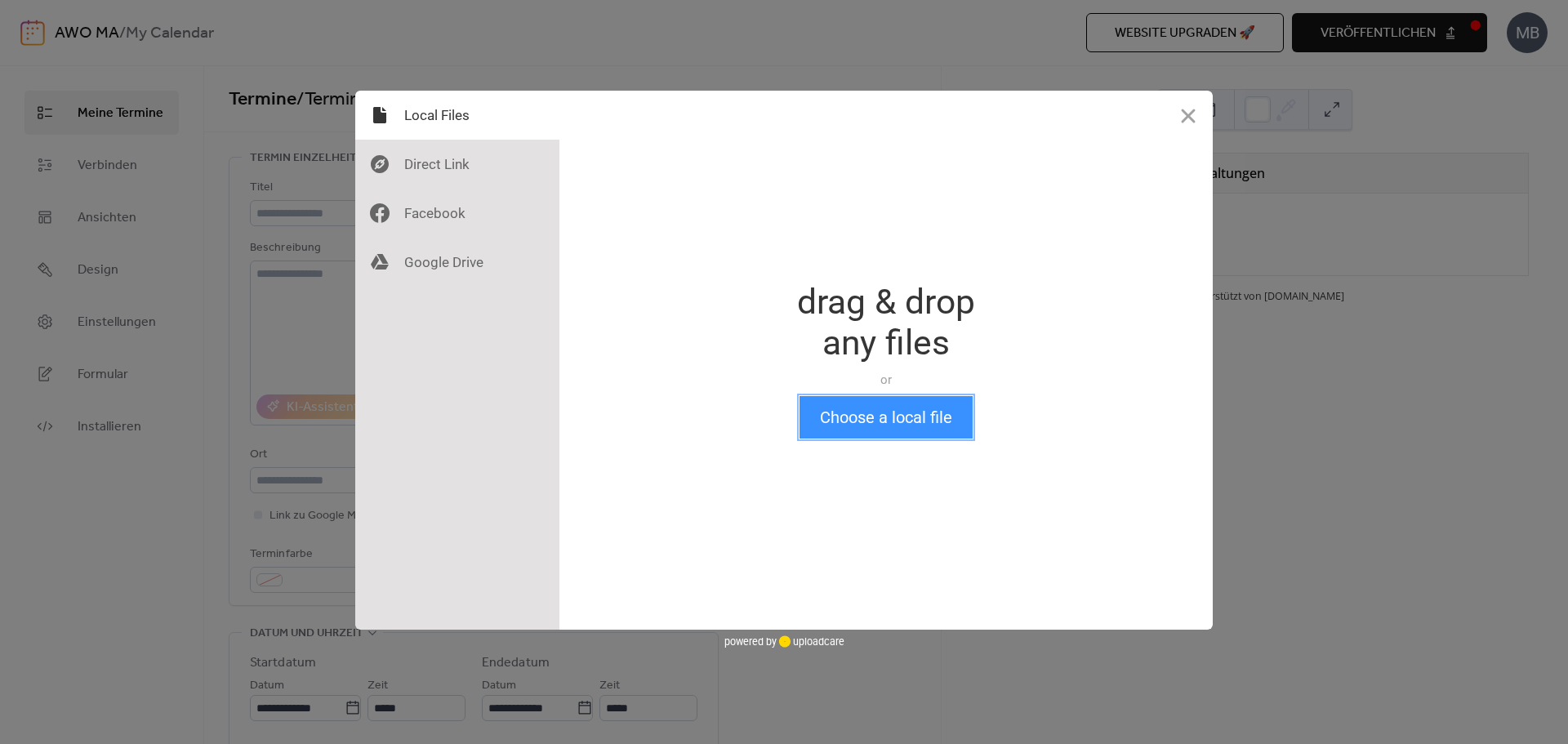
click at [886, 397] on button "Choose a local file" at bounding box center [885, 417] width 173 height 43
click at [1179, 113] on button "Close" at bounding box center [1189, 115] width 49 height 49
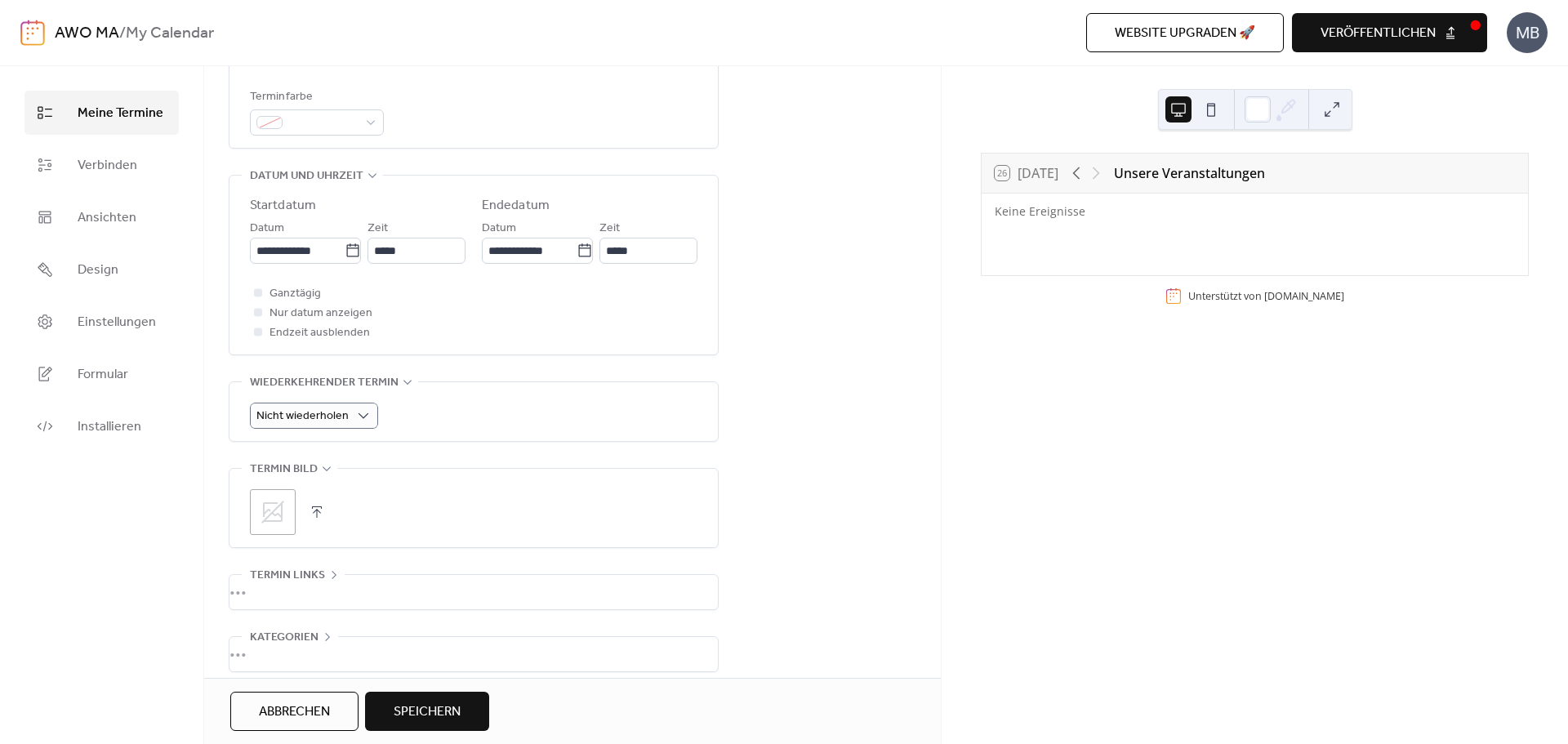
scroll to position [535, 0]
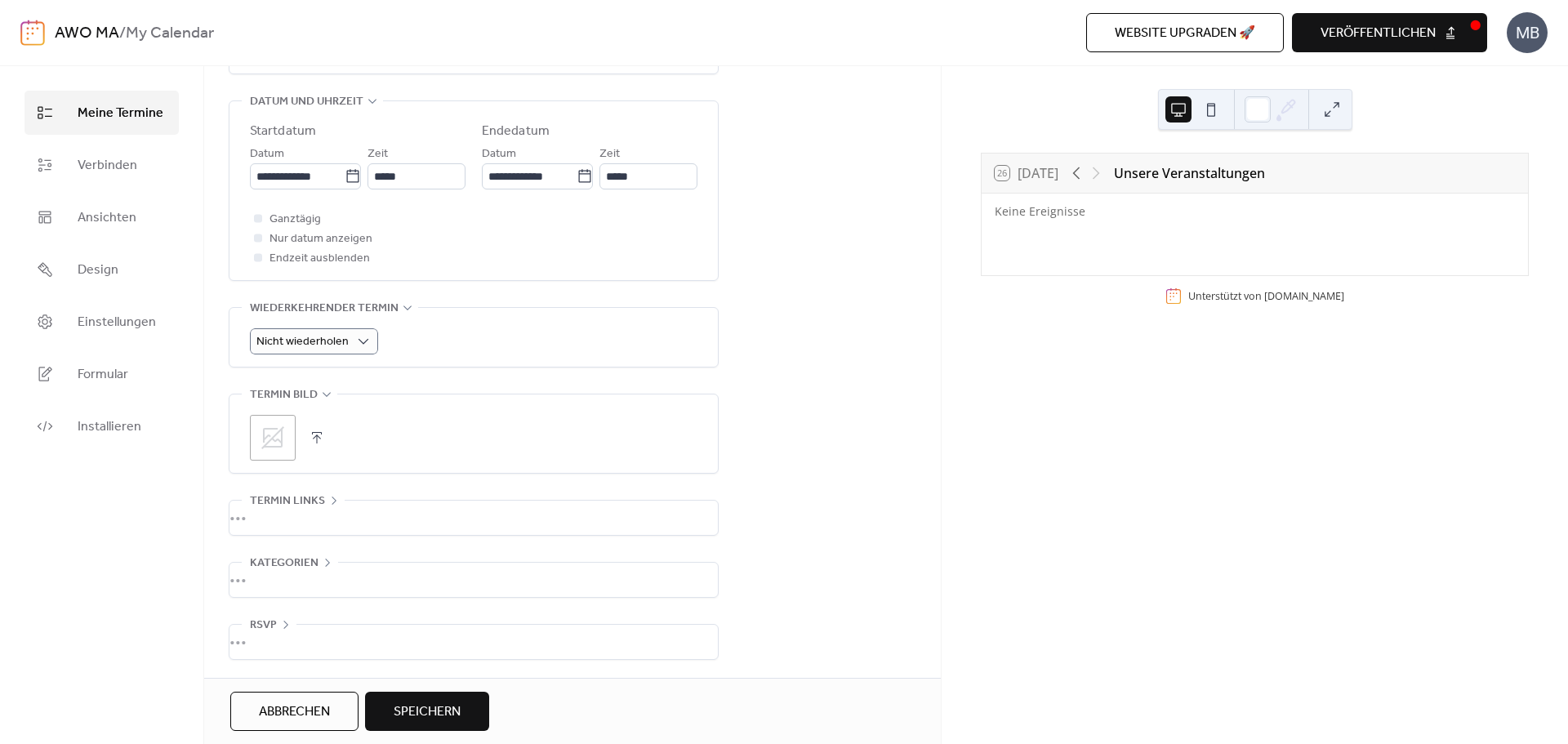
click at [305, 512] on div "•••" at bounding box center [473, 517] width 488 height 34
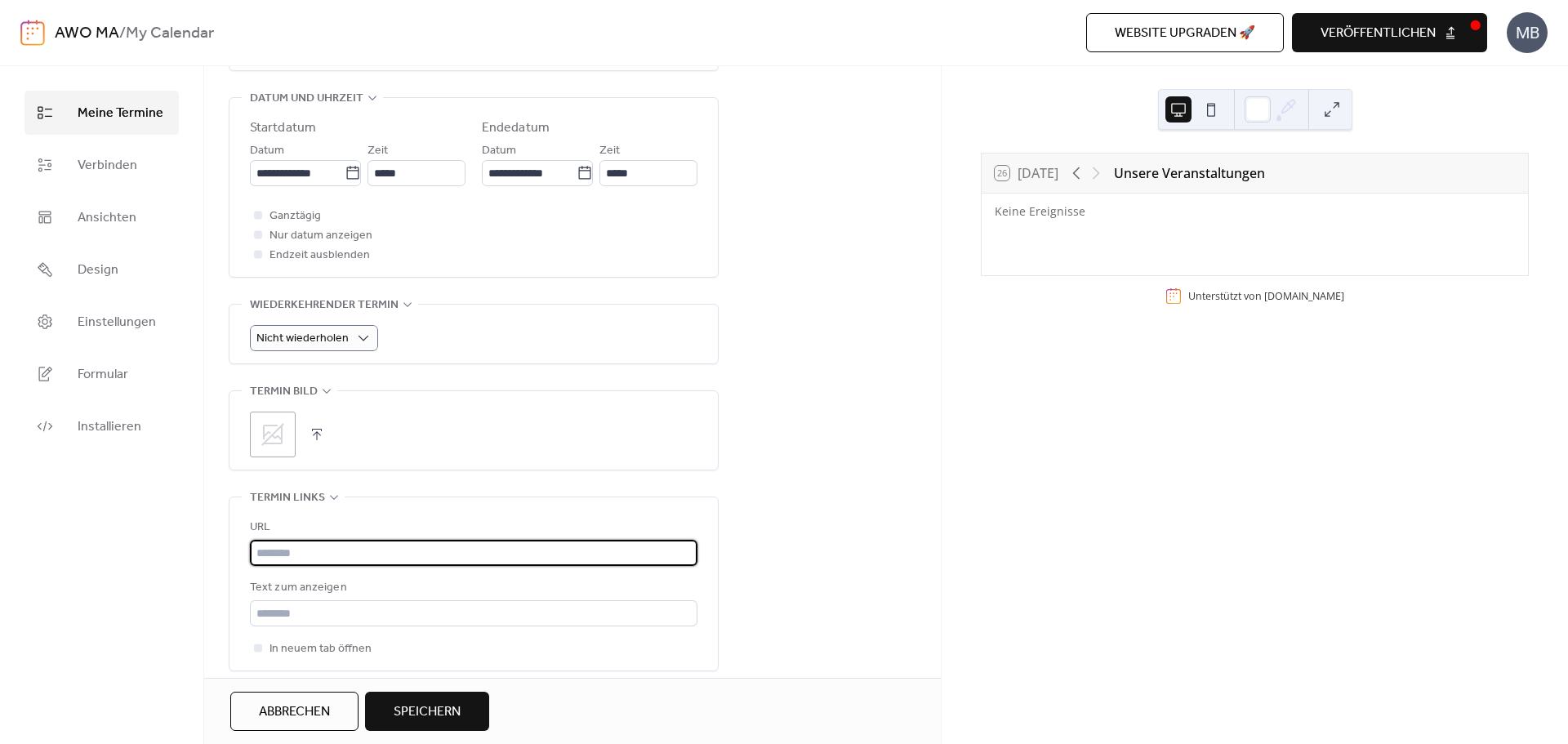
click at [310, 553] on input "text" at bounding box center [473, 553] width 448 height 26
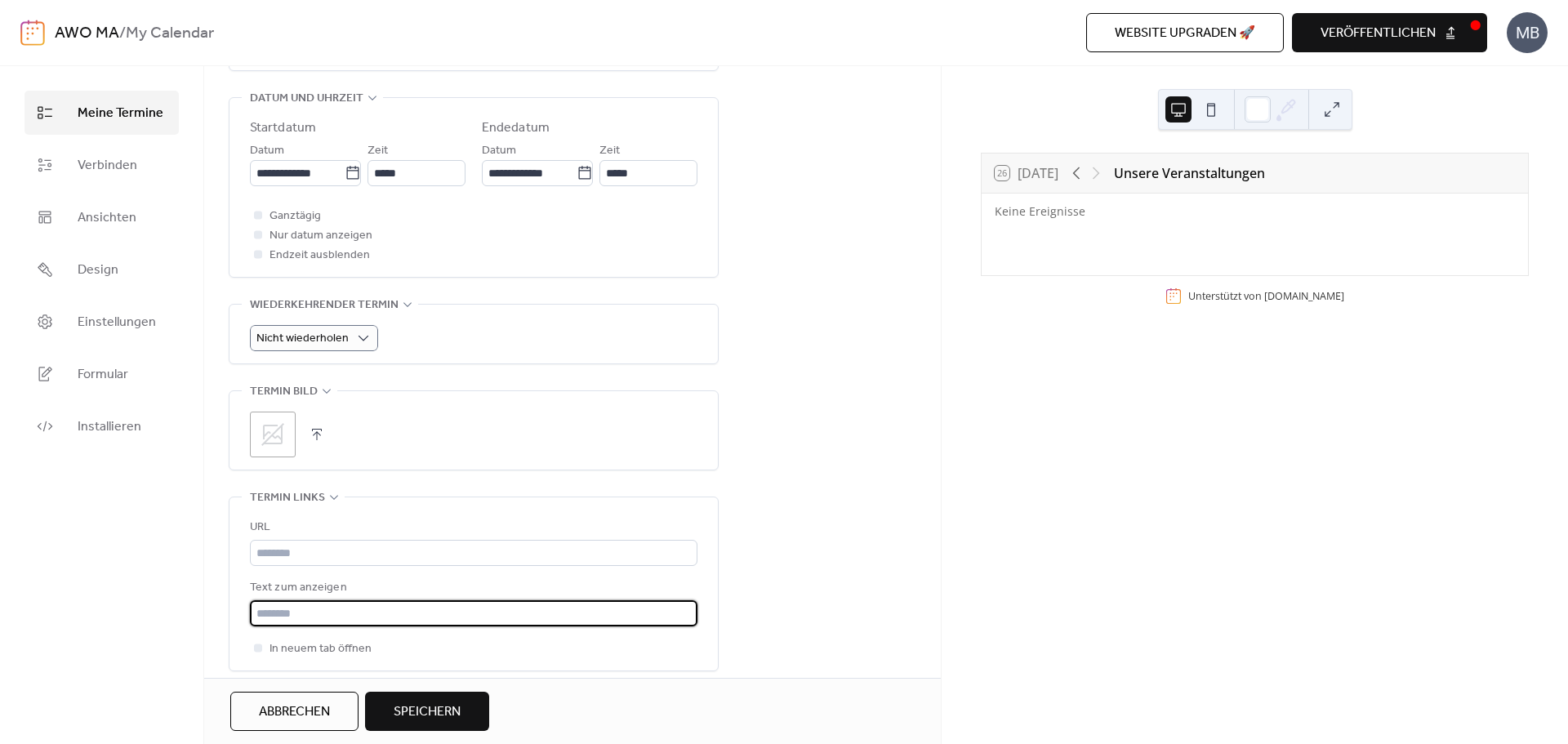
click at [297, 603] on input "text" at bounding box center [473, 613] width 448 height 26
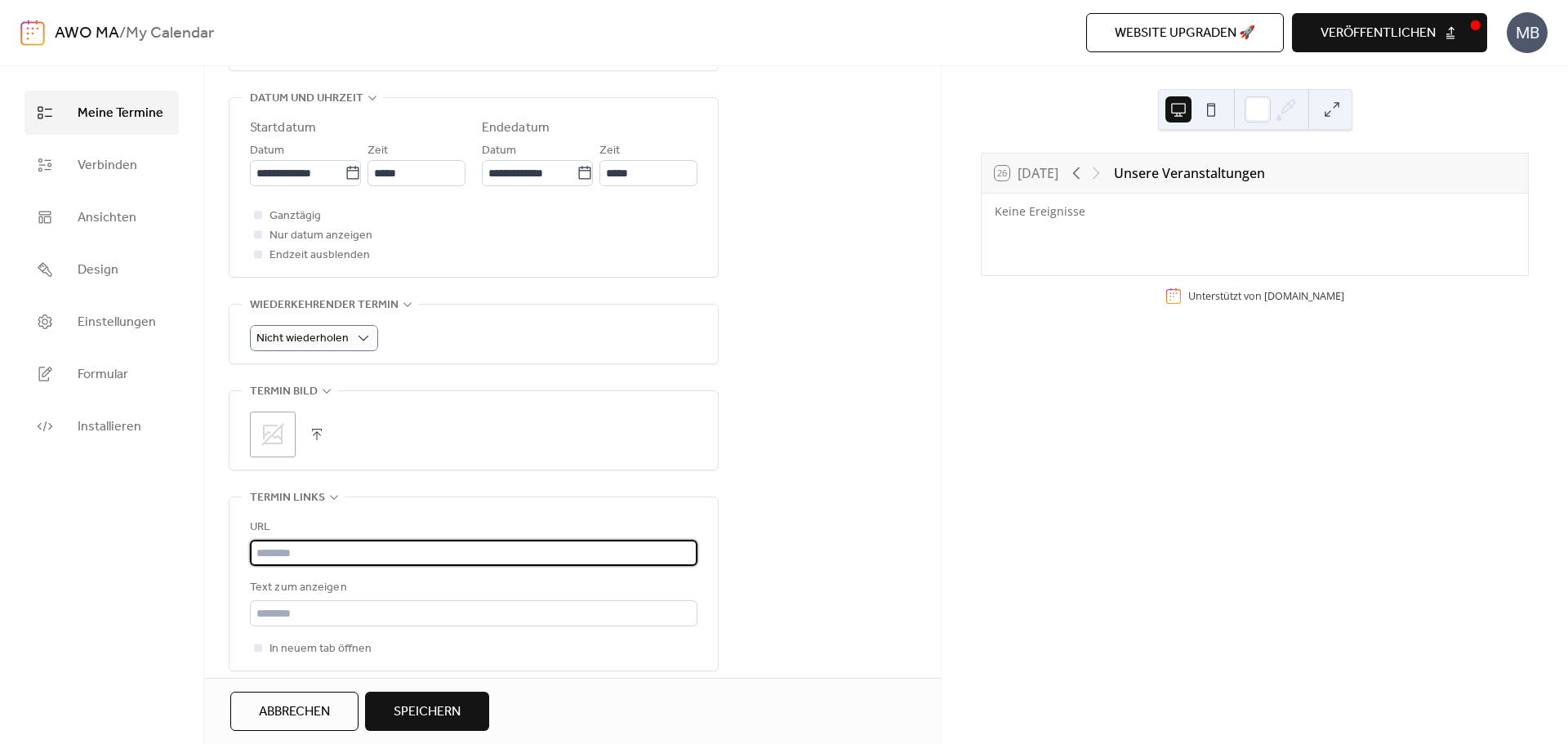
click at [297, 558] on input "text" at bounding box center [473, 553] width 448 height 26
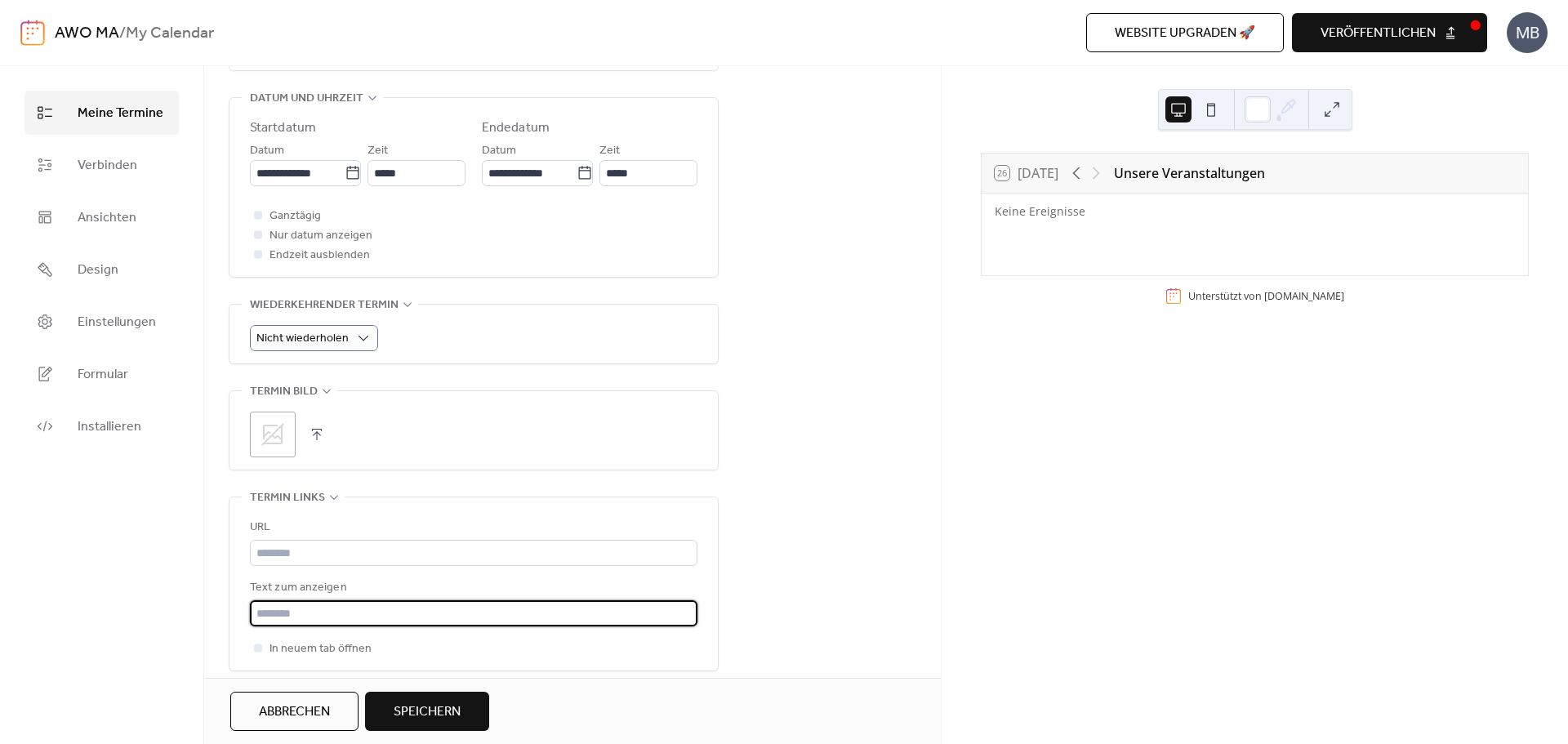
drag, startPoint x: 262, startPoint y: 618, endPoint x: 386, endPoint y: 618, distance: 124.0
click at [386, 618] on input "text" at bounding box center [473, 613] width 448 height 26
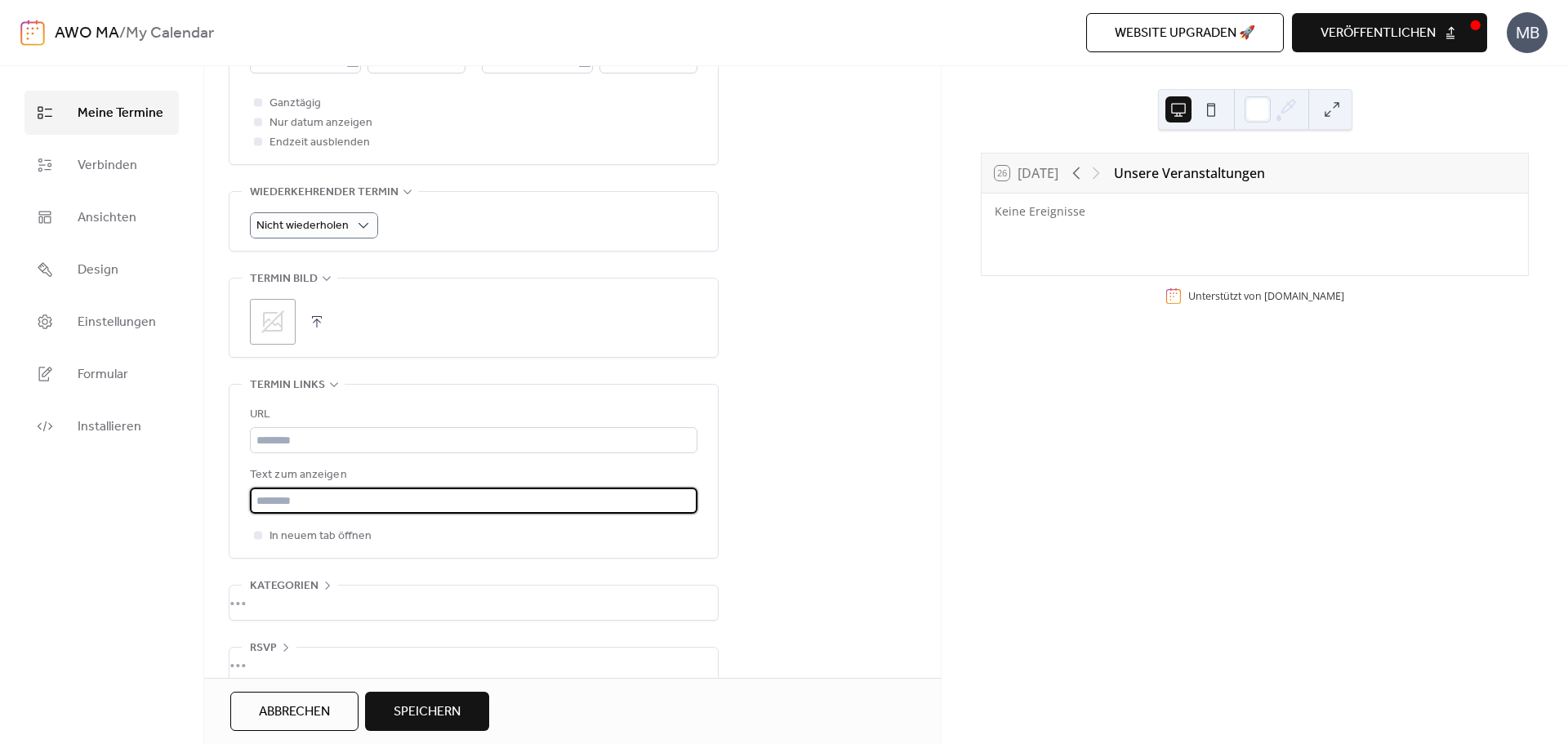
scroll to position [673, 0]
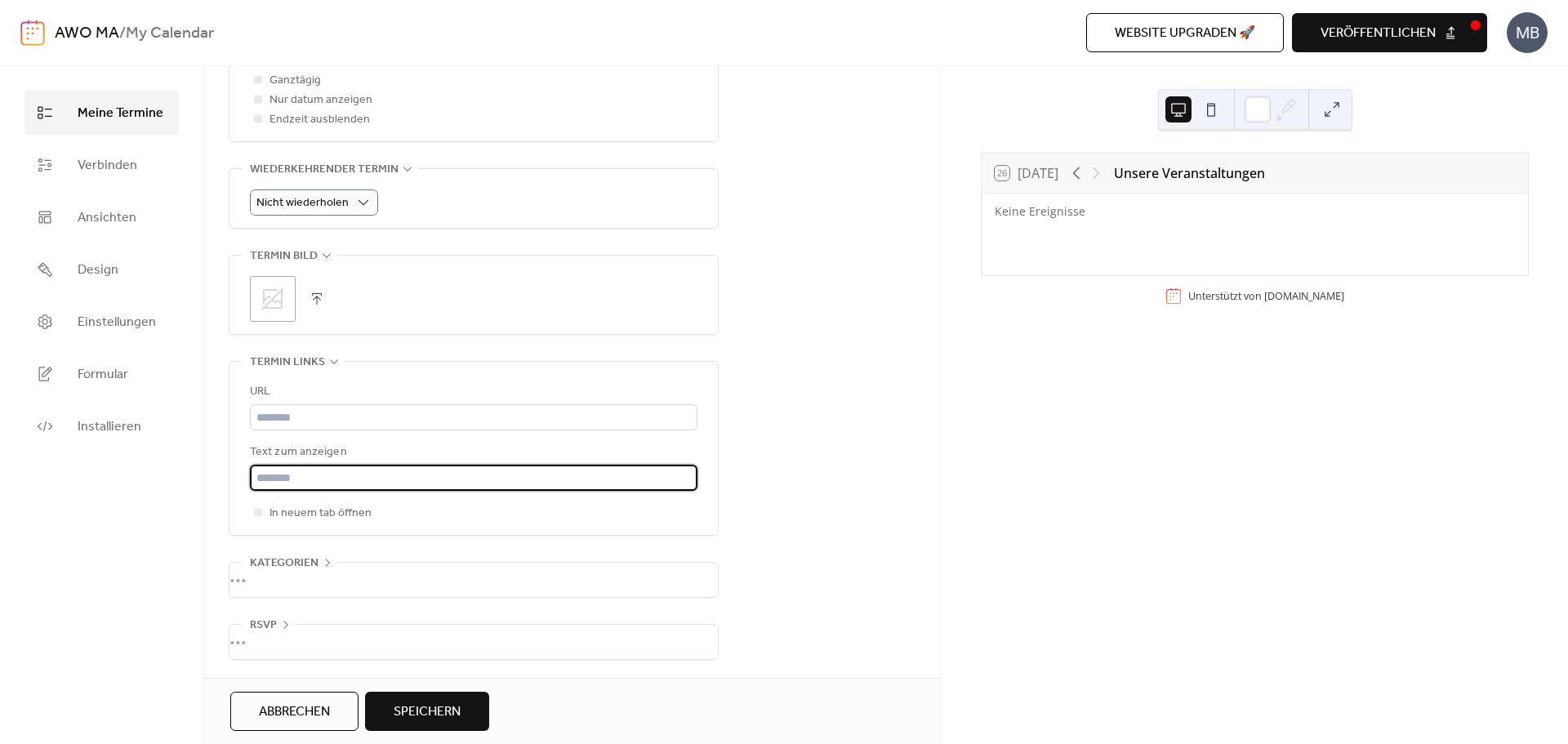
click at [342, 575] on div "•••" at bounding box center [473, 580] width 488 height 34
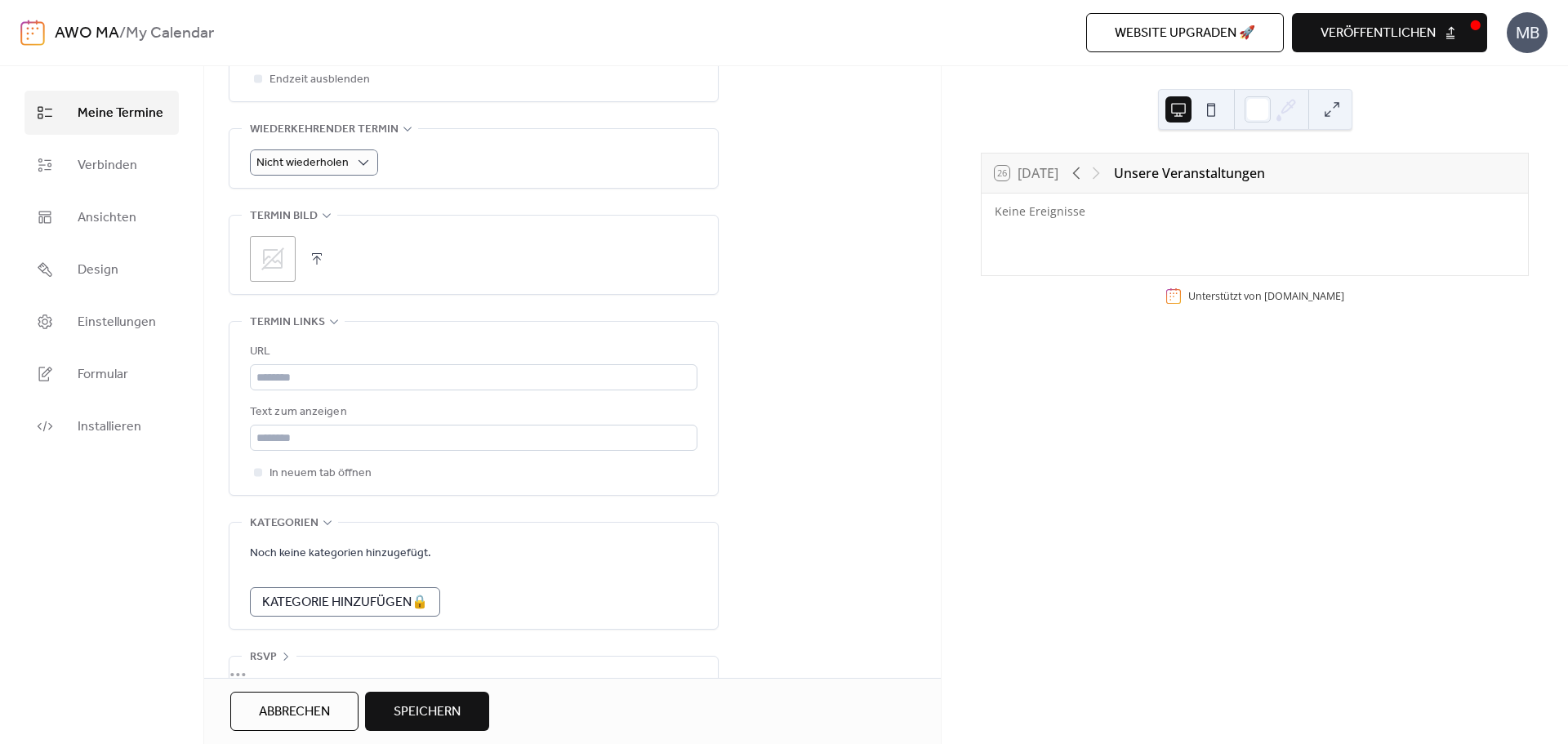
scroll to position [746, 0]
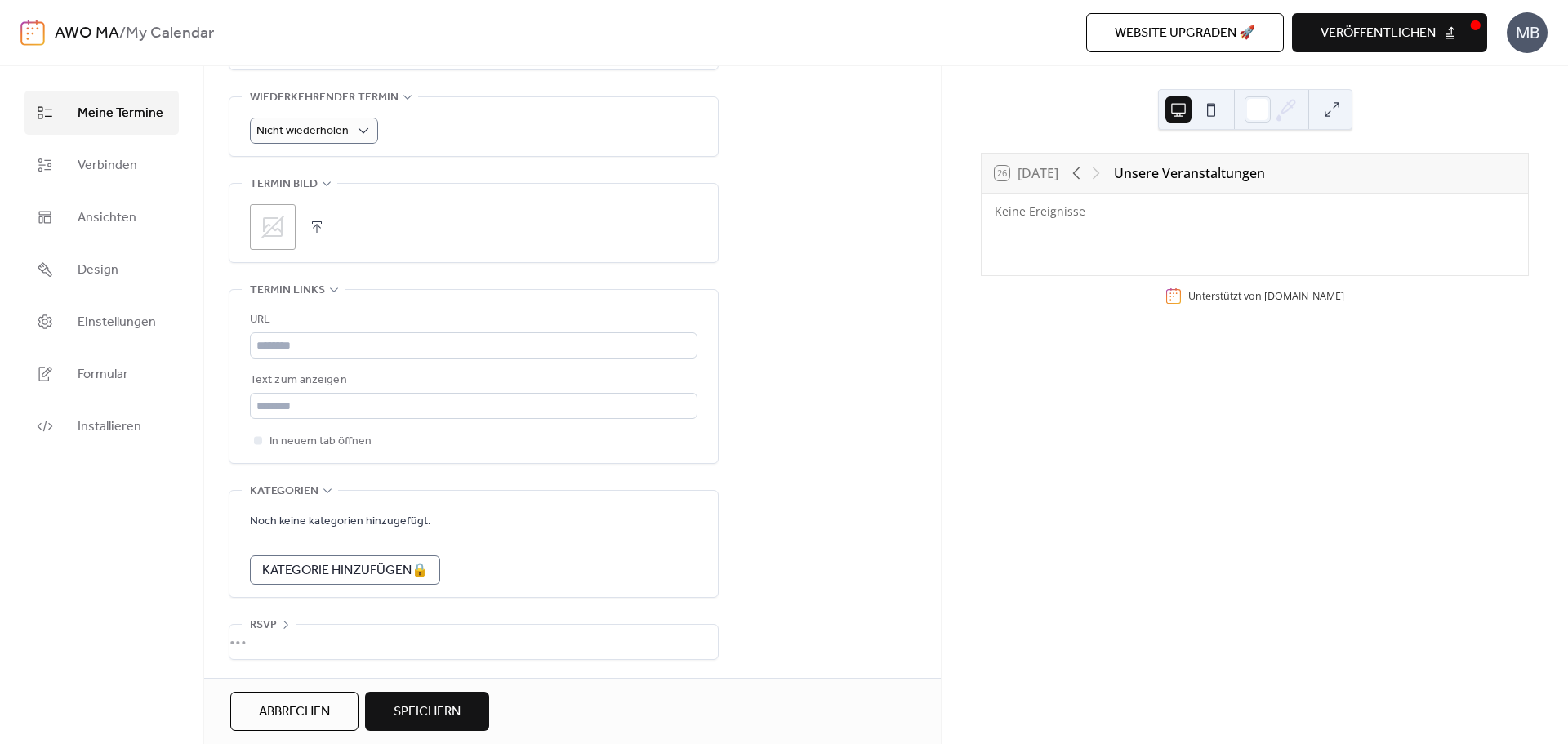
click at [256, 620] on span "RSVP" at bounding box center [263, 626] width 27 height 20
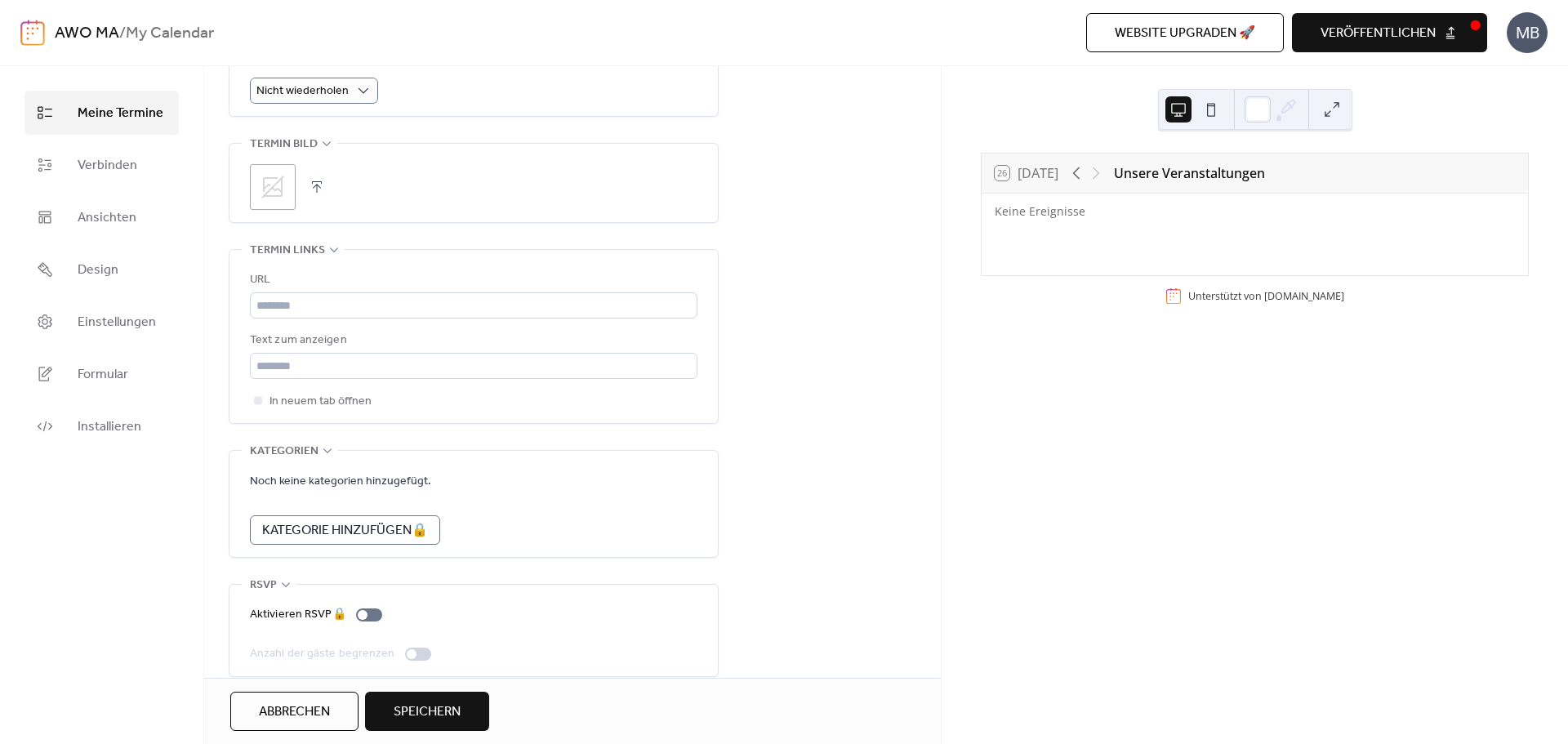
scroll to position [802, 0]
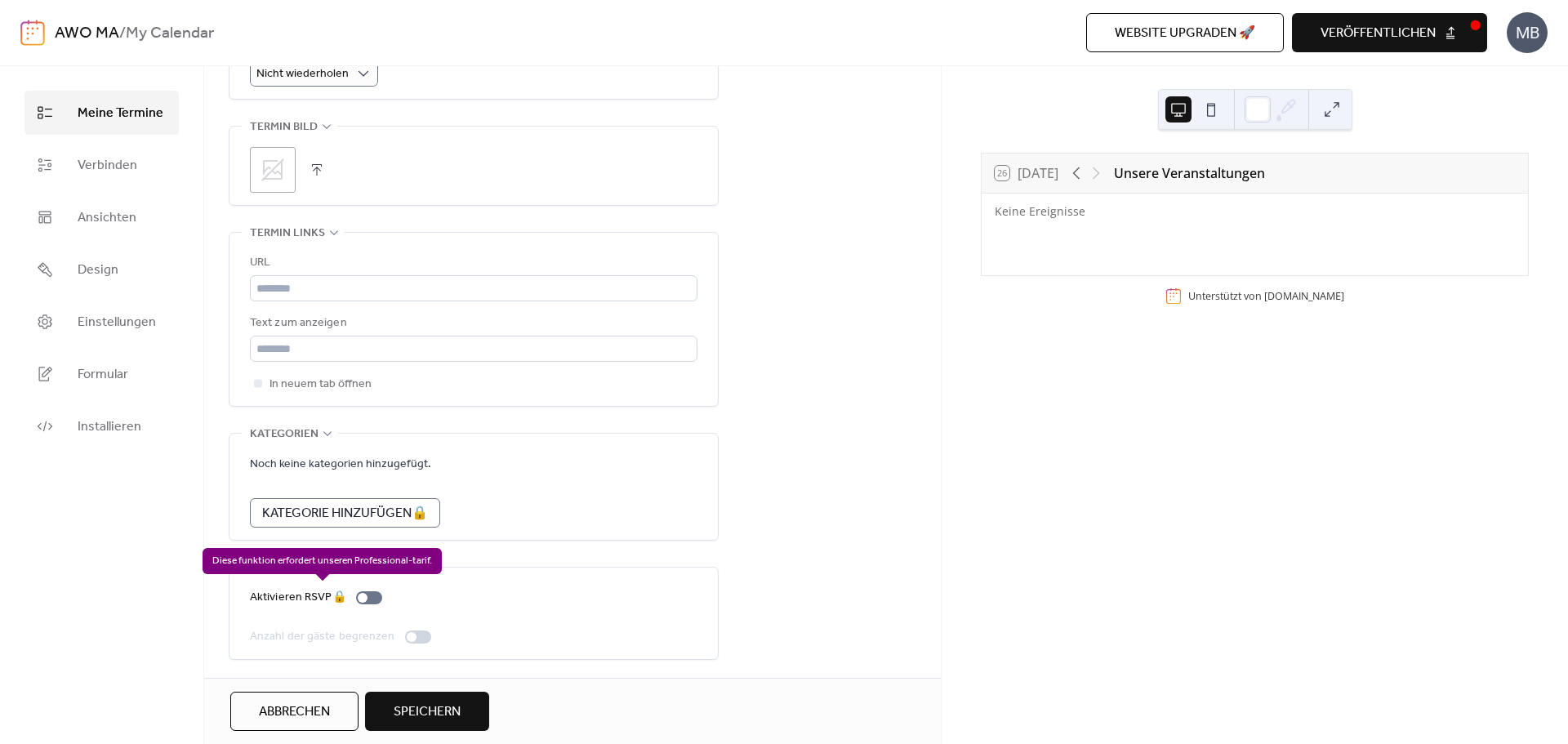
click at [363, 595] on div "Aktivieren RSVP 🔒" at bounding box center [319, 598] width 139 height 20
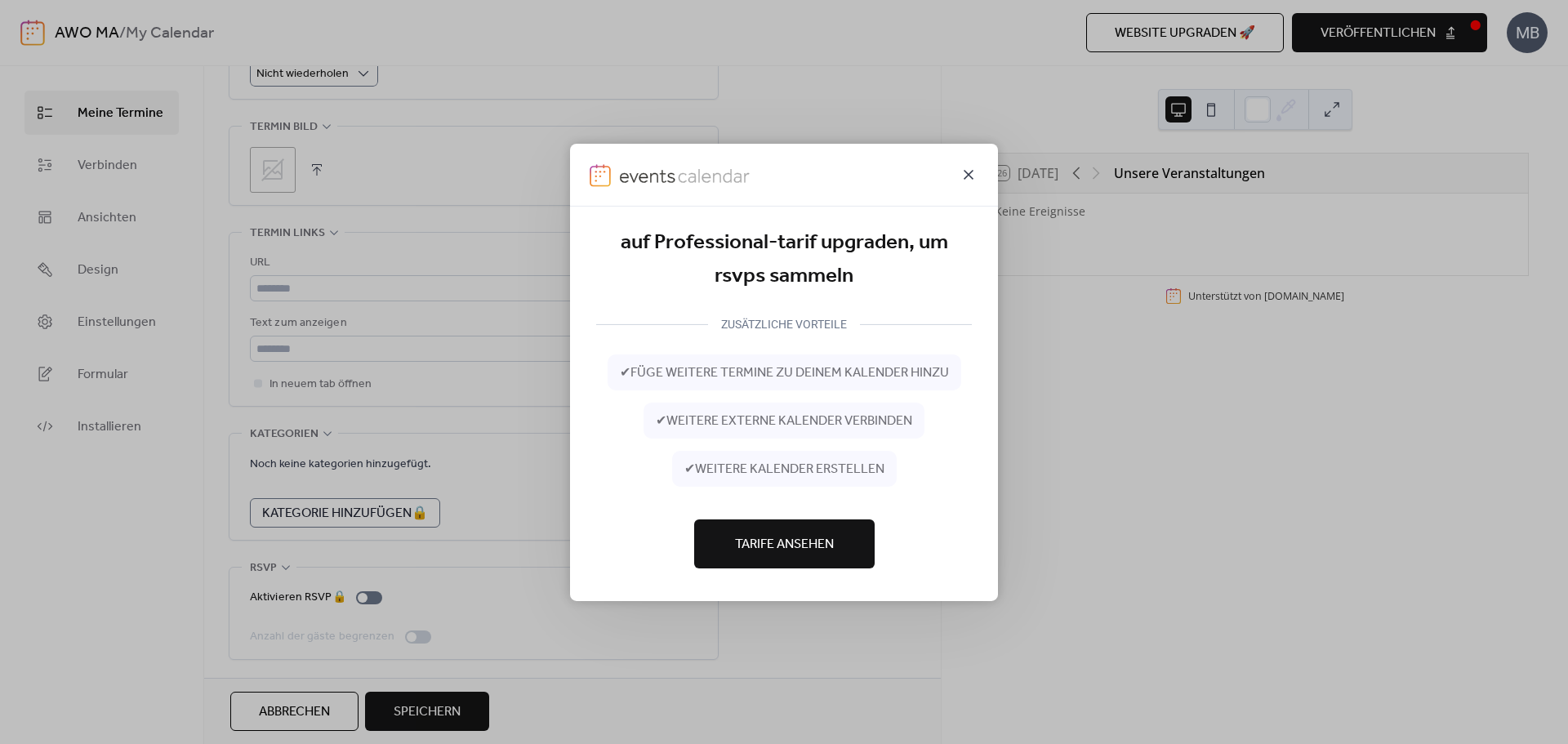
click at [971, 175] on icon at bounding box center [968, 174] width 20 height 20
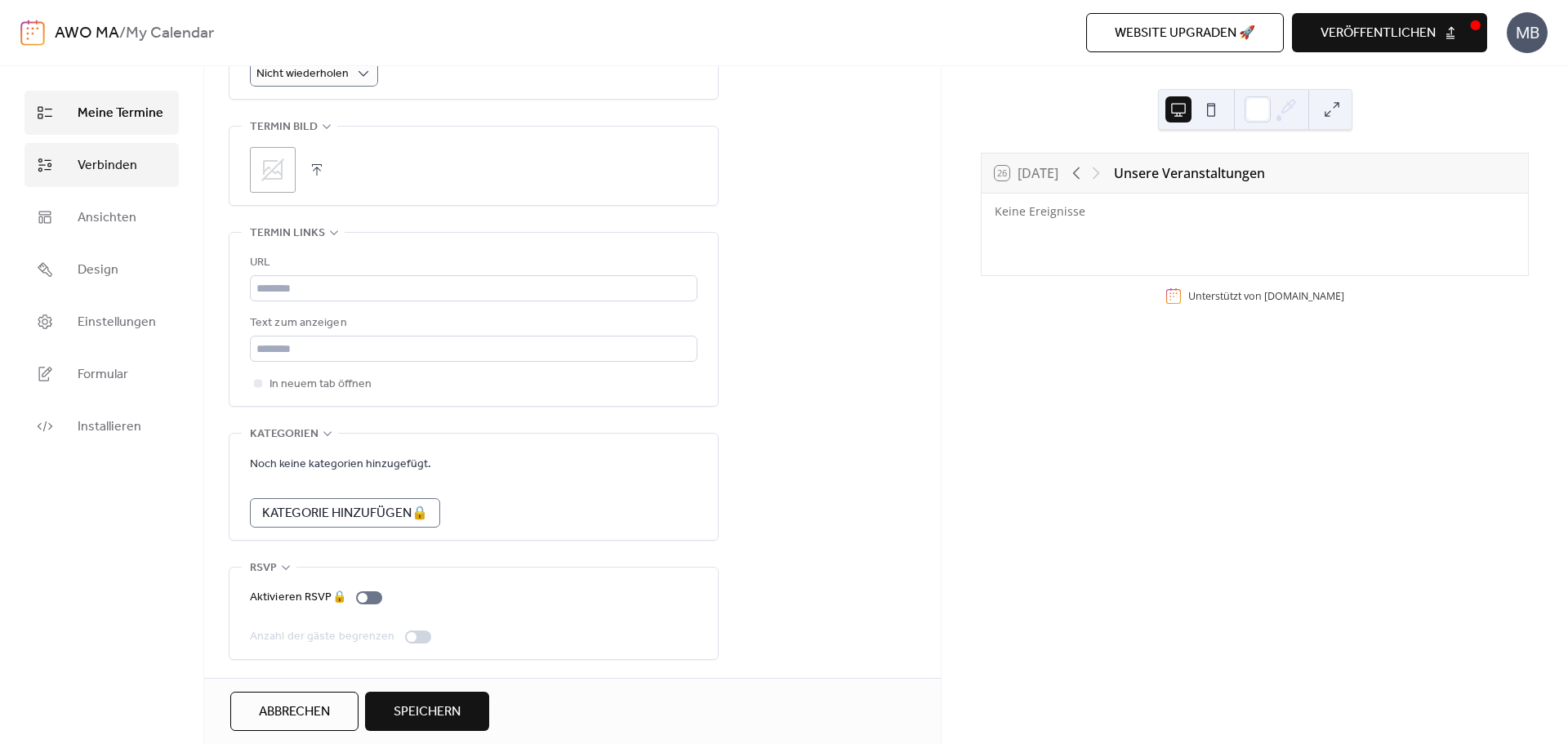
click at [142, 159] on link "Verbinden" at bounding box center [102, 165] width 154 height 44
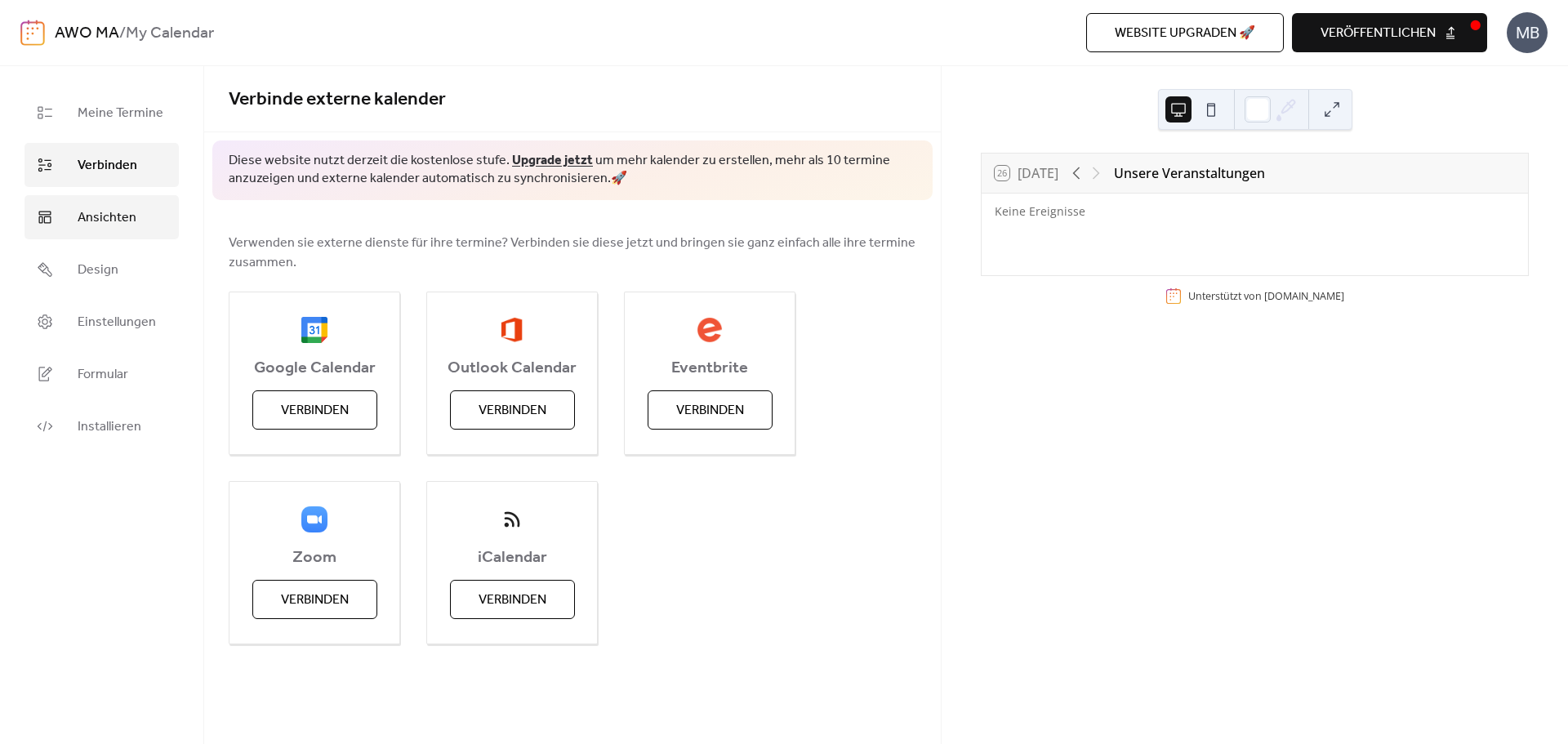
click at [113, 202] on link "Ansichten" at bounding box center [102, 218] width 154 height 44
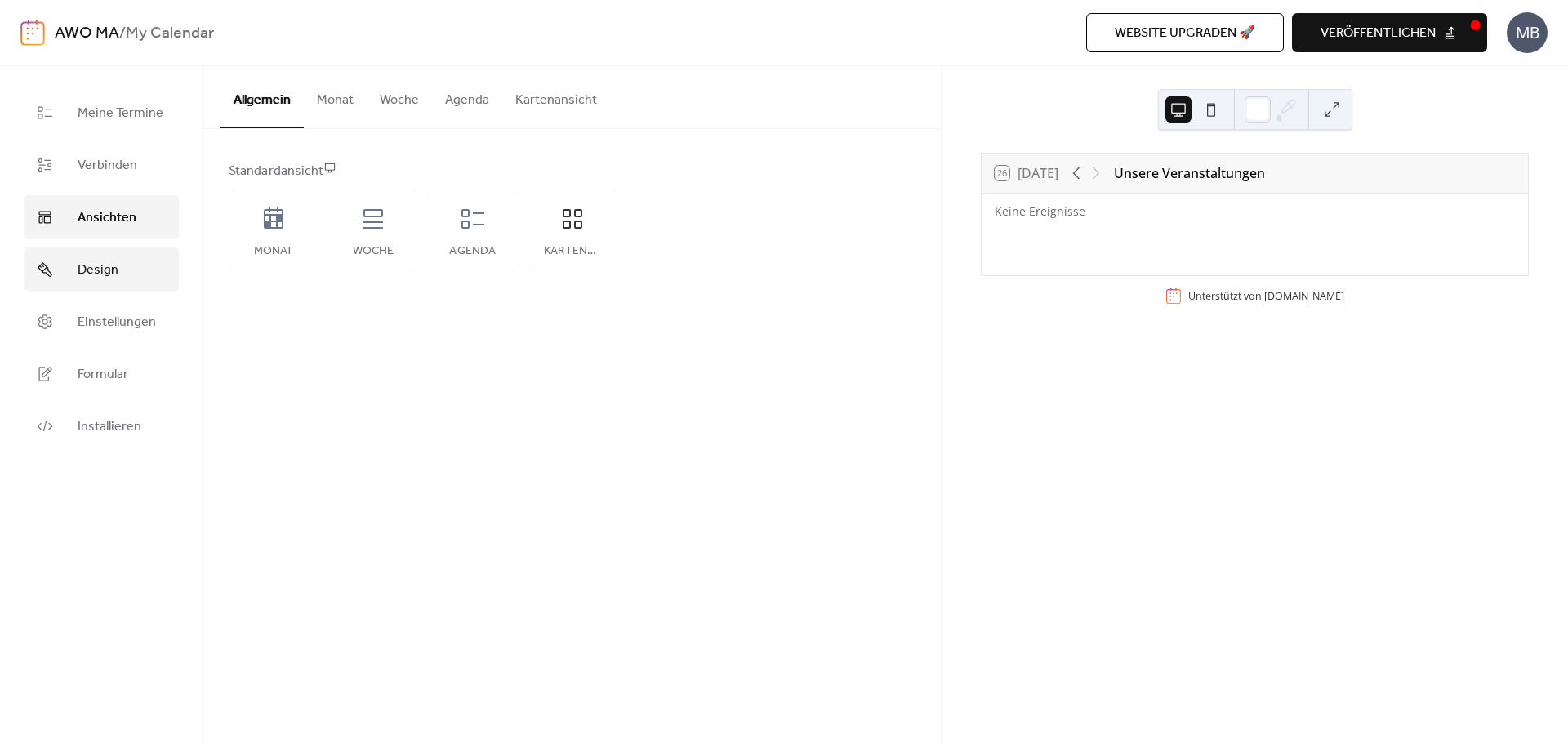
click at [102, 280] on span "Design" at bounding box center [98, 270] width 41 height 20
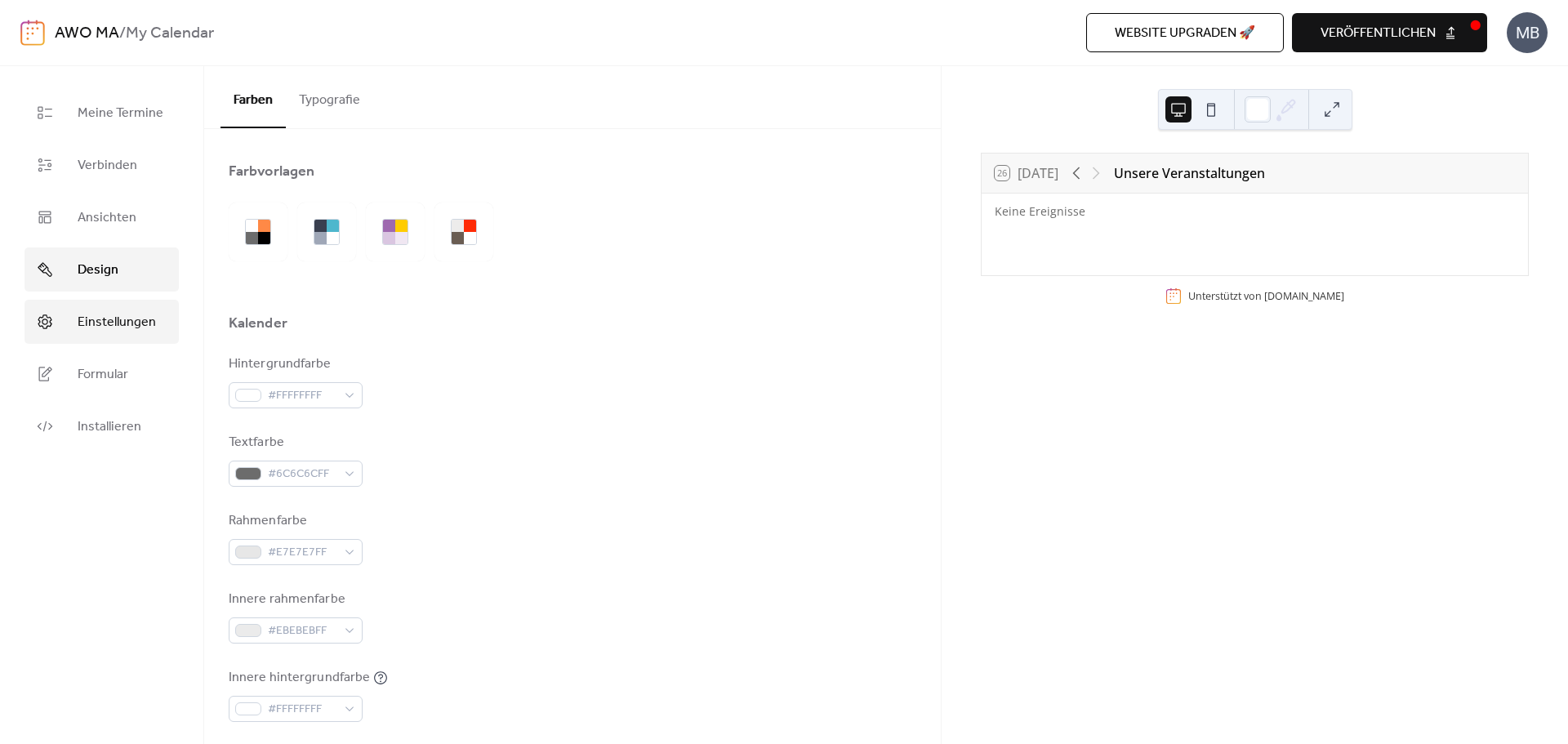
click at [140, 319] on span "Einstellungen" at bounding box center [116, 323] width 78 height 20
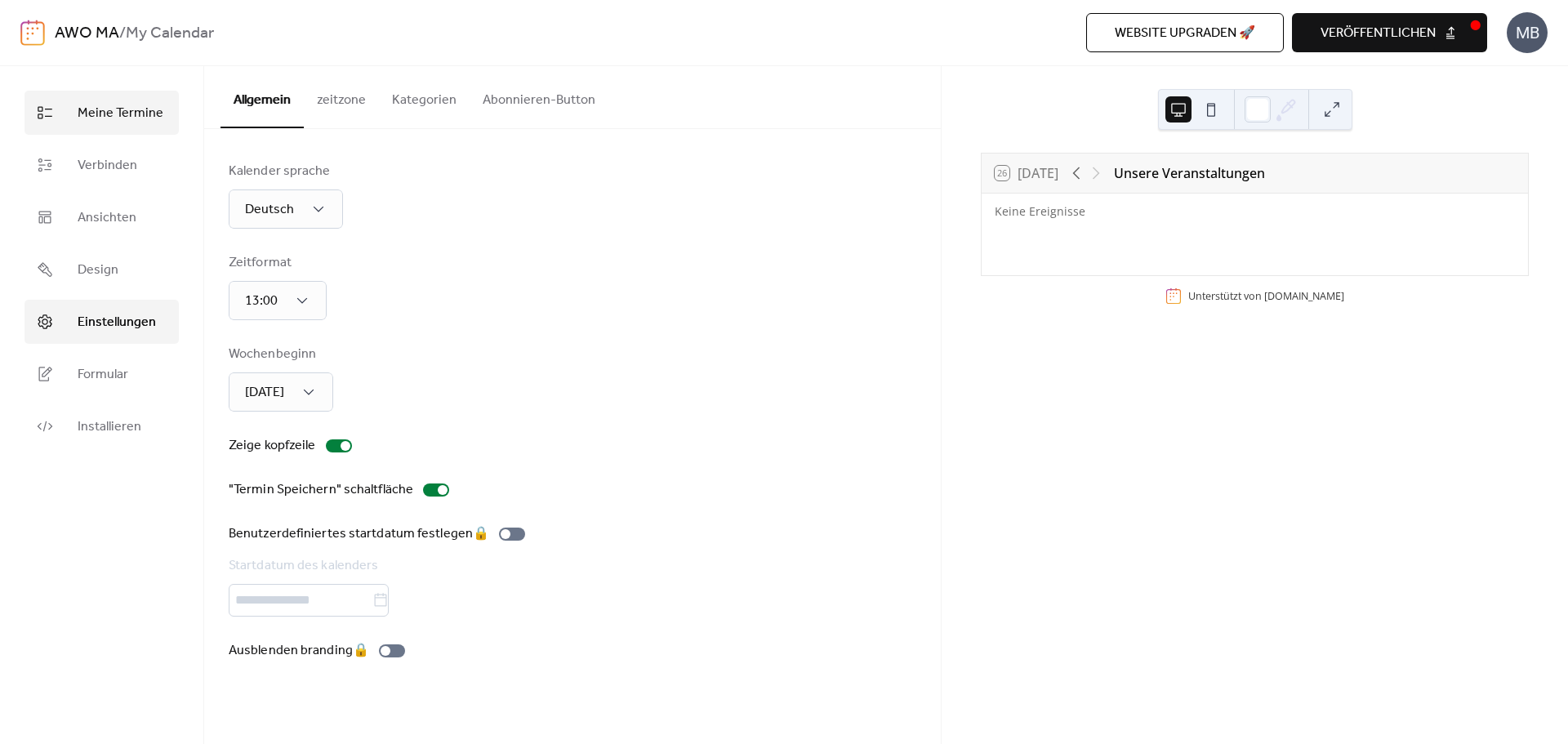
click at [121, 116] on span "Meine Termine" at bounding box center [120, 113] width 85 height 20
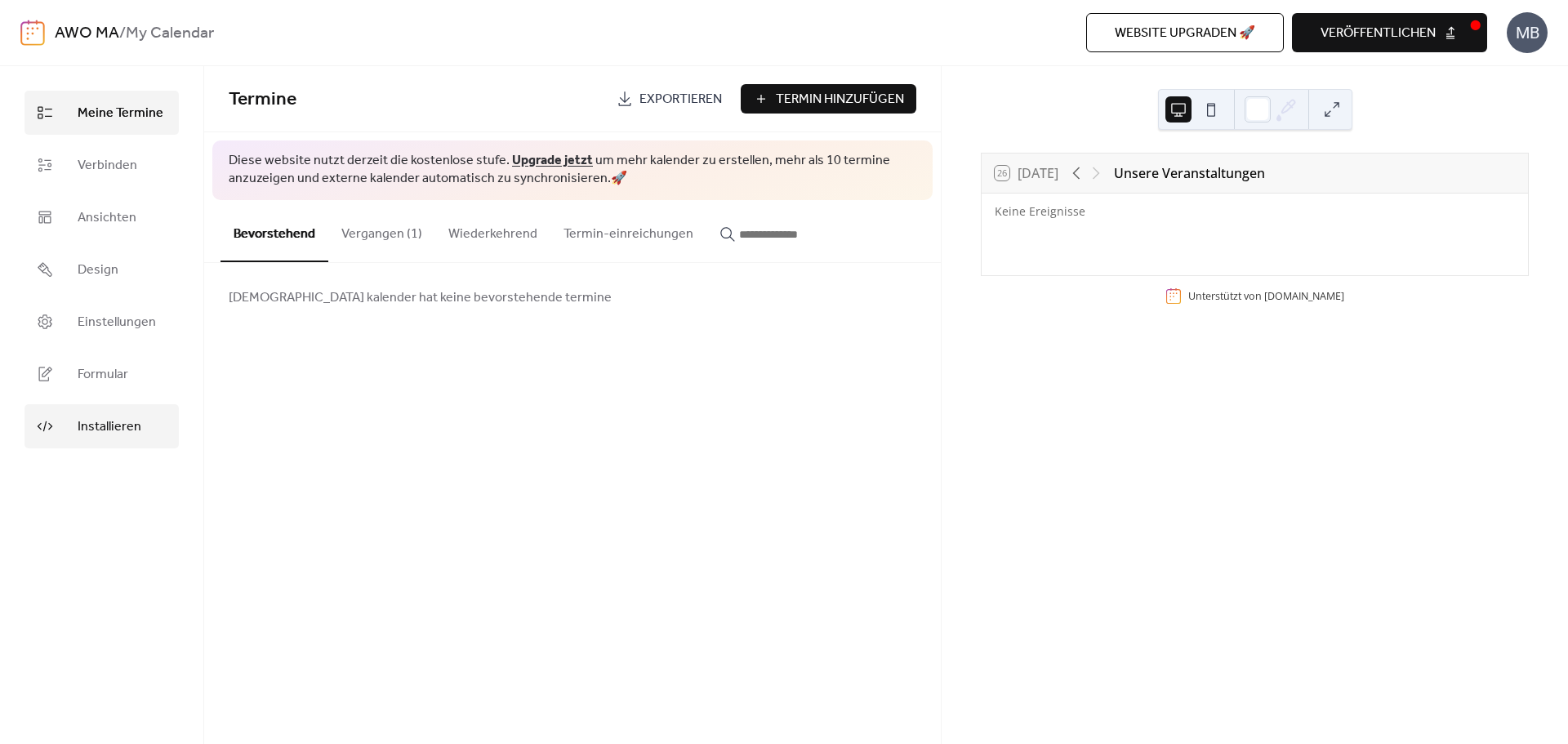
click at [94, 429] on span "Installieren" at bounding box center [109, 427] width 64 height 20
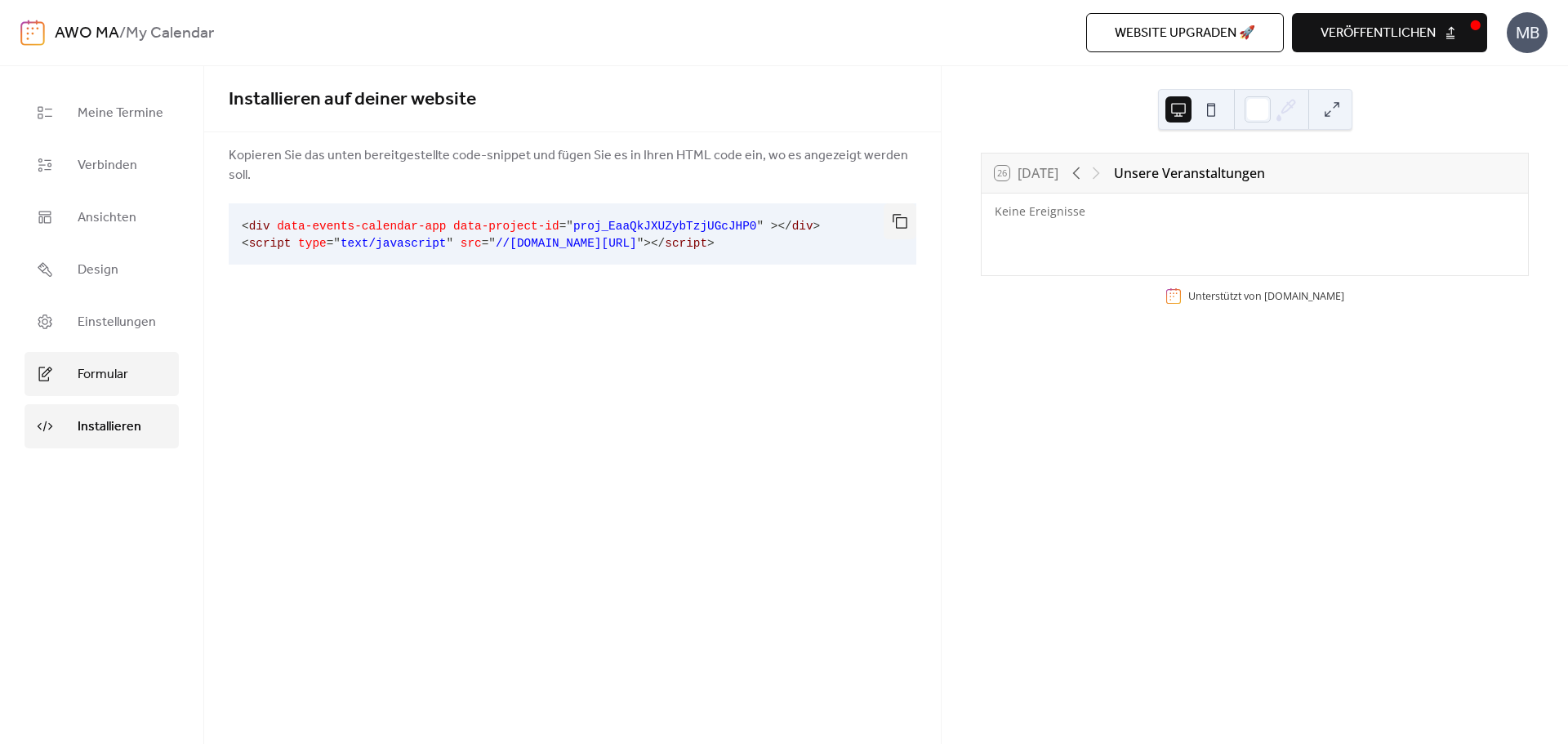
drag, startPoint x: 95, startPoint y: 371, endPoint x: 96, endPoint y: 363, distance: 8.1
click at [95, 370] on span "Formular" at bounding box center [103, 374] width 51 height 20
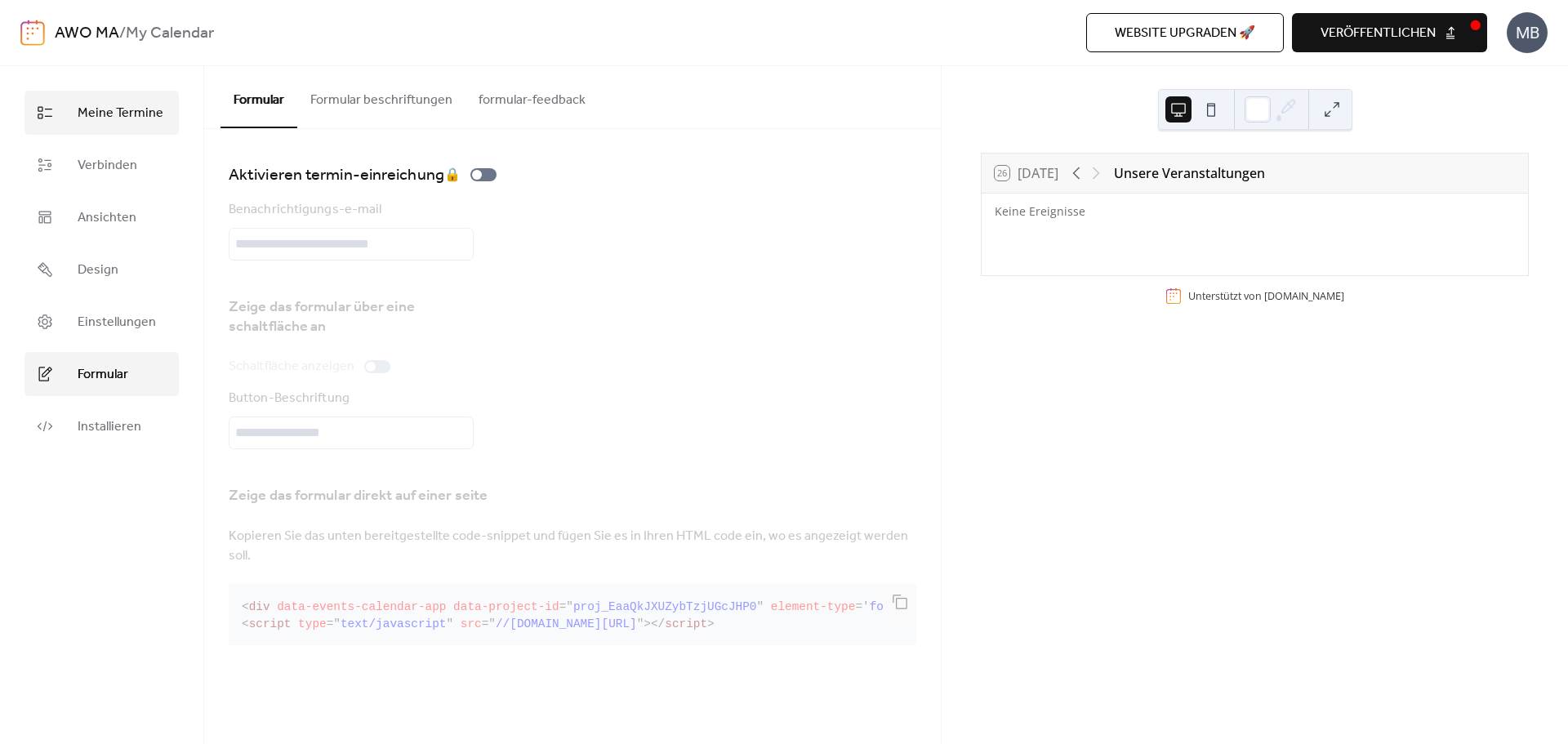
click at [108, 107] on span "Meine Termine" at bounding box center [120, 113] width 85 height 20
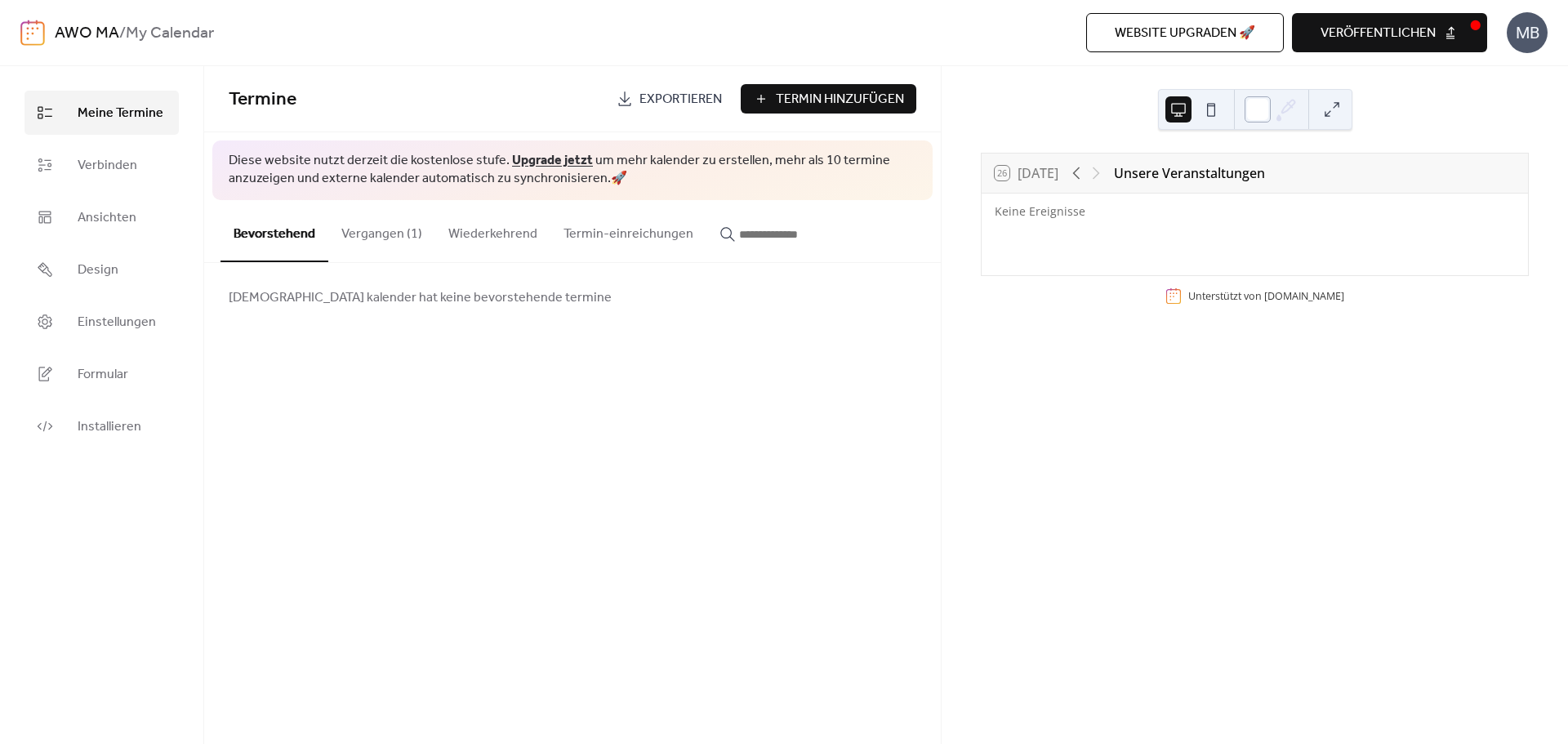
click at [1267, 108] on div at bounding box center [1258, 109] width 26 height 26
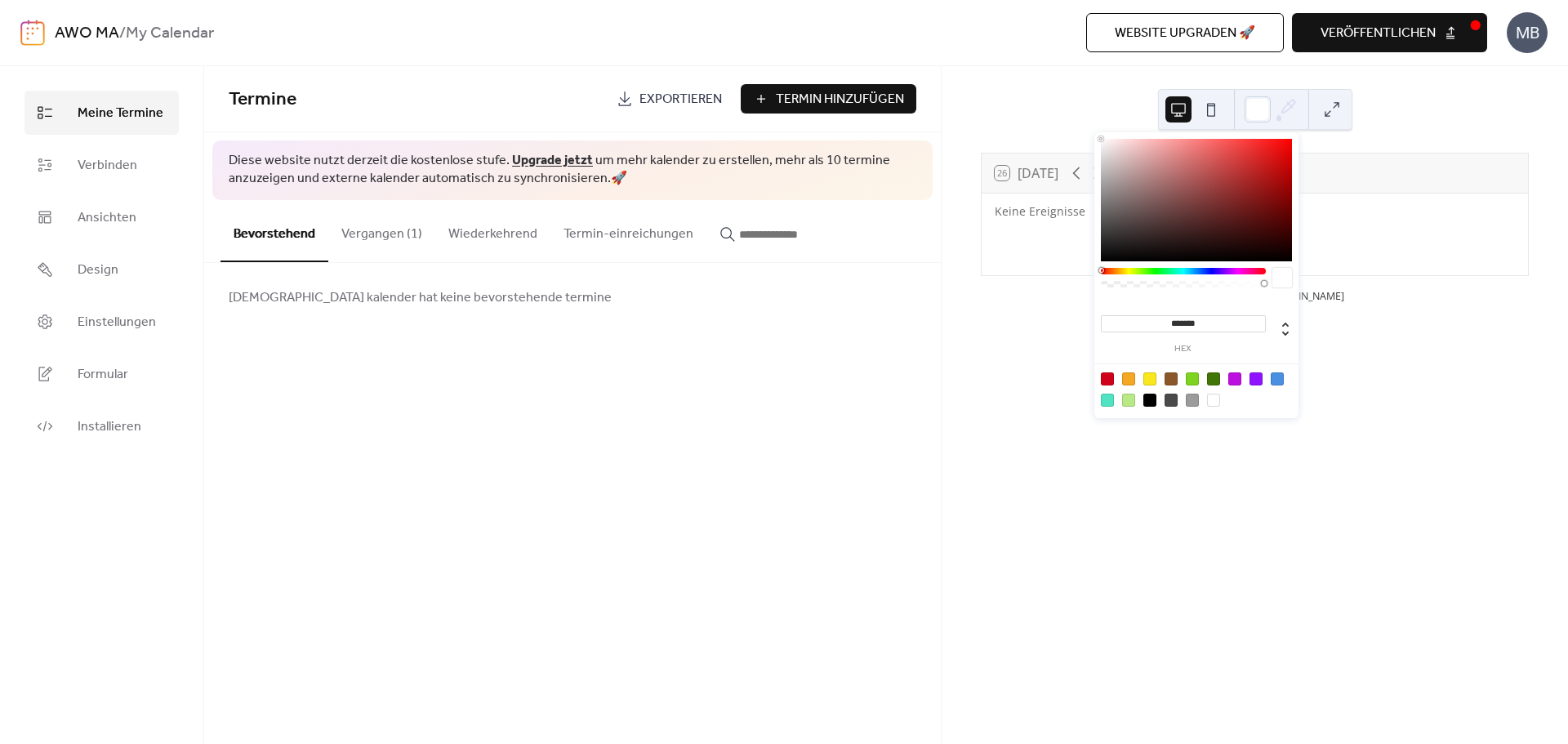
click at [1206, 114] on button at bounding box center [1211, 109] width 26 height 26
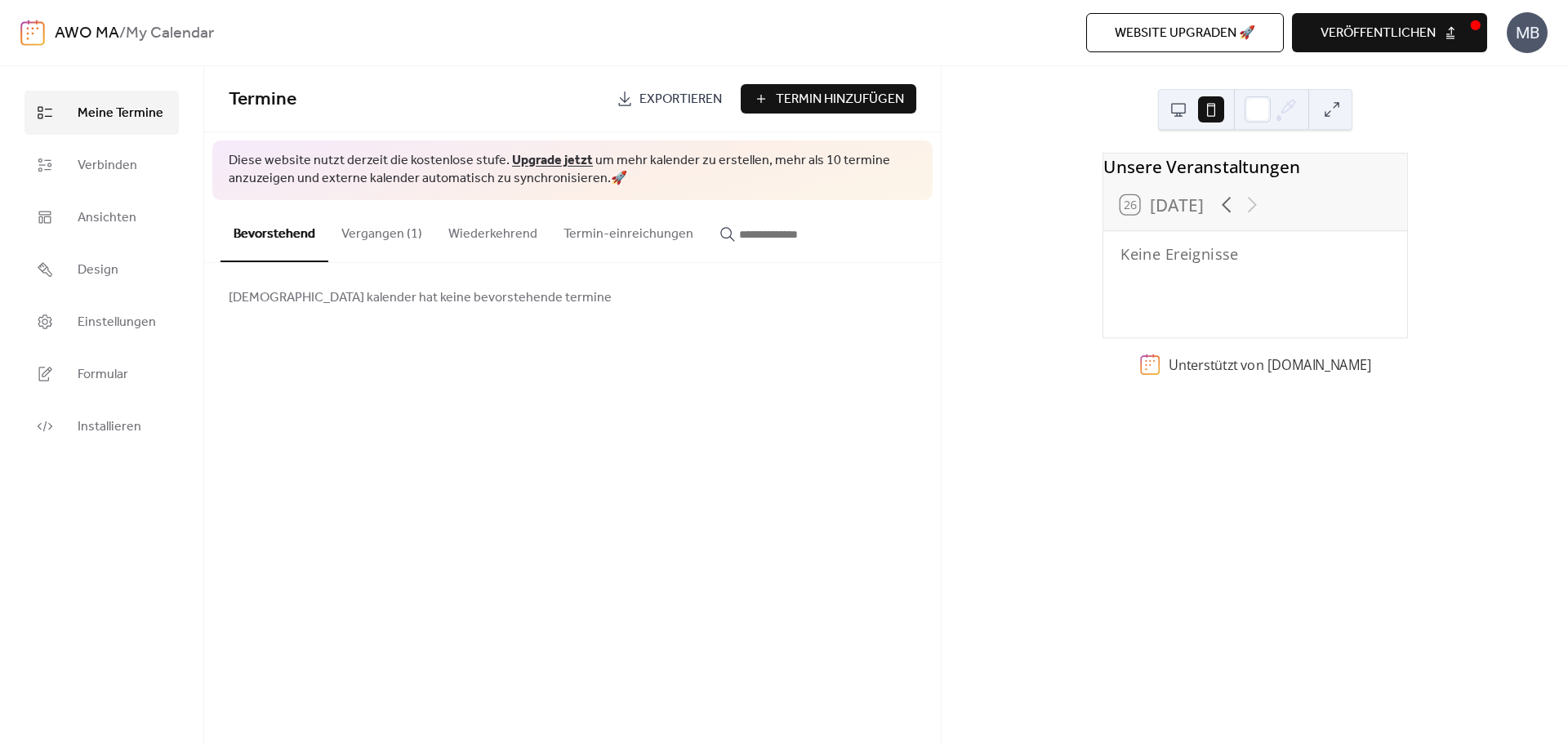
click at [1185, 113] on button at bounding box center [1179, 109] width 26 height 26
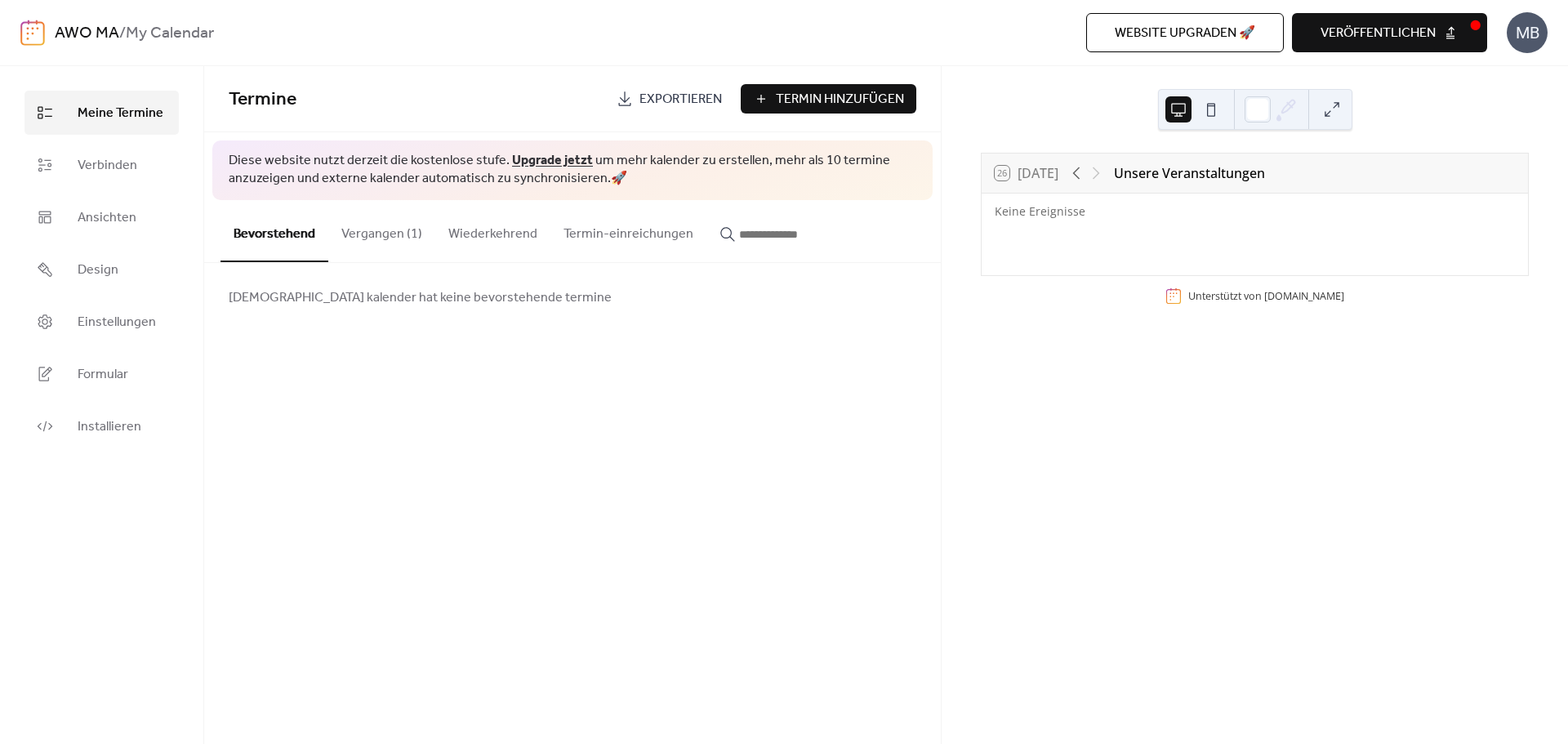
click at [1335, 116] on button at bounding box center [1331, 109] width 26 height 26
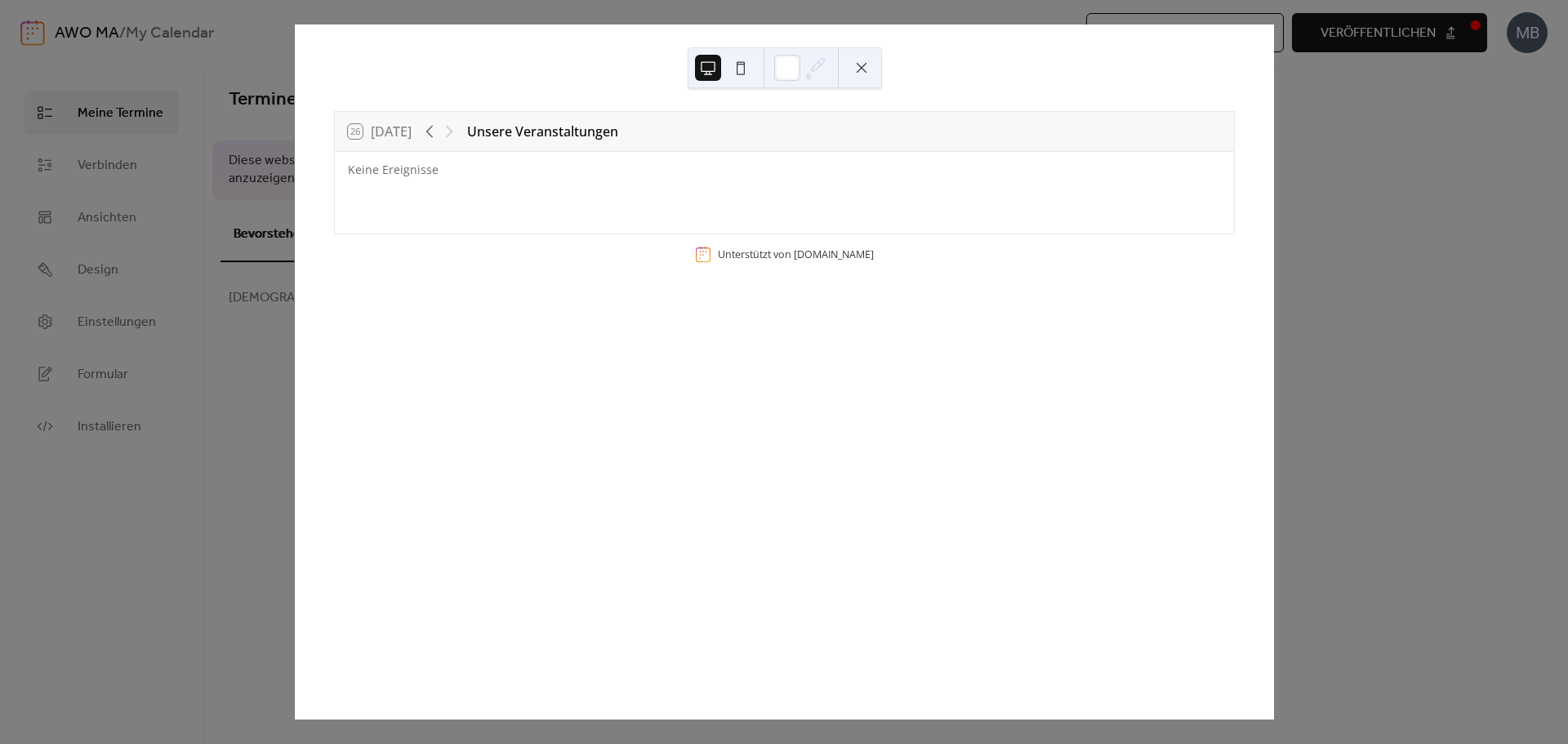
click at [861, 67] on button at bounding box center [862, 68] width 26 height 26
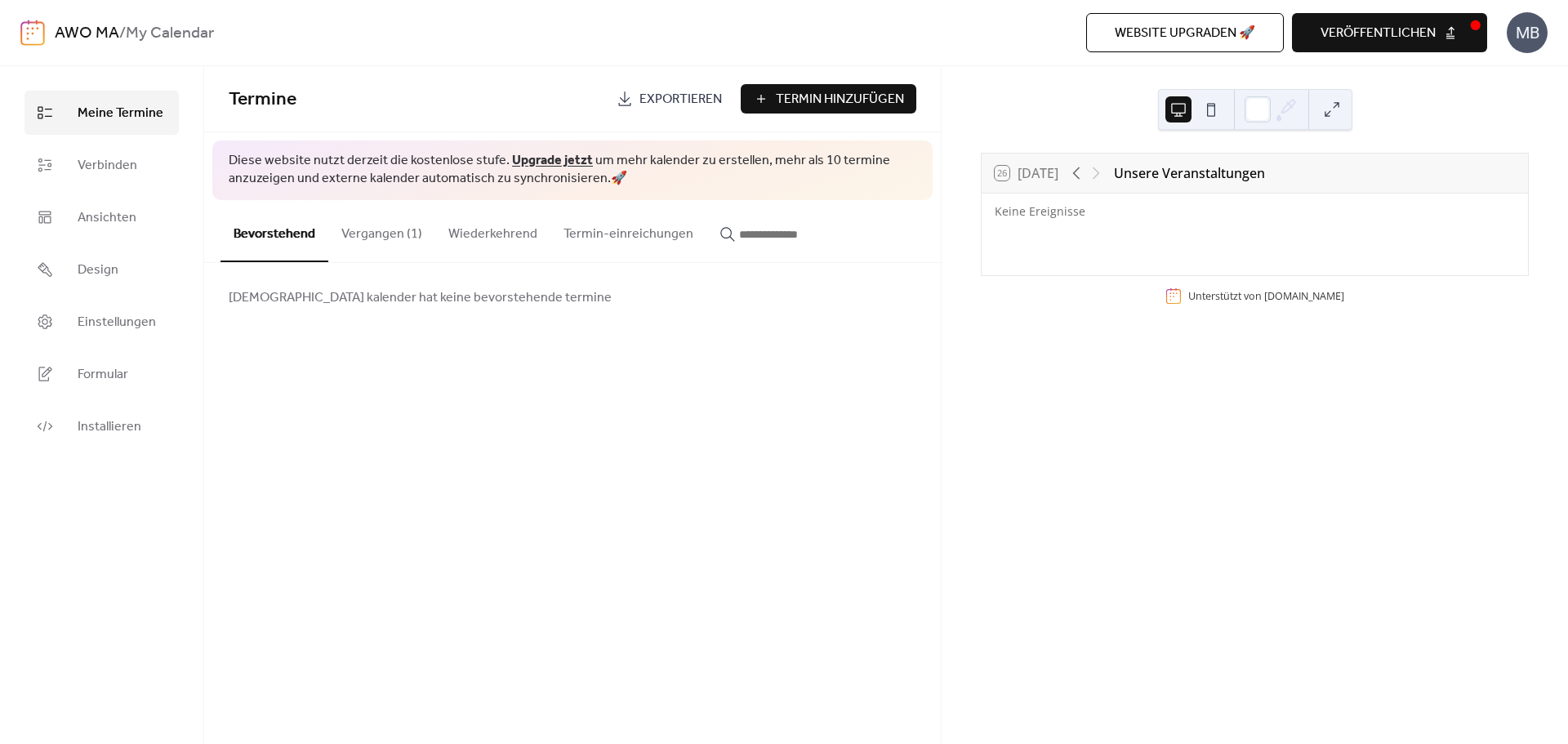
click at [1403, 35] on span "veröffentlichen" at bounding box center [1377, 34] width 115 height 20
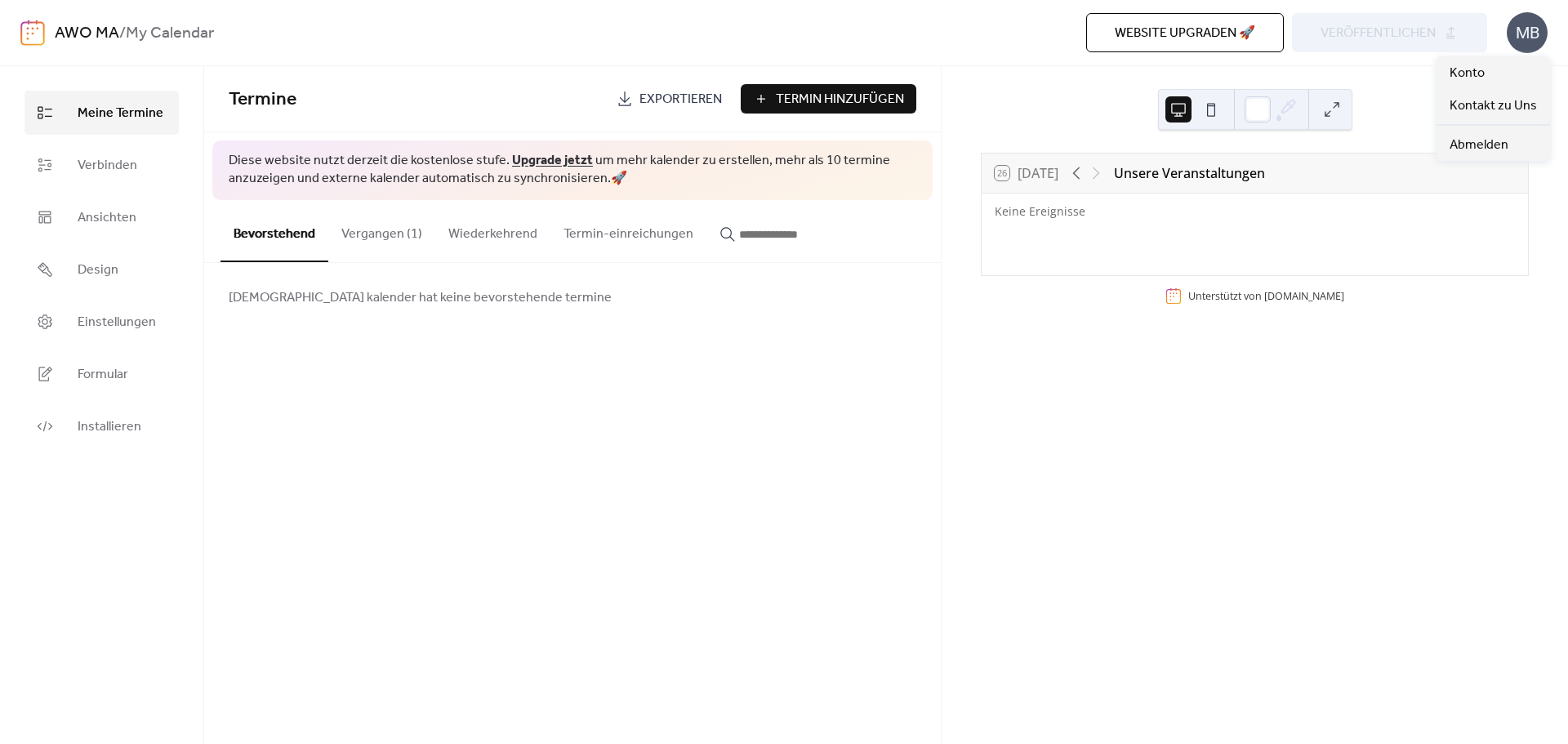
click at [1533, 32] on div "MB" at bounding box center [1527, 33] width 41 height 41
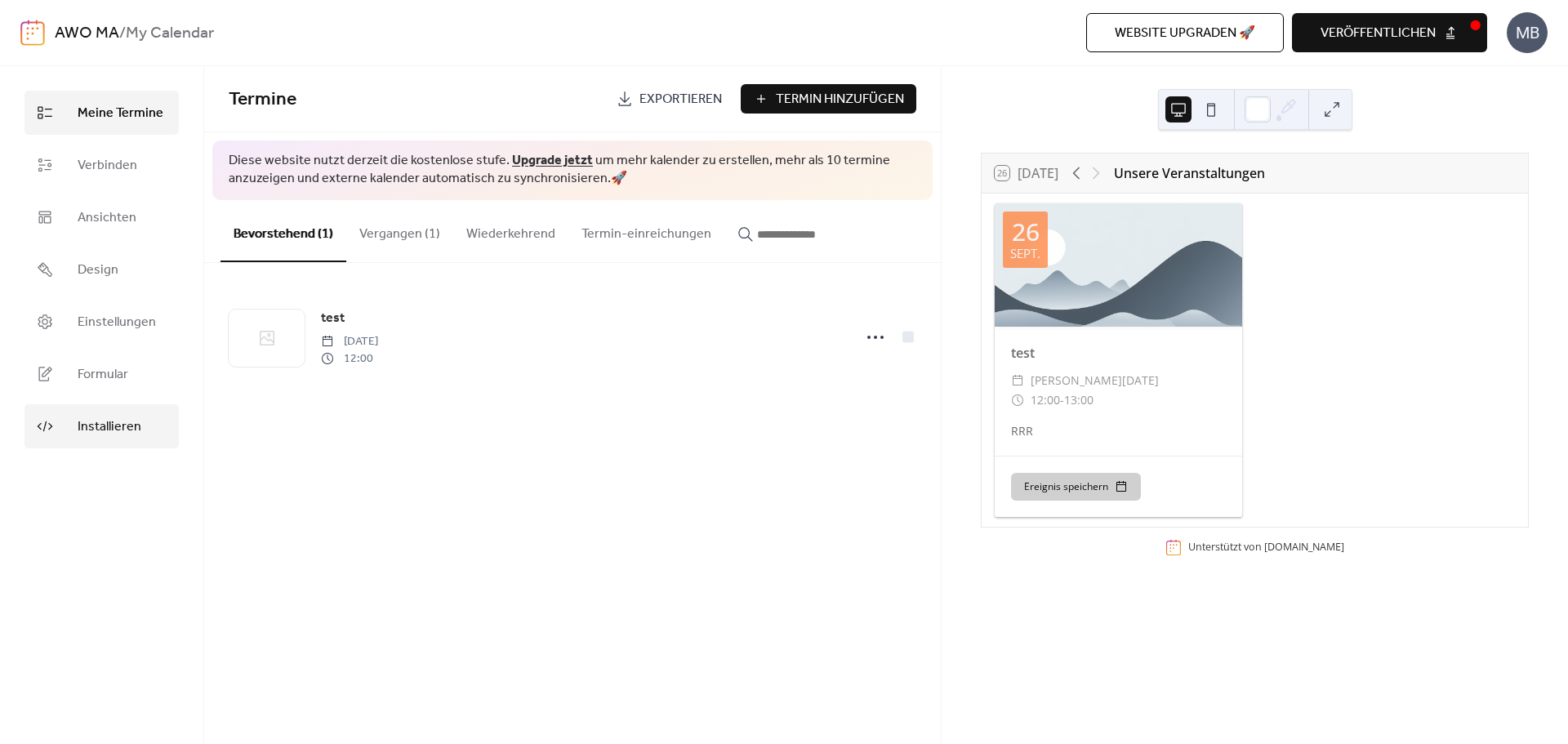
click at [103, 437] on span "Installieren" at bounding box center [109, 427] width 64 height 20
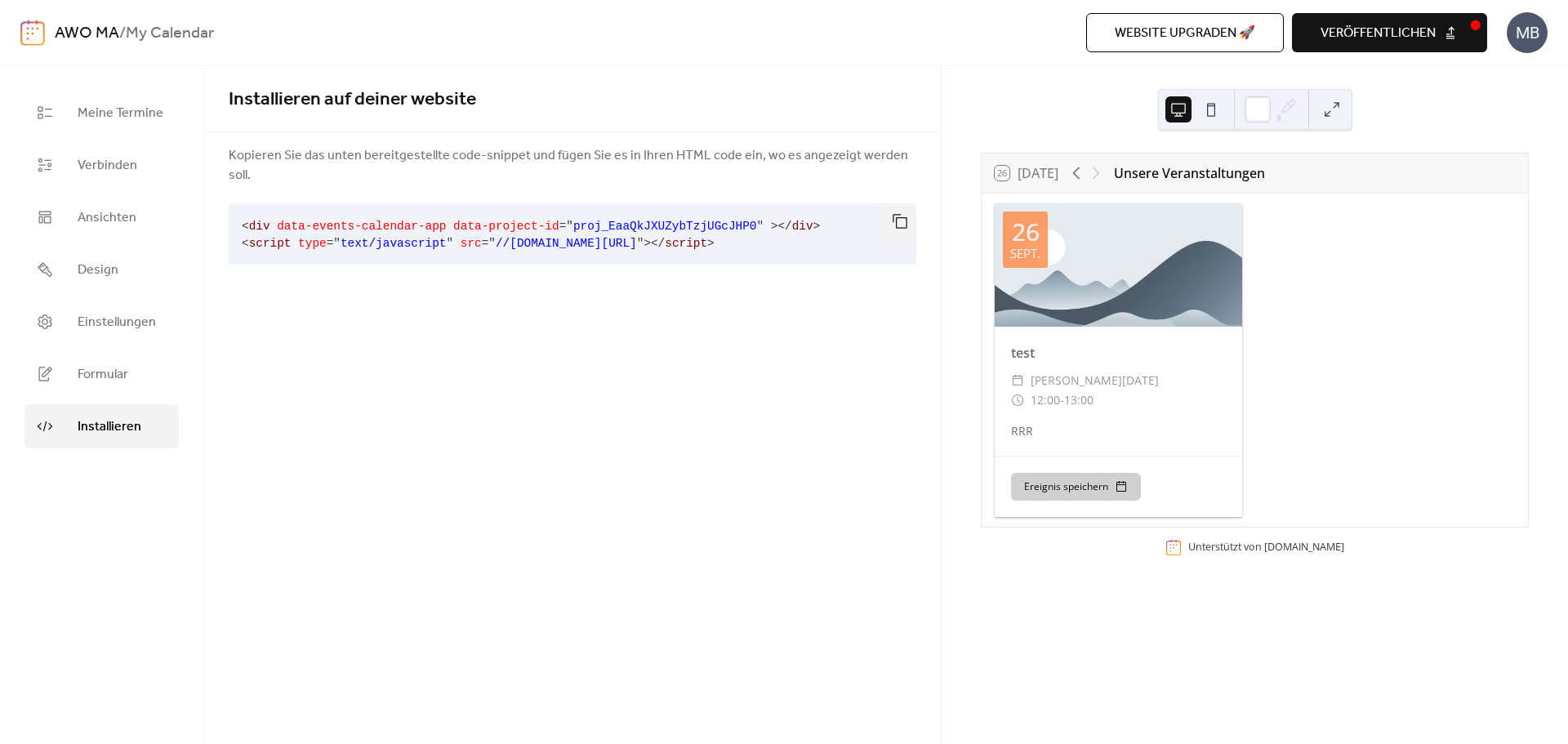
click at [95, 39] on link "AWO MA" at bounding box center [87, 34] width 65 height 31
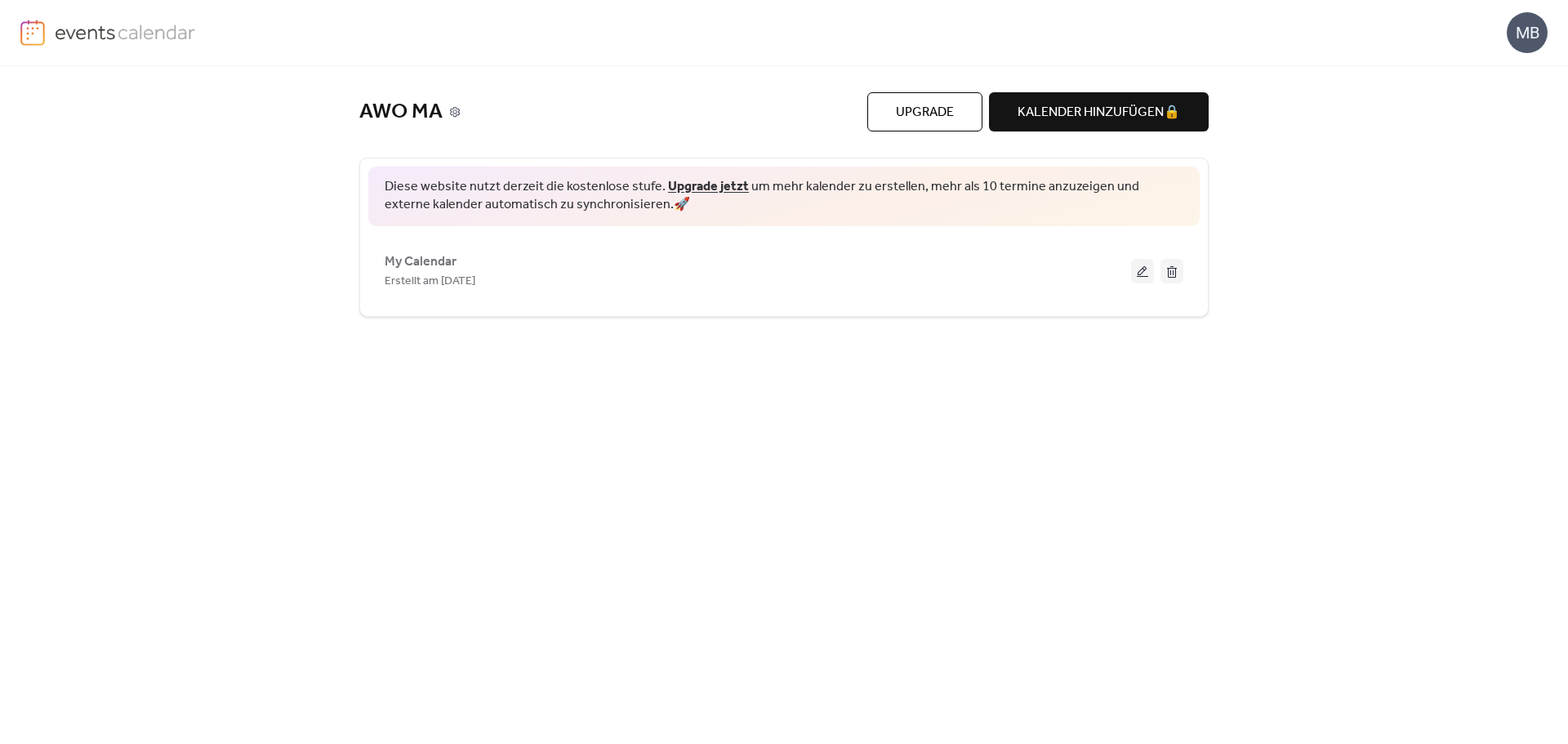
click at [455, 111] on icon at bounding box center [455, 112] width 11 height 11
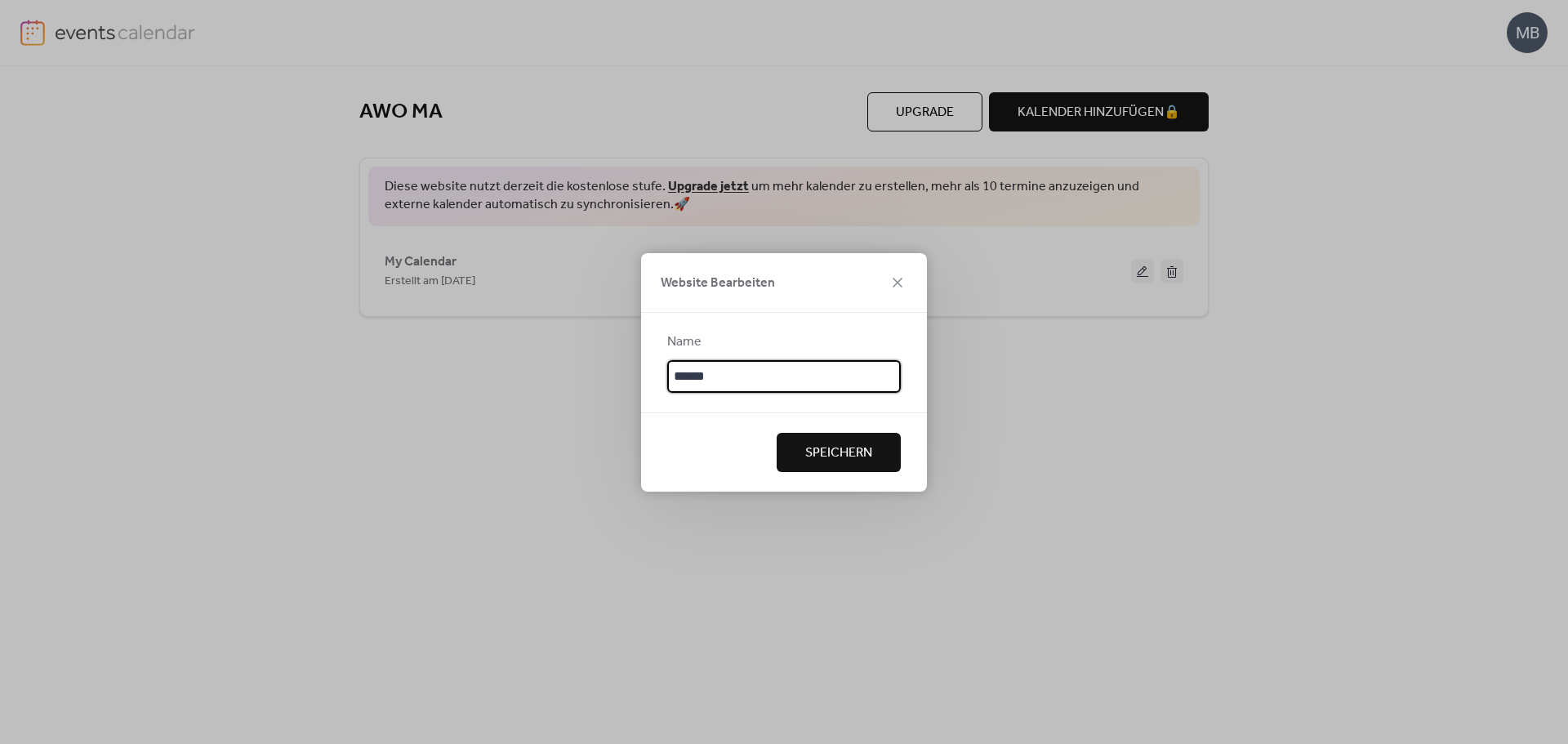
click at [738, 375] on input "******" at bounding box center [784, 376] width 233 height 33
click at [805, 451] on span "Speichern" at bounding box center [839, 453] width 67 height 20
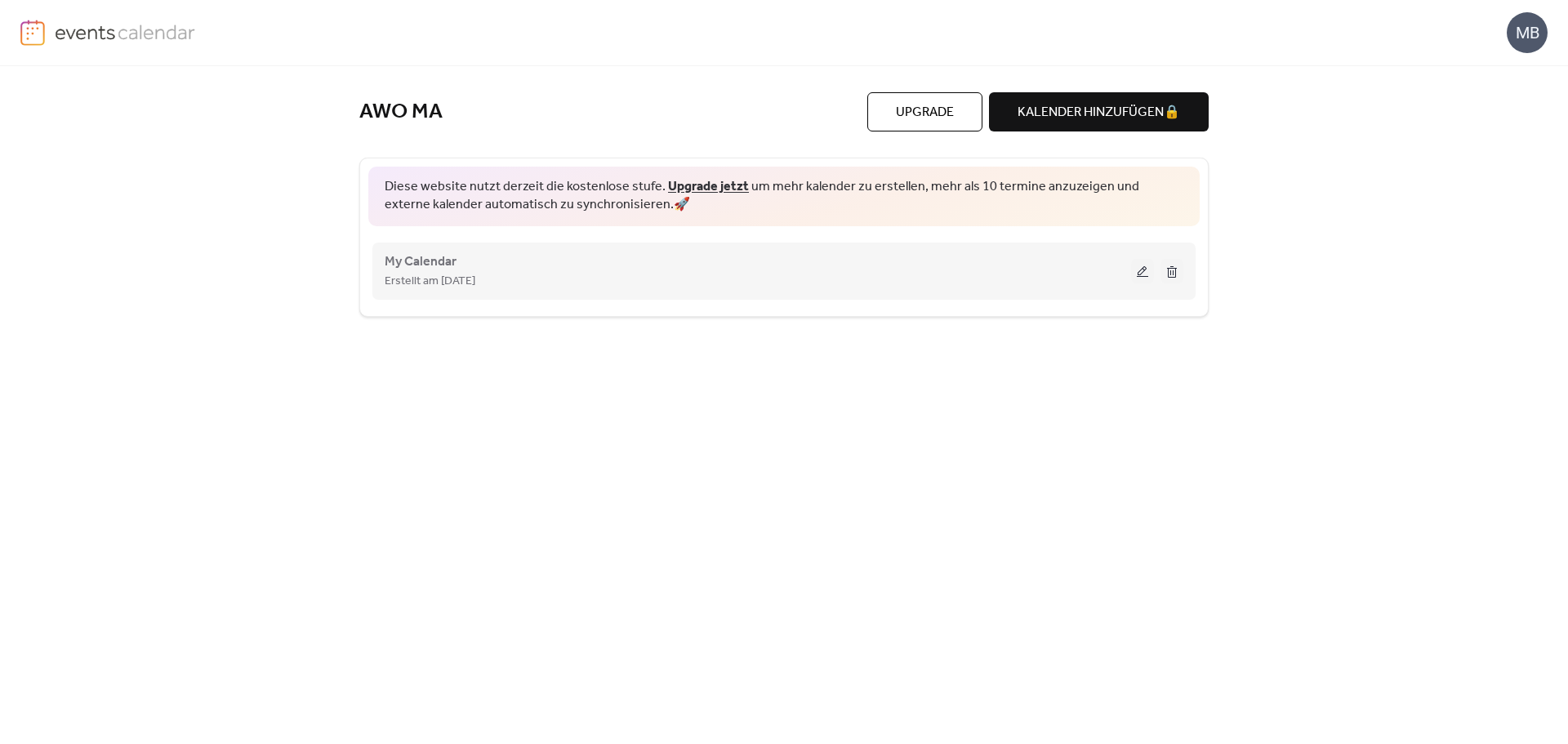
click at [710, 273] on div "Erstellt am [DATE]" at bounding box center [757, 281] width 747 height 20
click at [1147, 271] on button at bounding box center [1143, 271] width 23 height 25
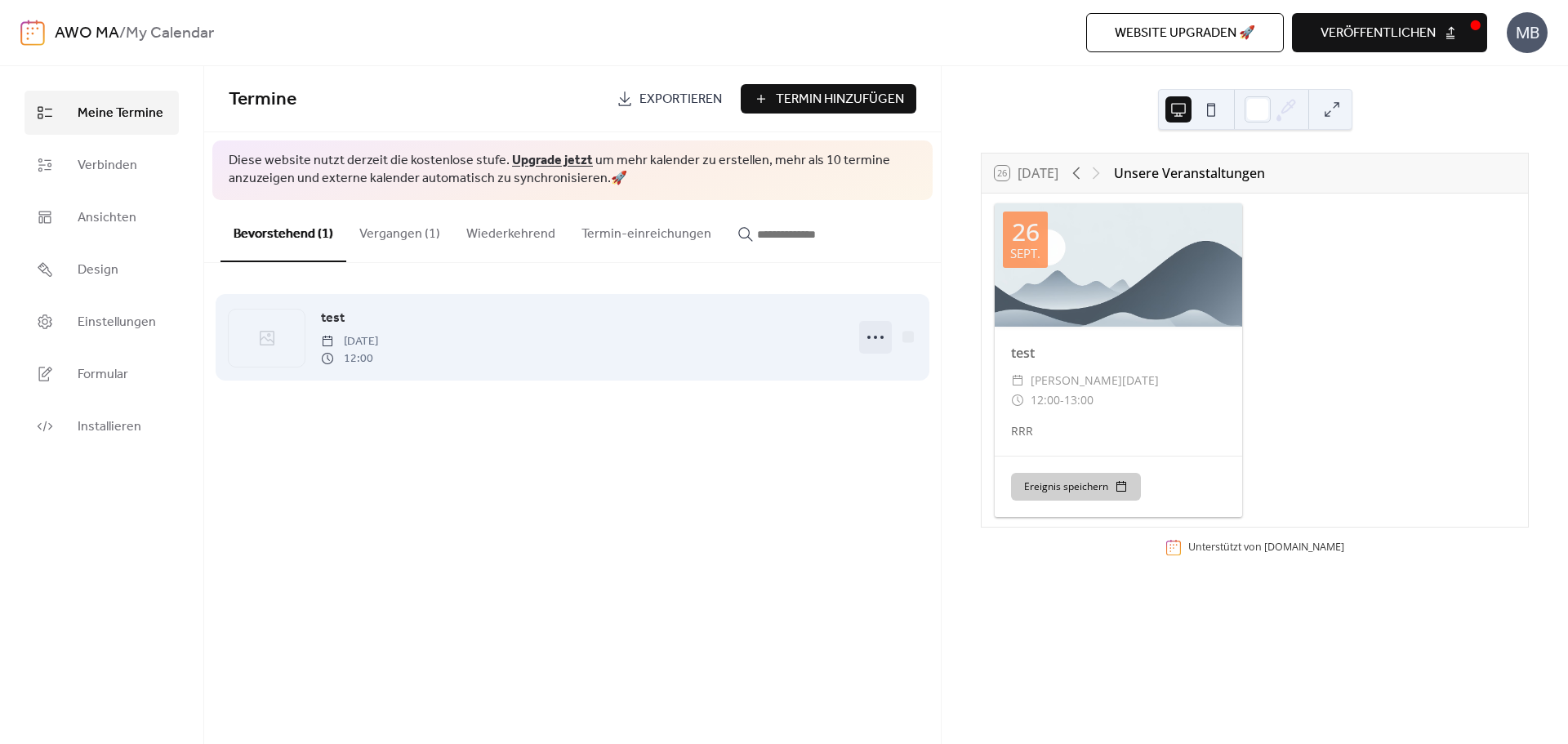
click at [866, 334] on icon at bounding box center [876, 338] width 26 height 26
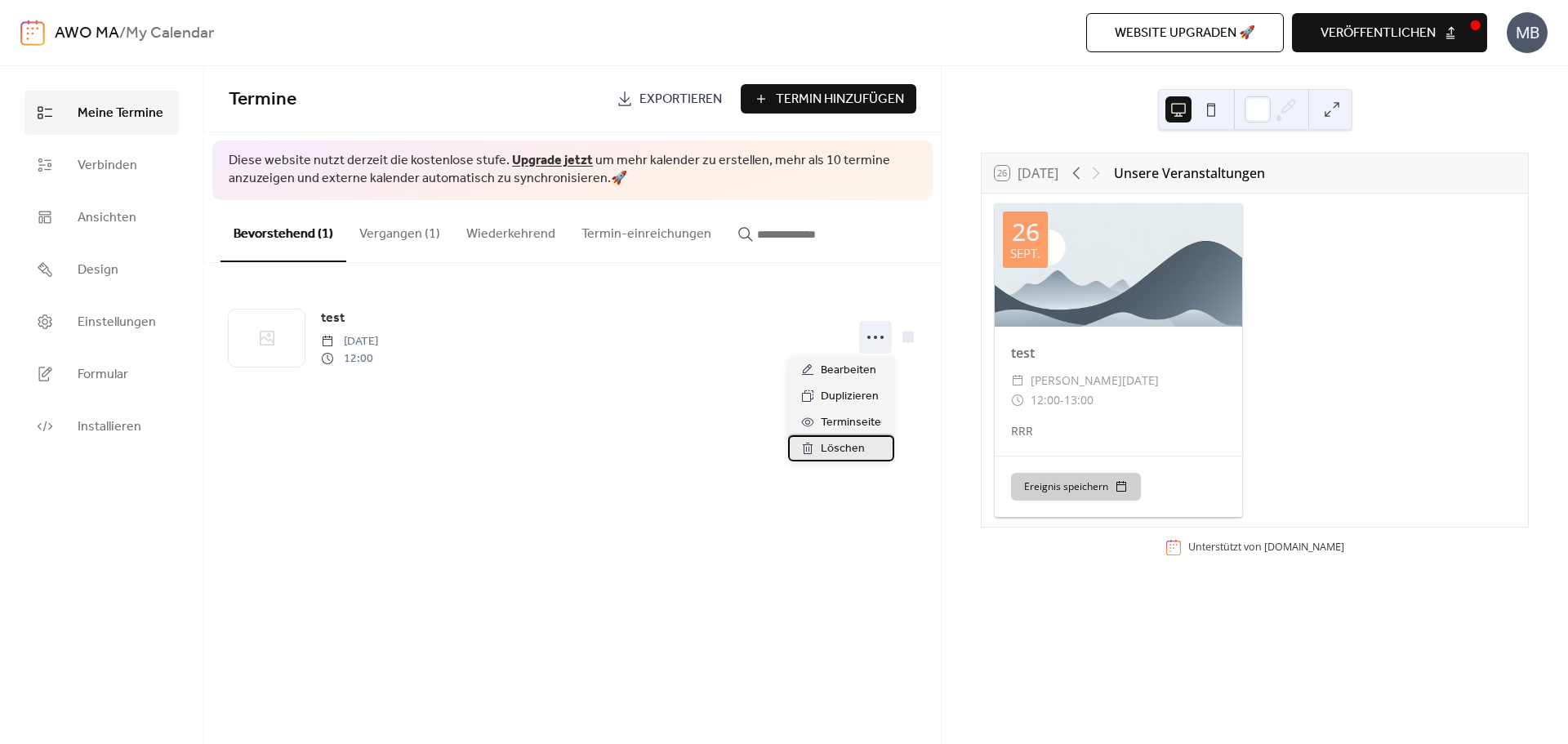
click at [835, 447] on span "Löschen" at bounding box center [843, 449] width 44 height 20
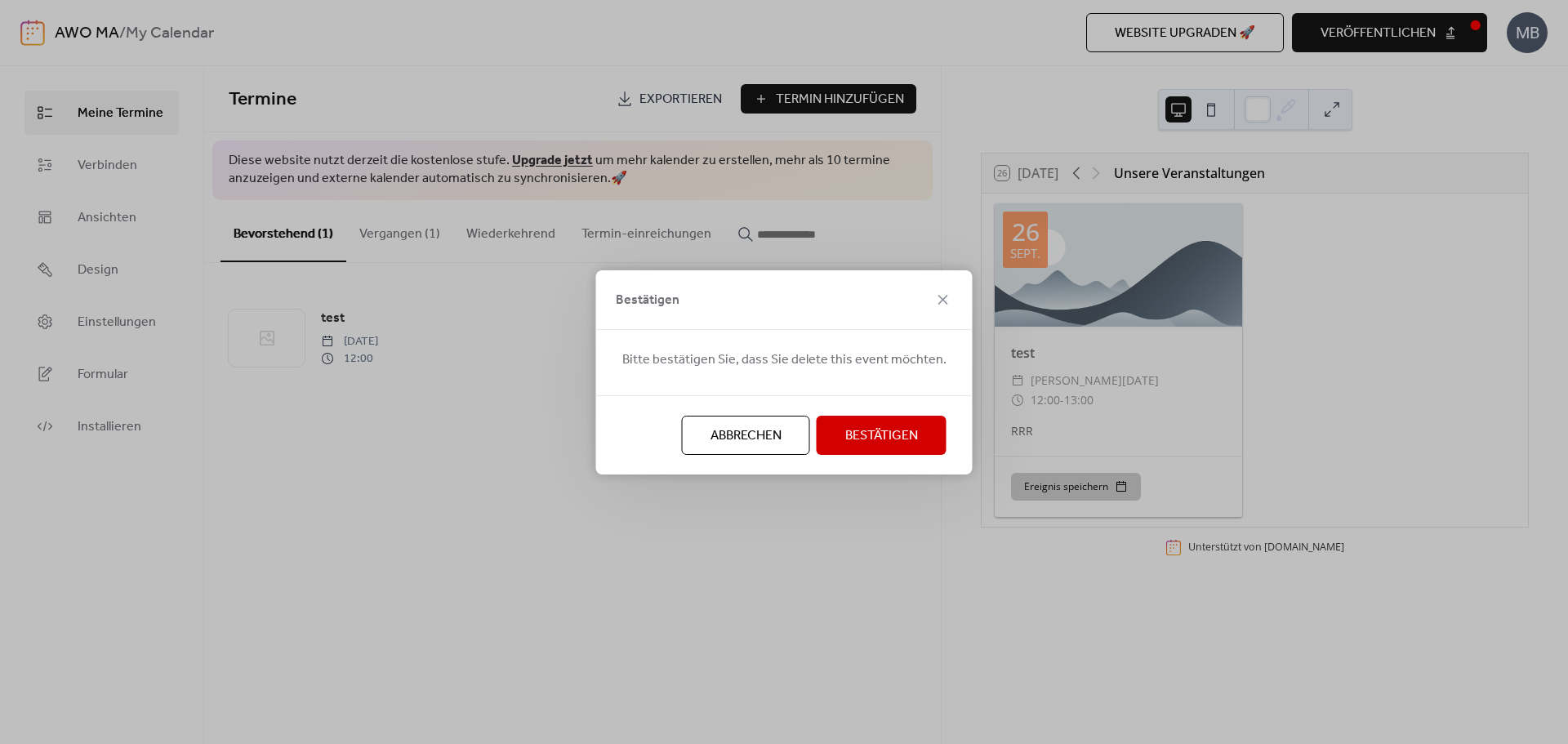
click at [833, 433] on button "Bestätigen" at bounding box center [881, 435] width 130 height 39
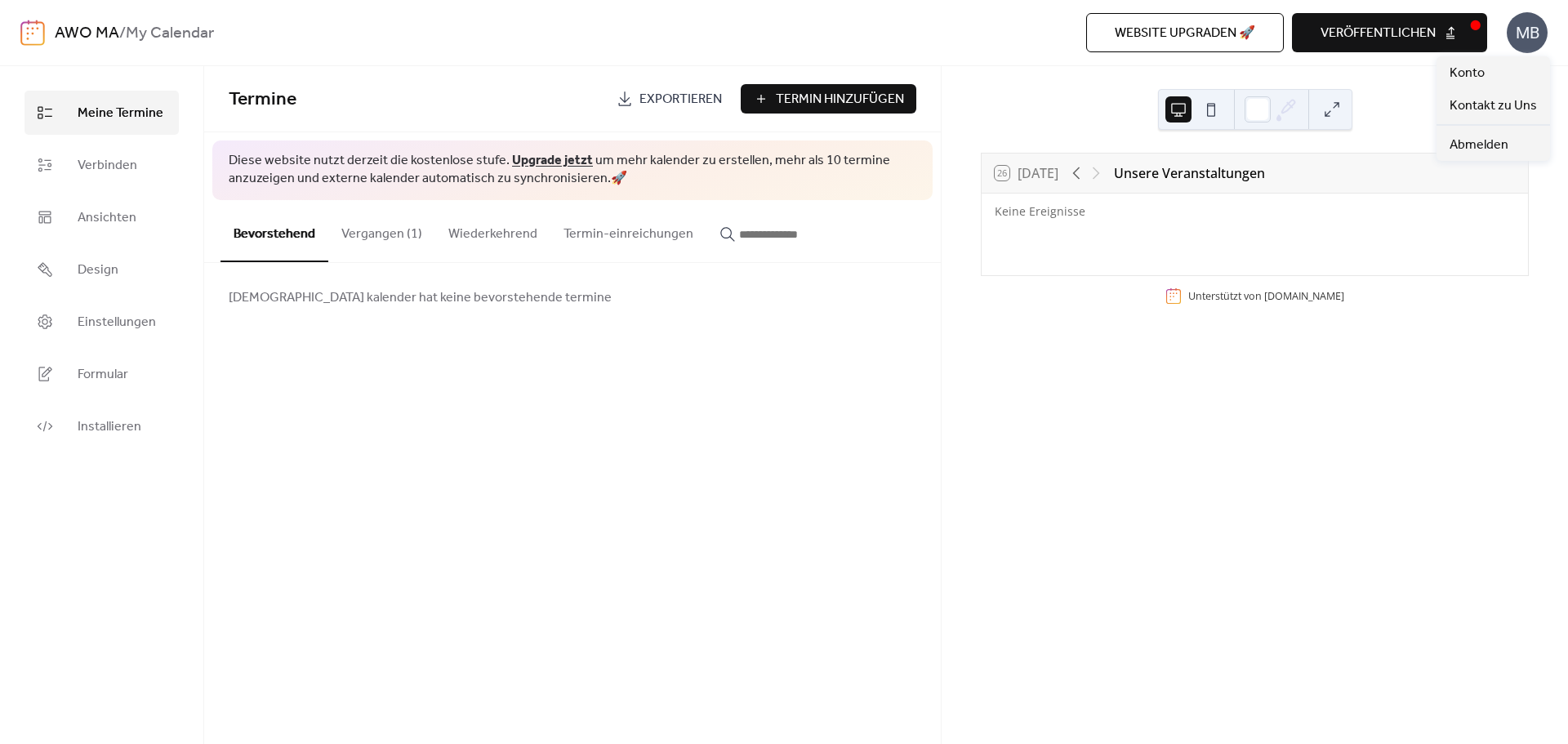
click at [1536, 40] on div "MB" at bounding box center [1527, 33] width 41 height 41
